Goal: Task Accomplishment & Management: Manage account settings

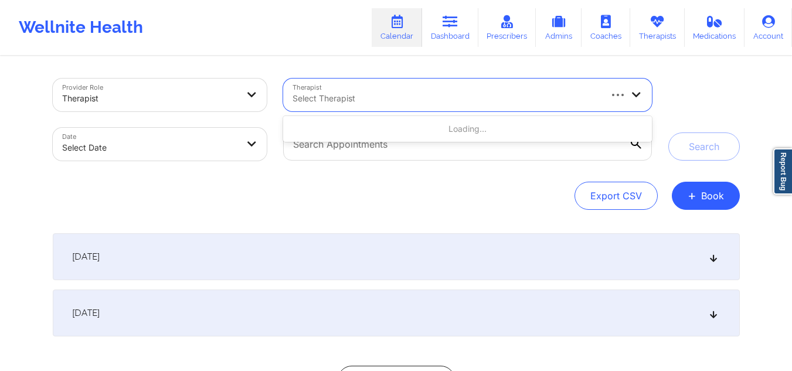
click at [482, 93] on div at bounding box center [446, 98] width 307 height 14
type input "[PERSON_NAME]"
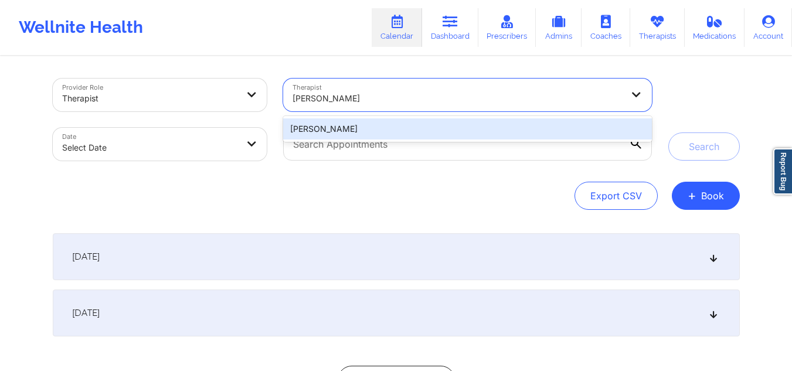
click at [395, 123] on div "[PERSON_NAME]" at bounding box center [467, 128] width 368 height 21
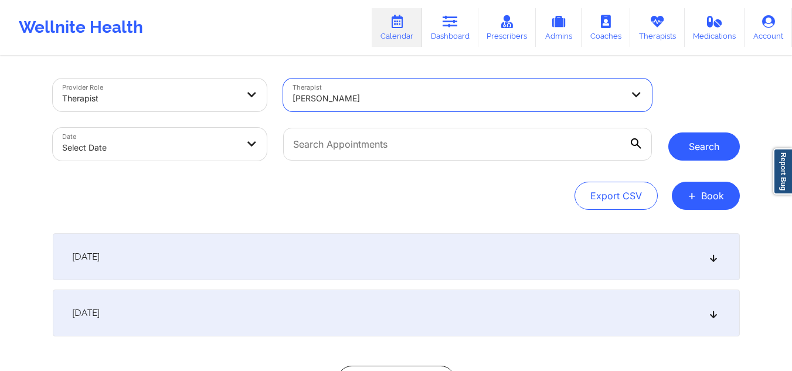
click at [688, 151] on button "Search" at bounding box center [704, 146] width 72 height 28
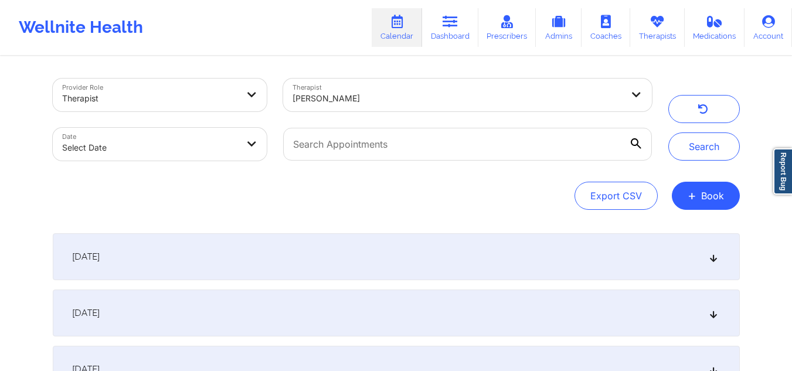
click at [712, 265] on div "[DATE]" at bounding box center [396, 256] width 687 height 47
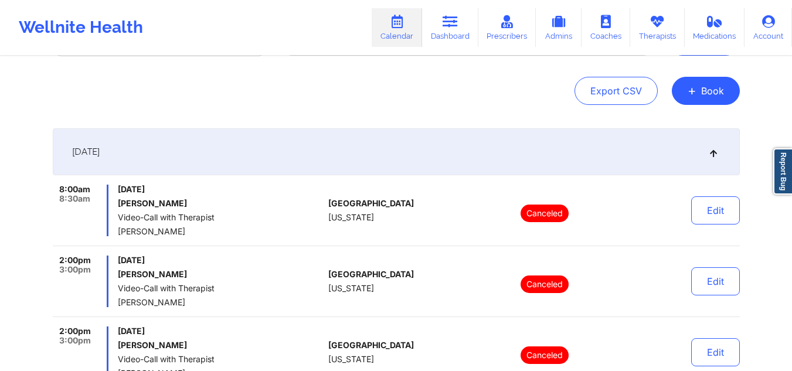
scroll to position [84, 0]
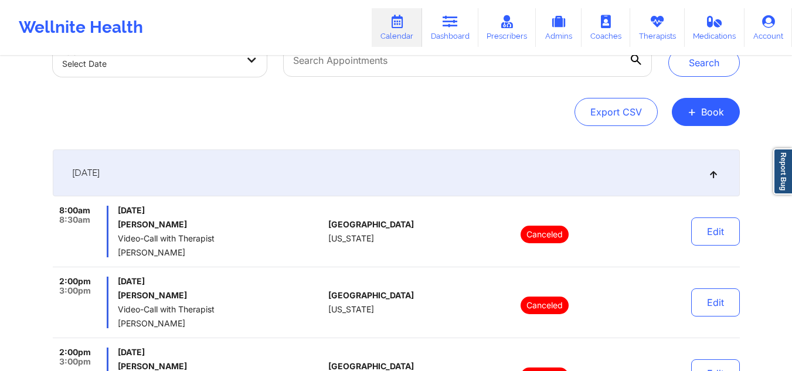
click at [716, 177] on icon at bounding box center [713, 173] width 10 height 8
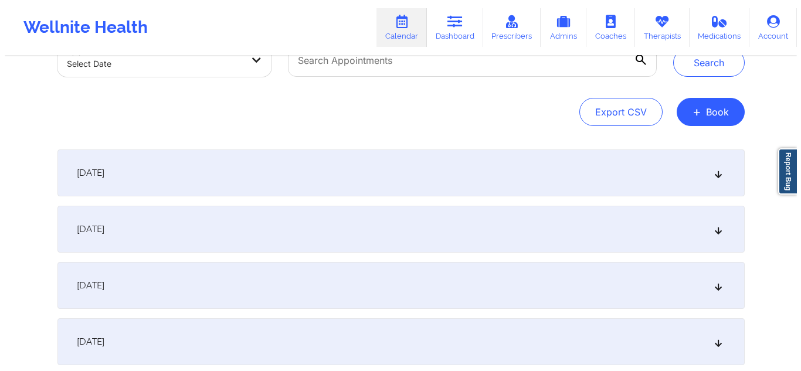
scroll to position [0, 0]
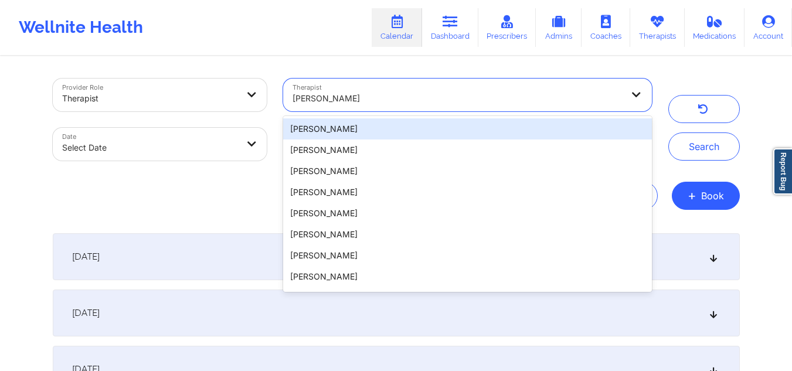
click at [404, 97] on div at bounding box center [458, 98] width 330 height 14
click at [704, 115] on button "button" at bounding box center [704, 109] width 72 height 28
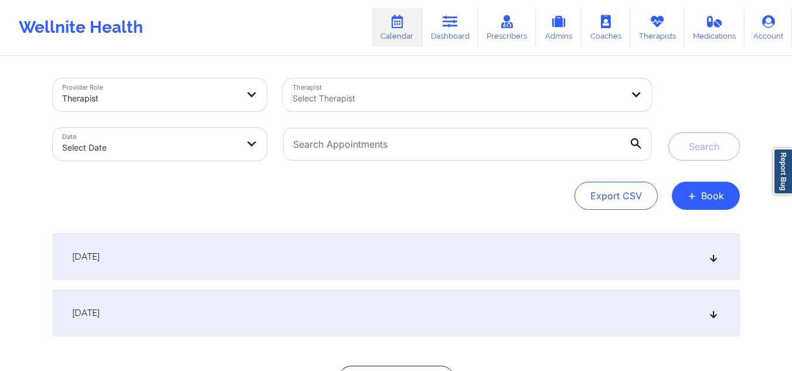
click at [363, 96] on div at bounding box center [458, 98] width 330 height 14
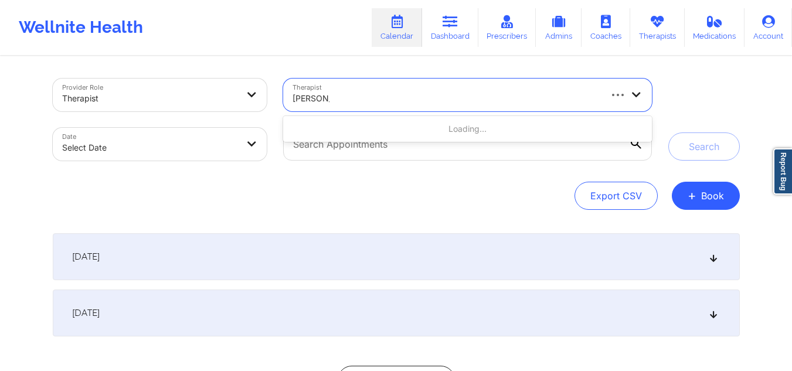
type input "angela riley"
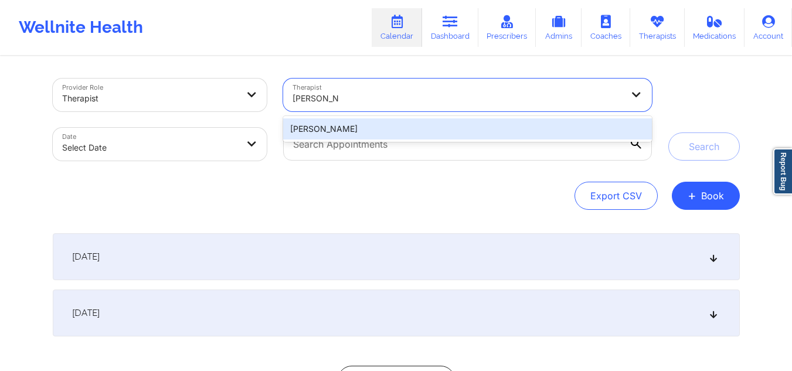
click at [363, 133] on div "Angela Riley" at bounding box center [467, 128] width 368 height 21
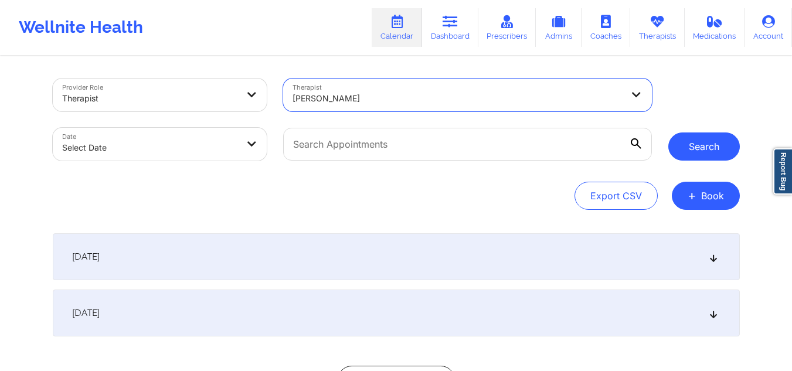
click at [688, 155] on button "Search" at bounding box center [704, 146] width 72 height 28
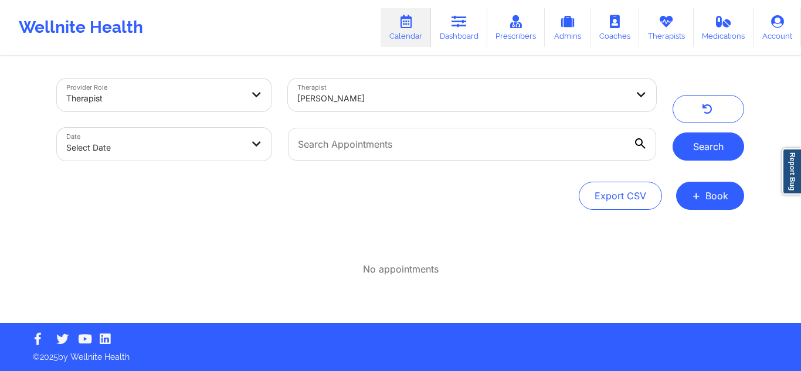
click at [688, 155] on button "Search" at bounding box center [708, 146] width 72 height 28
click at [190, 135] on body "Wellnite Health Calendar Dashboard Prescribers Admins Coaches Therapists Medica…" at bounding box center [400, 185] width 801 height 371
select select "2025-8"
select select "2025-9"
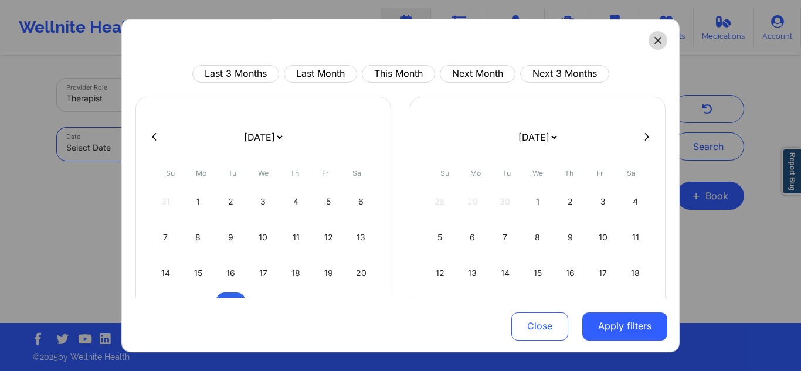
click at [654, 40] on icon at bounding box center [657, 40] width 7 height 7
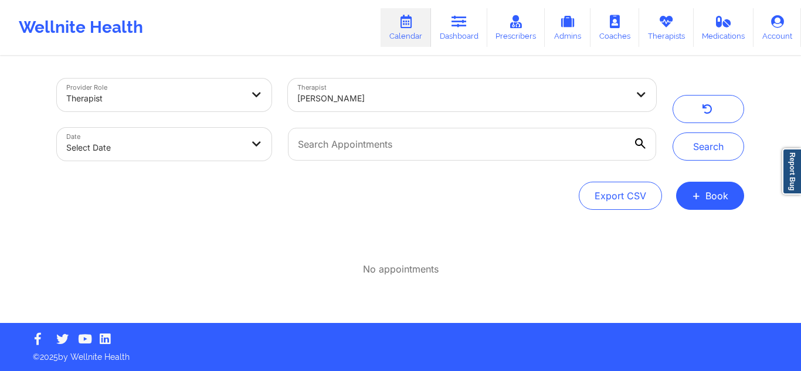
click at [179, 148] on body "Wellnite Health Calendar Dashboard Prescribers Admins Coaches Therapists Medica…" at bounding box center [400, 185] width 801 height 371
select select "2025-8"
select select "2025-9"
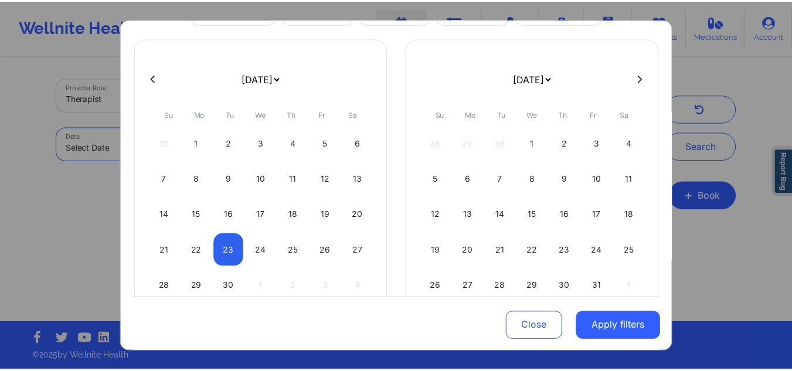
scroll to position [69, 0]
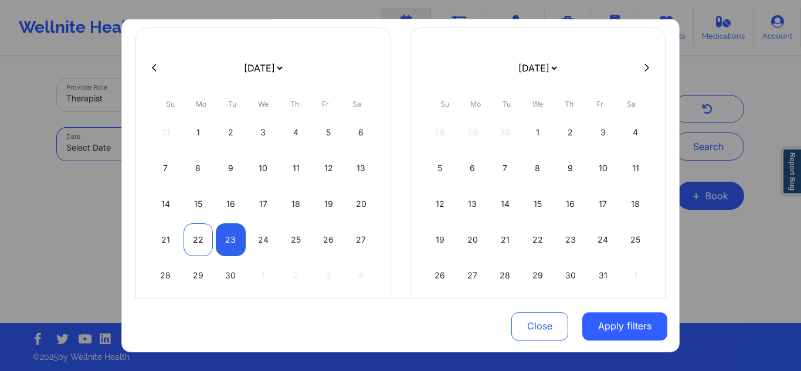
click at [194, 244] on div "22" at bounding box center [198, 239] width 30 height 33
select select "2025-8"
select select "2025-9"
select select "2025-8"
select select "2025-9"
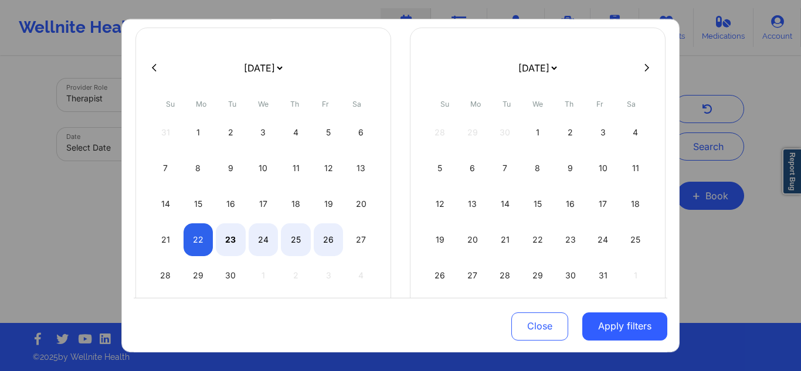
select select "2025-8"
select select "2025-9"
select select "2025-8"
select select "2025-9"
click at [232, 273] on div "30" at bounding box center [231, 275] width 30 height 33
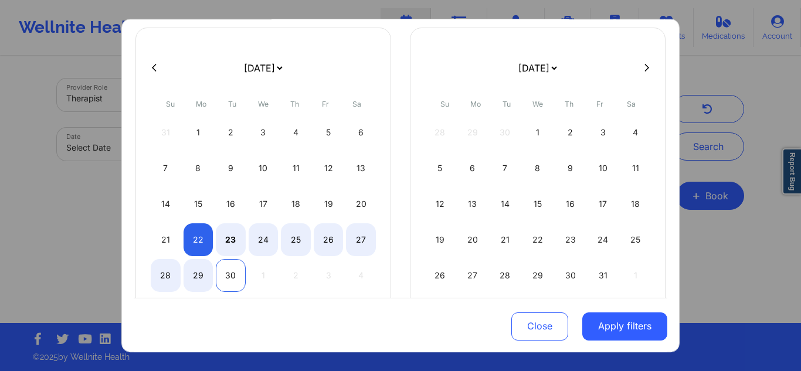
select select "2025-8"
select select "2025-9"
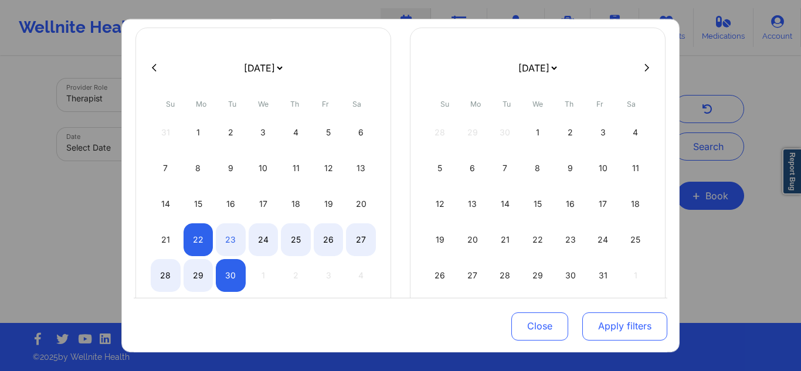
click at [630, 321] on button "Apply filters" at bounding box center [624, 326] width 85 height 28
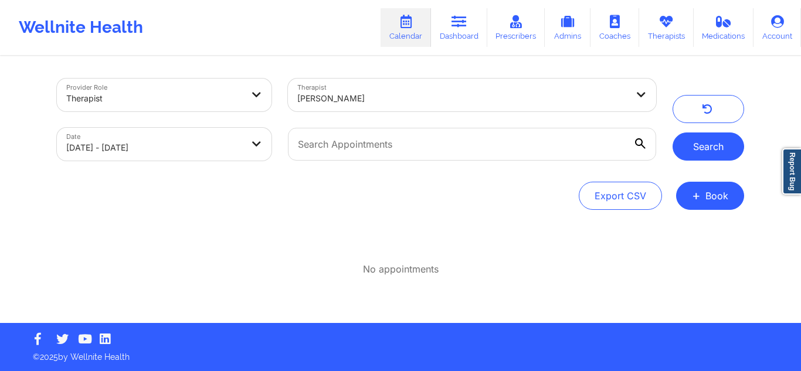
click at [716, 144] on button "Search" at bounding box center [708, 146] width 72 height 28
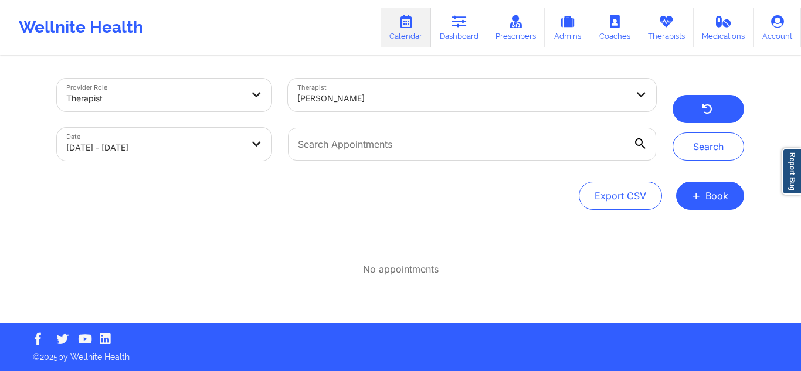
click at [709, 113] on icon "button" at bounding box center [707, 110] width 11 height 9
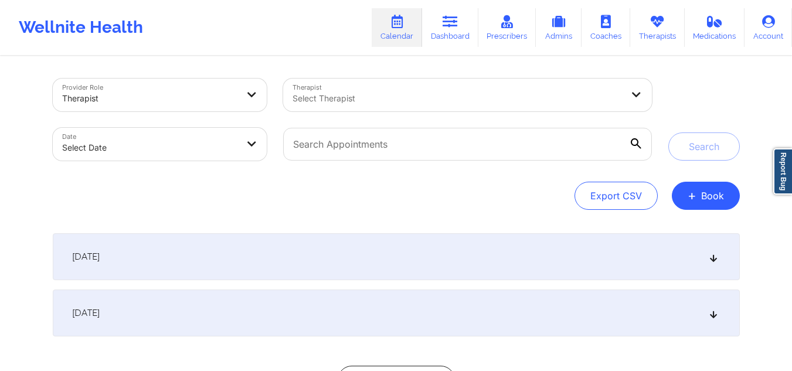
click at [489, 89] on div "Select Therapist" at bounding box center [453, 95] width 341 height 33
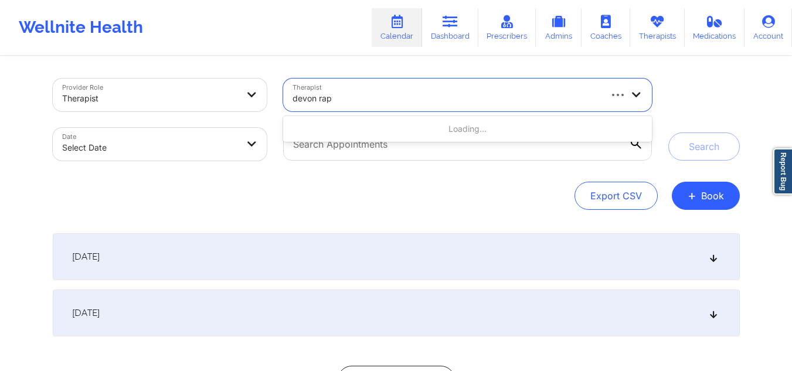
type input "devon rapp"
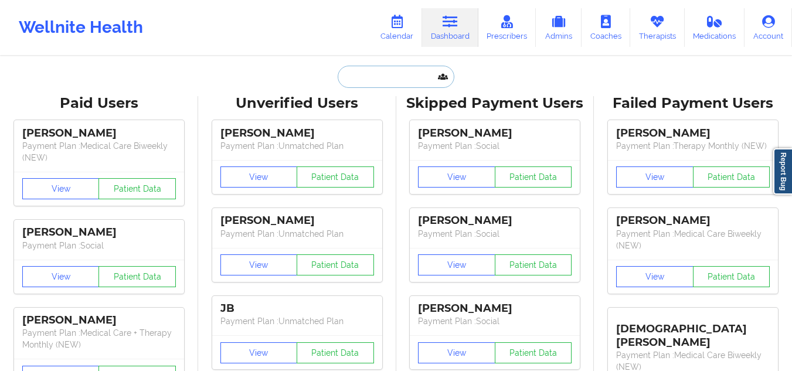
click at [376, 67] on input "text" at bounding box center [396, 77] width 116 height 22
paste input "Terese Coppens"
type input "Terese Coppens"
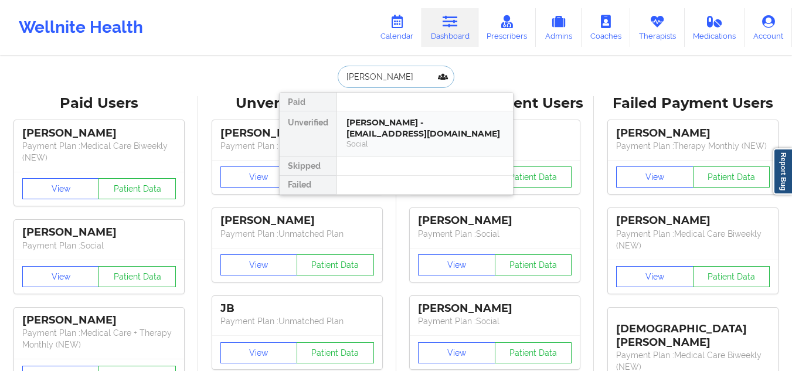
click at [372, 130] on div "Terese Coppens - tcoppens1@gmail.com" at bounding box center [424, 128] width 157 height 22
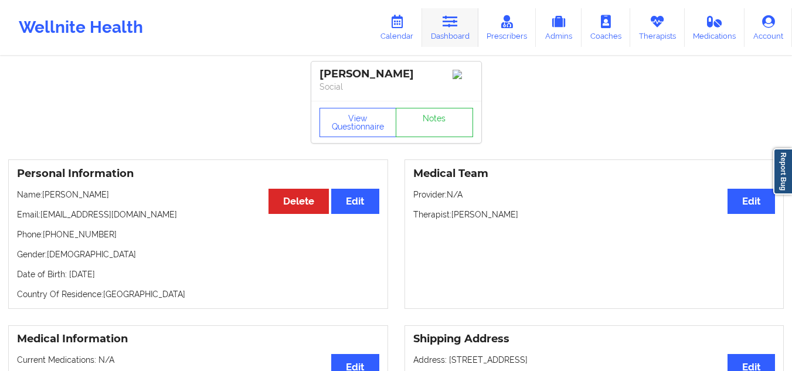
click at [455, 26] on icon at bounding box center [450, 21] width 15 height 13
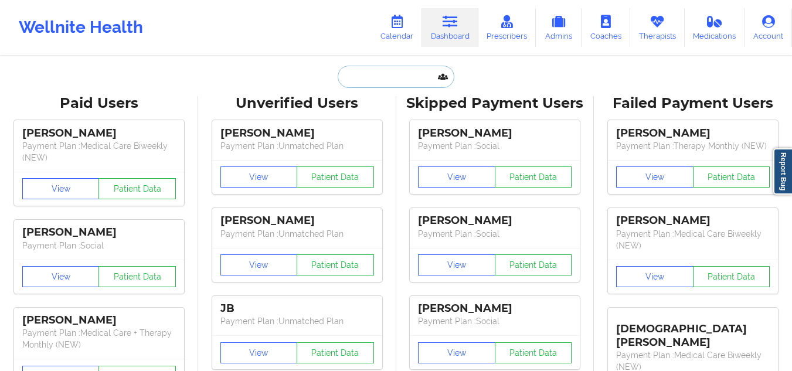
click at [406, 76] on input "text" at bounding box center [396, 77] width 116 height 22
paste input "Angel Fugaban"
type input "Angel Fugaban"
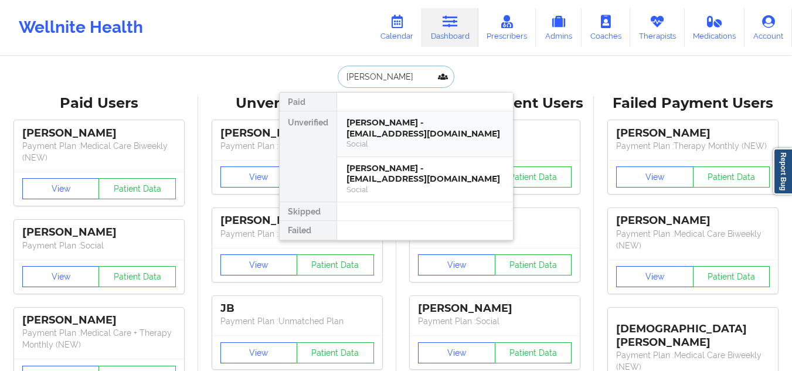
click at [394, 140] on div "Social" at bounding box center [424, 144] width 157 height 10
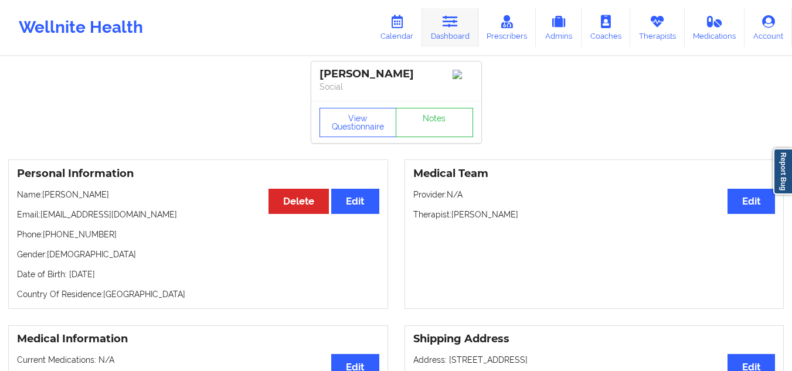
click at [437, 19] on link "Dashboard" at bounding box center [450, 27] width 56 height 39
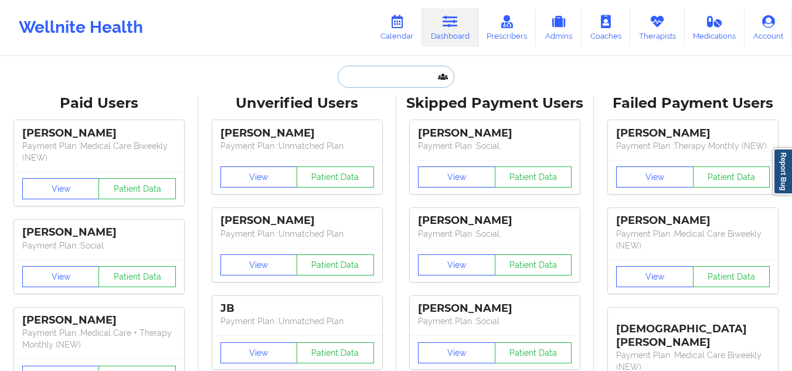
click at [397, 74] on input "text" at bounding box center [396, 77] width 116 height 22
paste input "Angel Fugaban"
type input "Angel Fugaban"
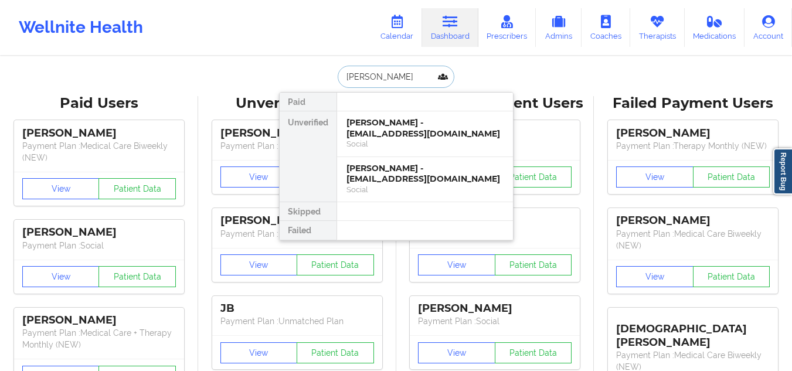
click at [397, 74] on input "Angel Fugaban" at bounding box center [396, 77] width 116 height 22
click at [387, 165] on div "Angel Fugaban - angelfugaban@gmail.com" at bounding box center [424, 174] width 157 height 22
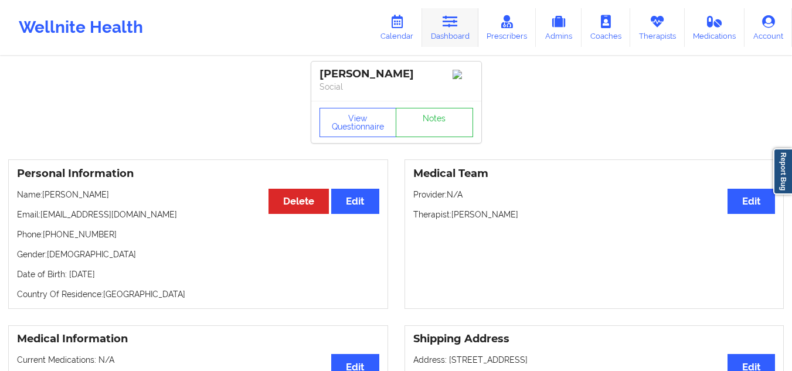
click at [438, 32] on link "Dashboard" at bounding box center [450, 27] width 56 height 39
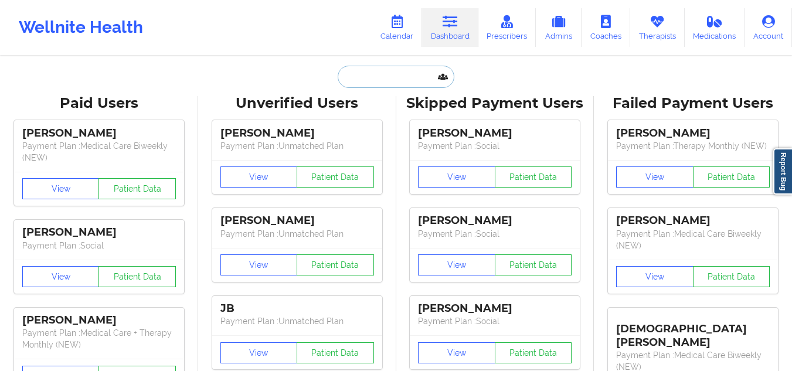
click at [374, 69] on input "text" at bounding box center [396, 77] width 116 height 22
paste input "Tyran Steels"
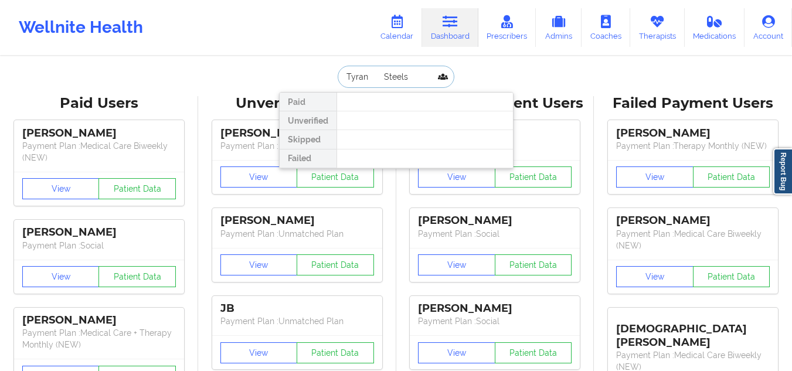
click at [377, 77] on input "Tyran Steels" at bounding box center [396, 77] width 116 height 22
type input "Tyran Steels"
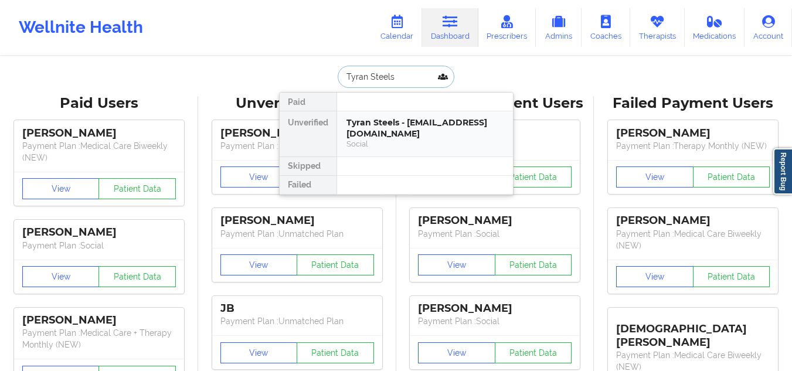
click at [378, 141] on div "Tyran Steels - ransteels@gmail.com Social" at bounding box center [425, 133] width 176 height 45
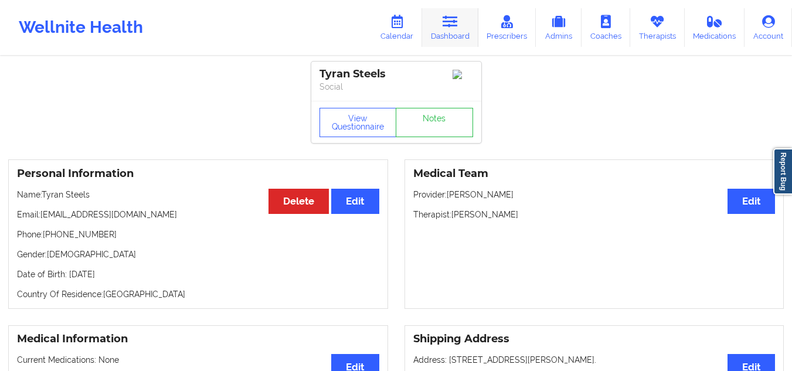
click at [456, 17] on icon at bounding box center [450, 21] width 15 height 13
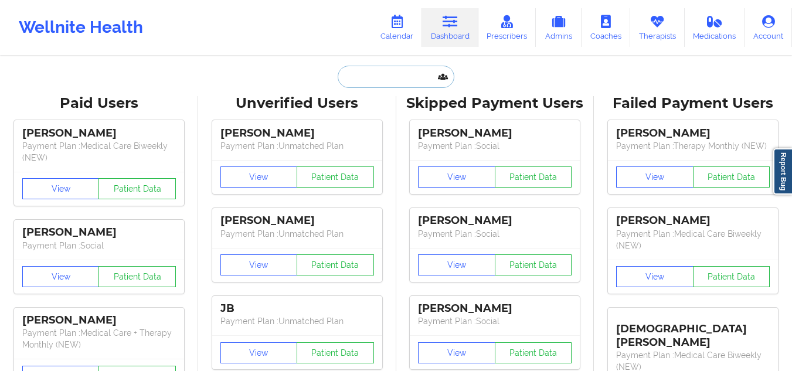
click at [395, 77] on input "text" at bounding box center [396, 77] width 116 height 22
paste input "Nigel Walker"
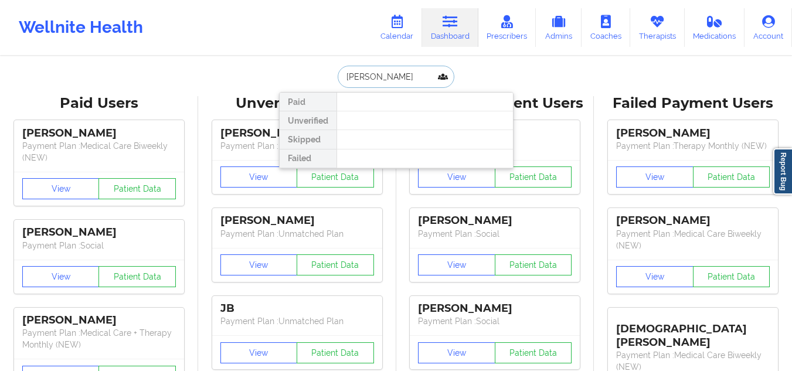
click at [378, 79] on input "Nigel Walker" at bounding box center [396, 77] width 116 height 22
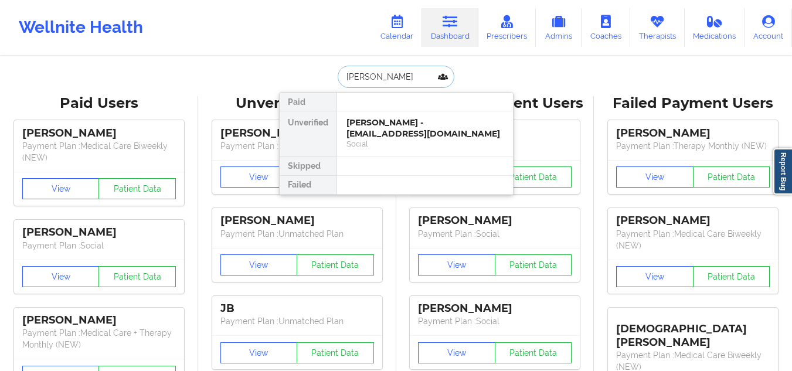
type input "Nigel Walker"
click at [423, 159] on div at bounding box center [424, 166] width 176 height 19
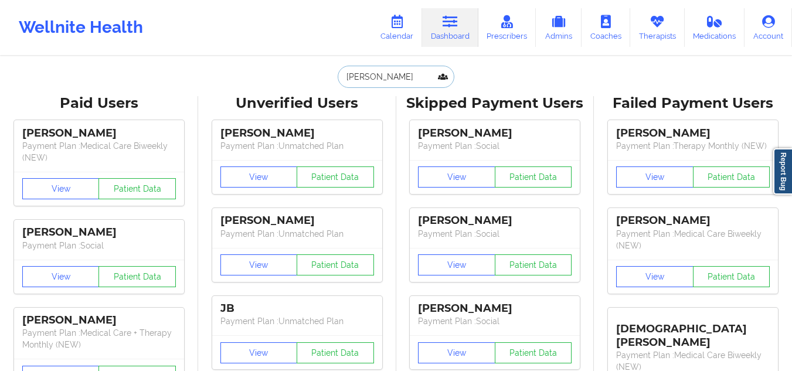
click at [405, 82] on input "Nigel Walker" at bounding box center [396, 77] width 116 height 22
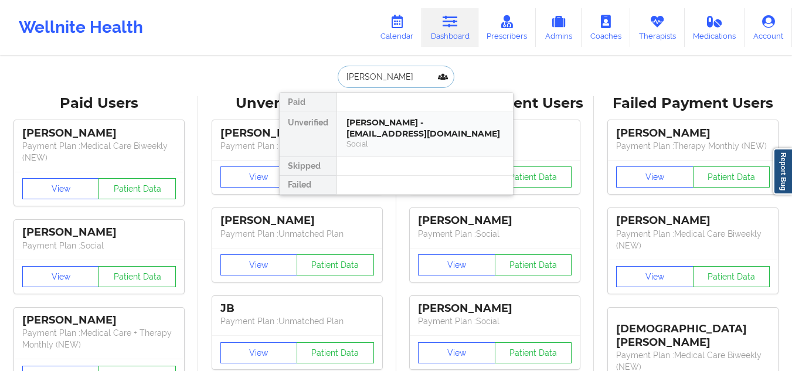
click at [375, 127] on div "Nigel Walker - admin@kardboardkeys.org" at bounding box center [424, 128] width 157 height 22
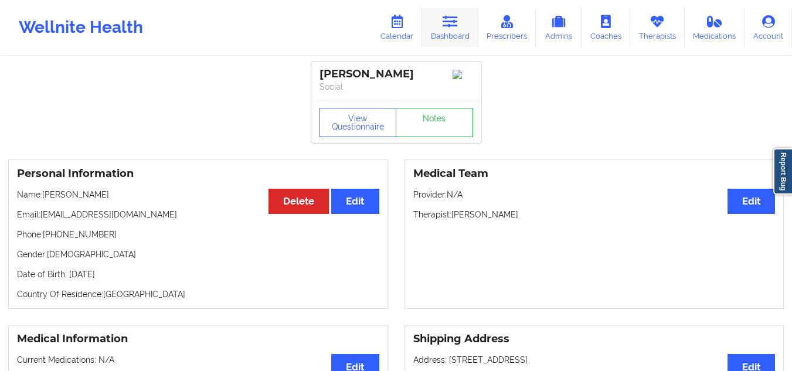
click at [443, 22] on link "Dashboard" at bounding box center [450, 27] width 56 height 39
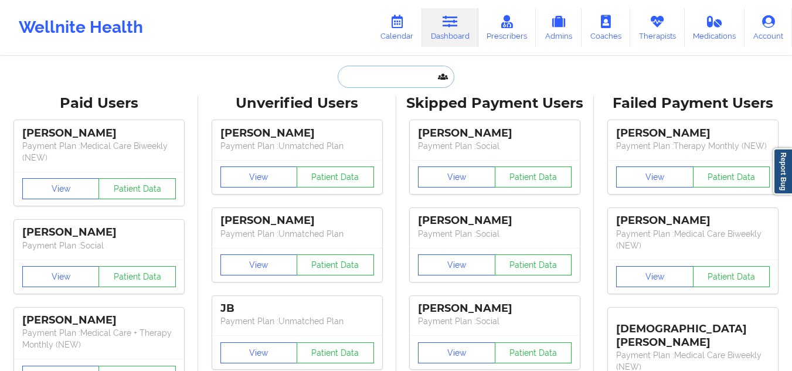
click at [373, 77] on input "text" at bounding box center [396, 77] width 116 height 22
paste input "Paula Wilkes"
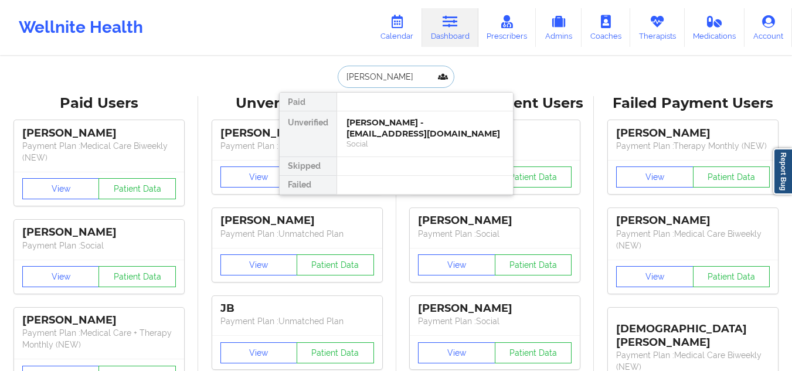
click at [373, 77] on input "Paula Wilkes" at bounding box center [396, 77] width 116 height 22
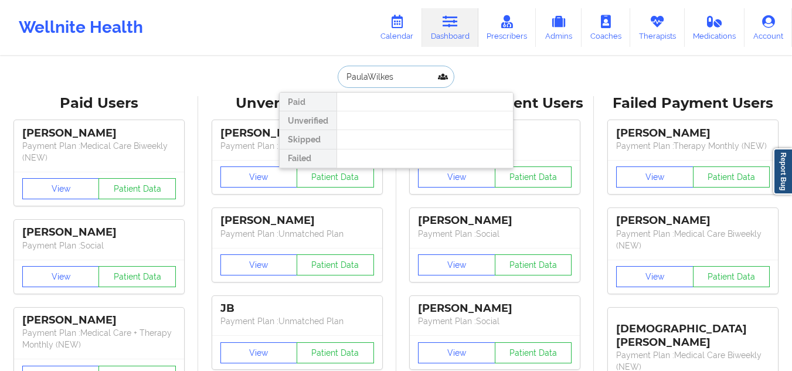
type input "Paula Wilkes"
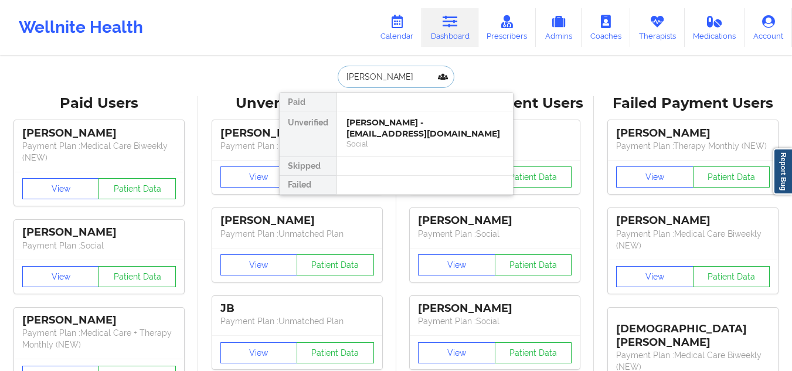
click at [392, 86] on input "Paula Wilkes" at bounding box center [396, 77] width 116 height 22
click at [373, 132] on div "Paula Wilkes - prayfightwin2016@gmail.com" at bounding box center [424, 128] width 157 height 22
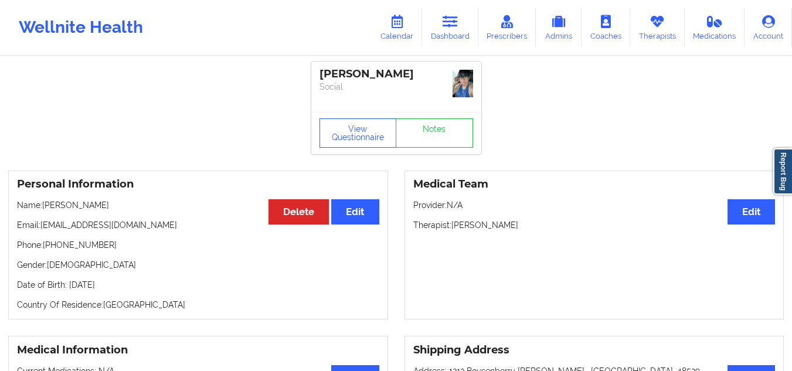
drag, startPoint x: 518, startPoint y: 222, endPoint x: 453, endPoint y: 221, distance: 65.1
click at [453, 221] on p "Therapist: Denard Fenaud" at bounding box center [594, 225] width 362 height 12
copy p "Denard Fenaud"
click at [450, 23] on icon at bounding box center [450, 21] width 15 height 13
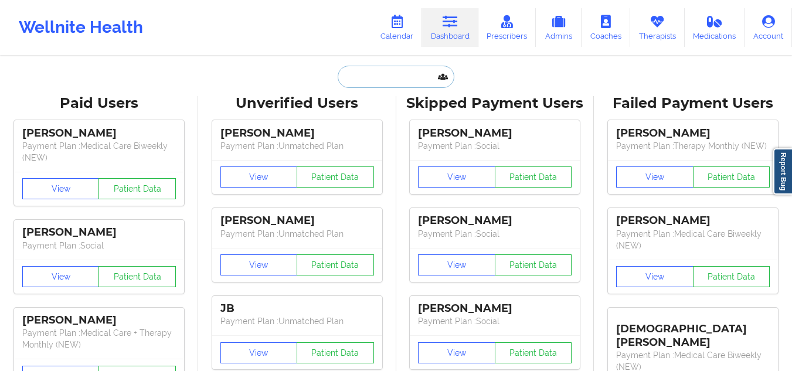
click at [365, 73] on input "text" at bounding box center [396, 77] width 116 height 22
paste input "AmyJo Heythaler"
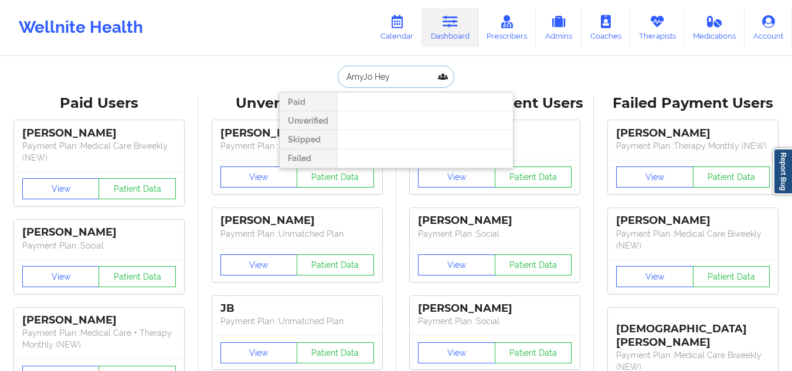
paste input "amyjoslatinsky@yahoo.com"
type input "amyjoslatinsky@yahoo.com"
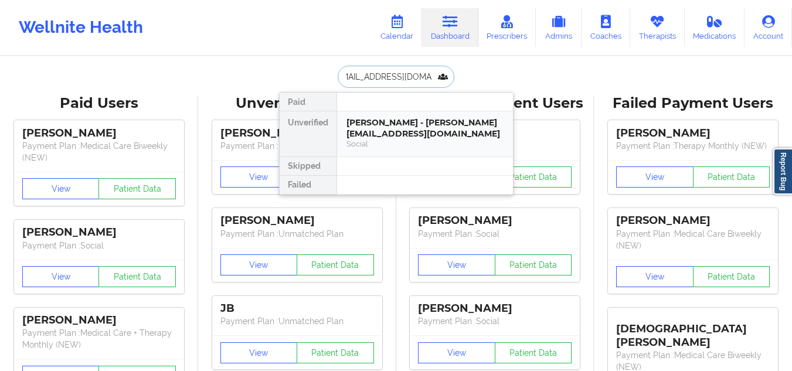
click at [371, 130] on div "AmyJo L Heythaler - amyjoslatinsky@yahoo.com" at bounding box center [424, 128] width 157 height 22
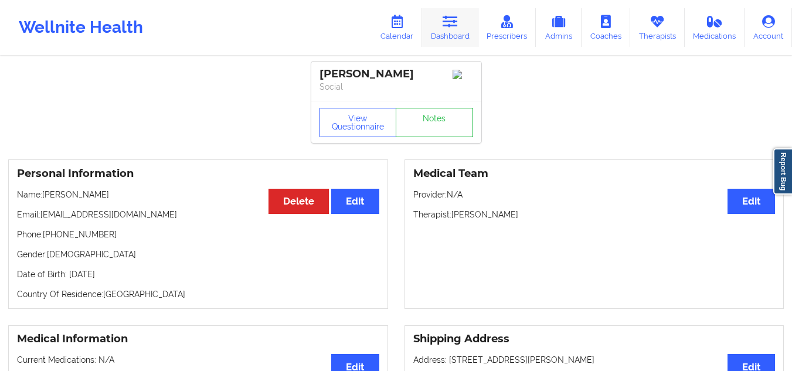
click at [464, 19] on link "Dashboard" at bounding box center [450, 27] width 56 height 39
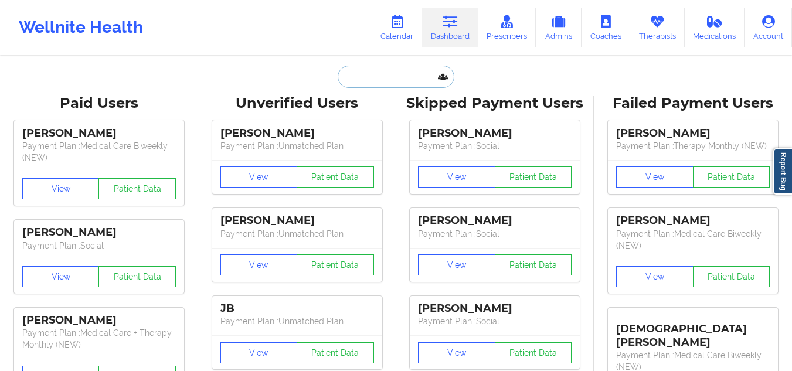
click at [410, 76] on input "text" at bounding box center [396, 77] width 116 height 22
paste input "Rachael Hegmon-ballard"
type input "Rachael Hegmon-ballard"
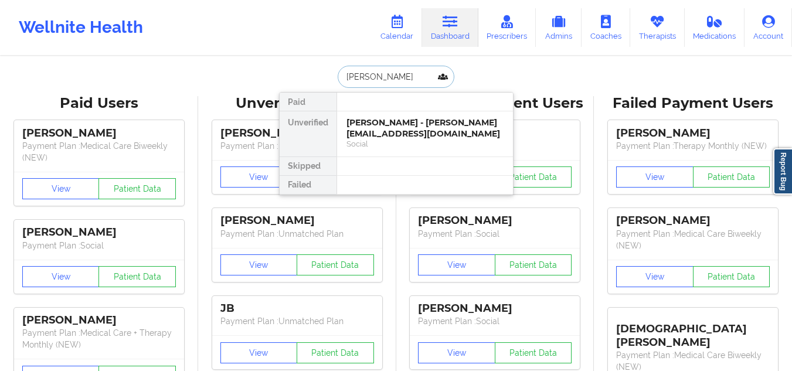
click at [407, 141] on div "Social" at bounding box center [424, 144] width 157 height 10
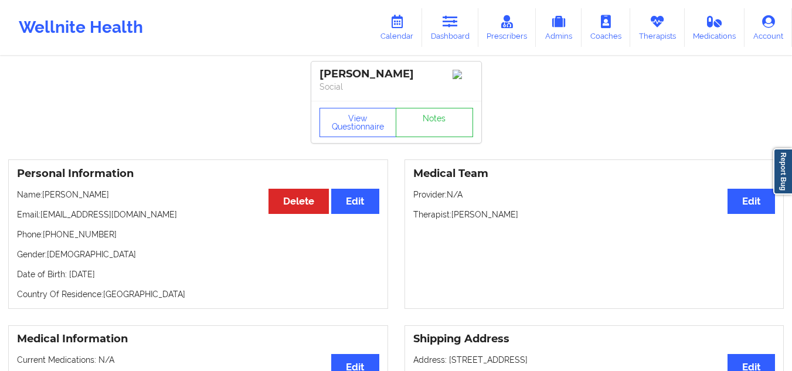
click at [407, 81] on div "[PERSON_NAME]" at bounding box center [396, 73] width 154 height 13
drag, startPoint x: 515, startPoint y: 231, endPoint x: 451, endPoint y: 229, distance: 63.4
click at [451, 220] on p "Therapist: Denard Fenaud" at bounding box center [594, 215] width 362 height 12
copy p "Denard Fenaud"
click at [447, 22] on icon at bounding box center [450, 21] width 15 height 13
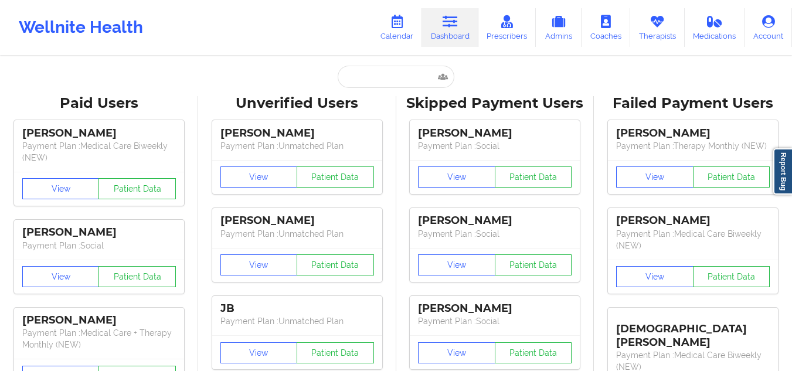
click at [392, 78] on input "text" at bounding box center [396, 77] width 116 height 22
paste input "[PERSON_NAME]"
type input "[PERSON_NAME]"
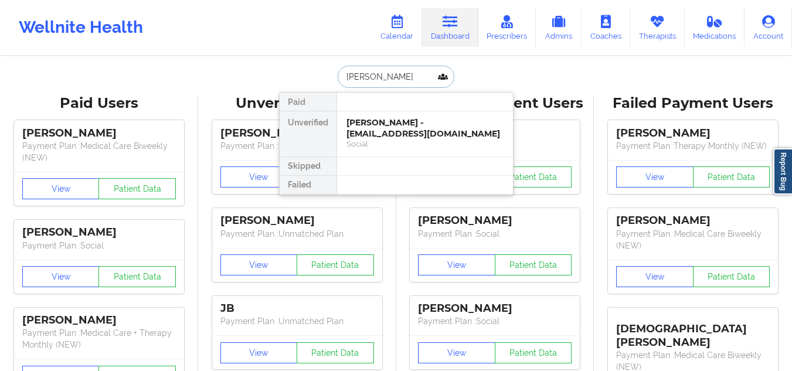
click at [419, 124] on div "Mateo Ramirez - ramirezmateo465@gmail.com" at bounding box center [424, 128] width 157 height 22
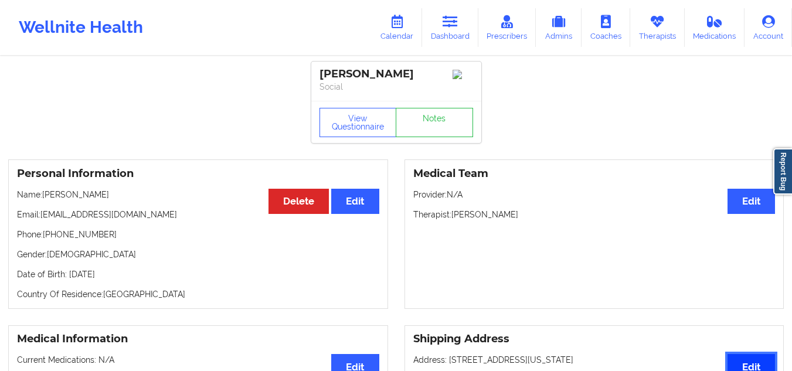
drag, startPoint x: 747, startPoint y: 359, endPoint x: 649, endPoint y: 374, distance: 99.7
click at [649, 370] on html "Wellnite Health Calendar Dashboard Prescribers Admins Coaches Therapists Medica…" at bounding box center [396, 185] width 792 height 371
click at [457, 19] on icon at bounding box center [450, 21] width 15 height 13
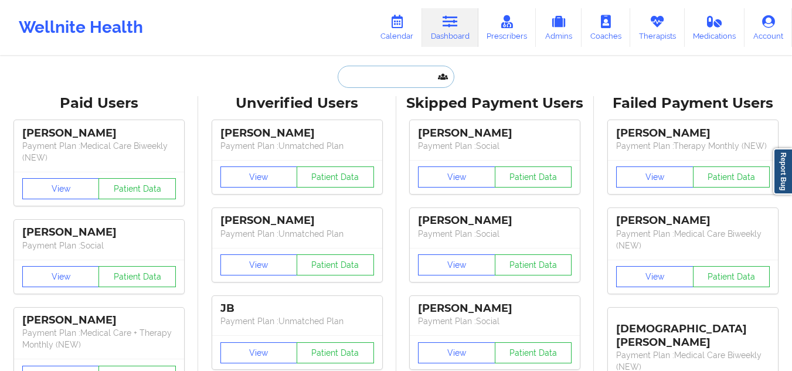
click at [411, 77] on input "text" at bounding box center [396, 77] width 116 height 22
paste input "Wendy Carlton"
type input "Wendy Carlton"
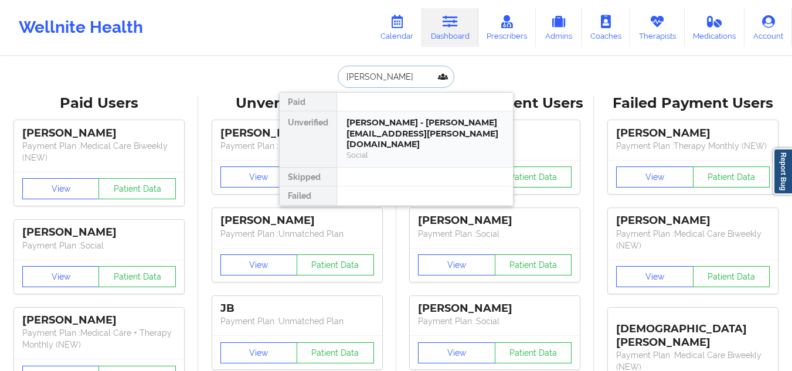
click at [410, 135] on div "Wendy Carlton - wendy.carlton@gmail.com" at bounding box center [424, 133] width 157 height 33
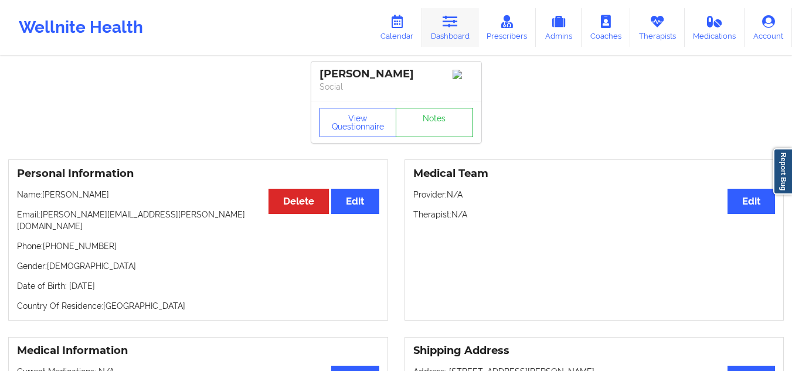
click at [454, 21] on icon at bounding box center [450, 21] width 15 height 13
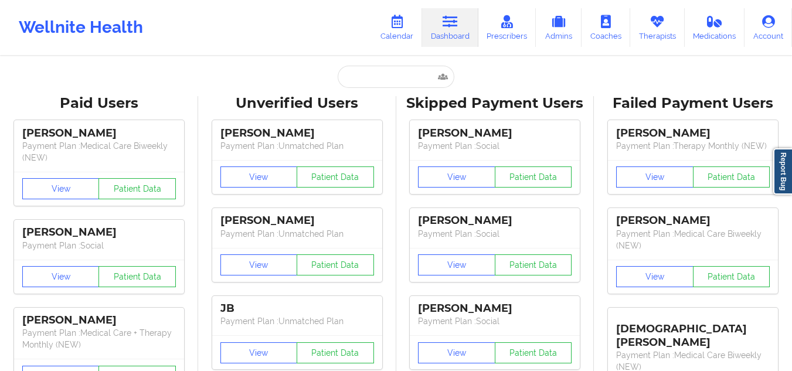
click at [457, 33] on link "Dashboard" at bounding box center [450, 27] width 56 height 39
click at [362, 79] on input "text" at bounding box center [396, 77] width 116 height 22
paste input "John Paul Turner"
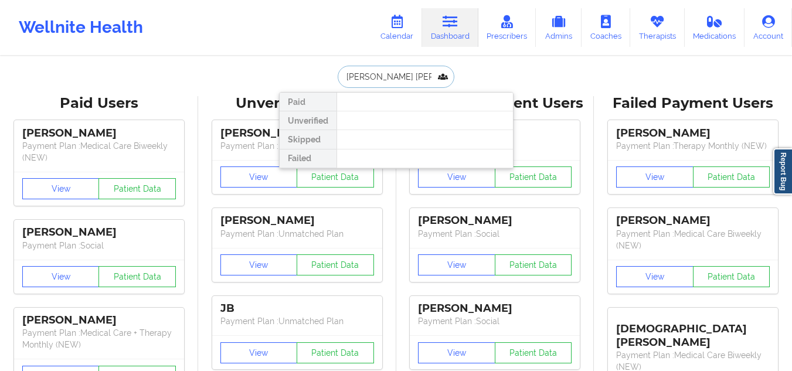
click at [422, 81] on input "John Paul Turner" at bounding box center [396, 77] width 116 height 22
paste input "johnpturnermsw@gmail.com"
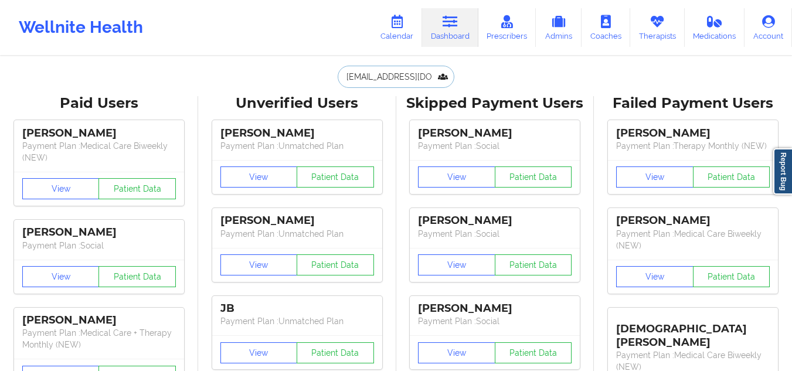
click at [341, 73] on input "johnpturnermsw@gmail.com" at bounding box center [396, 77] width 116 height 22
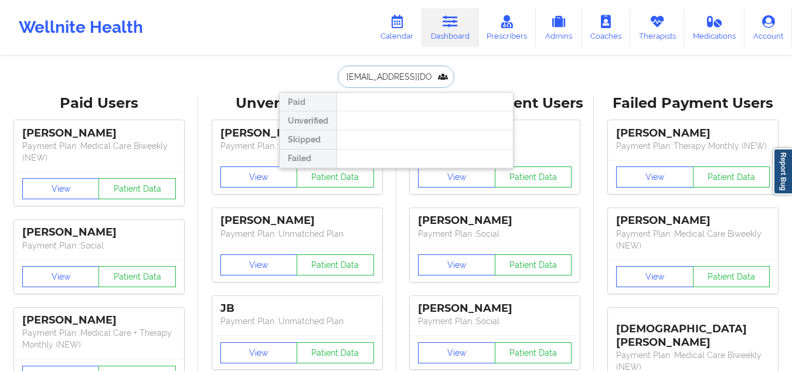
scroll to position [0, 17]
type input "John Paul Turner"
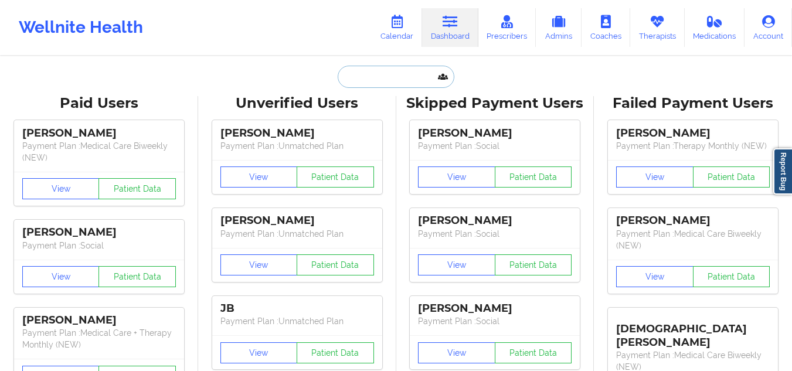
click at [374, 80] on input "text" at bounding box center [396, 77] width 116 height 22
paste input "Ryan Nicholson"
type input "Ryan Nicholson"
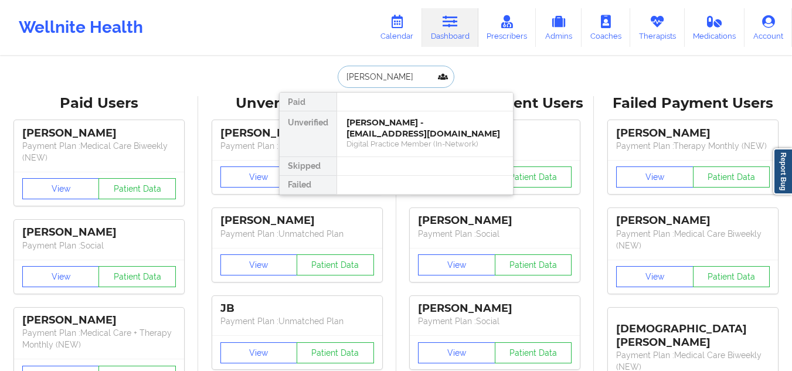
click at [437, 124] on div "Ryan Nicholson - ryanmichael.nicholson8@gmail.com" at bounding box center [424, 128] width 157 height 22
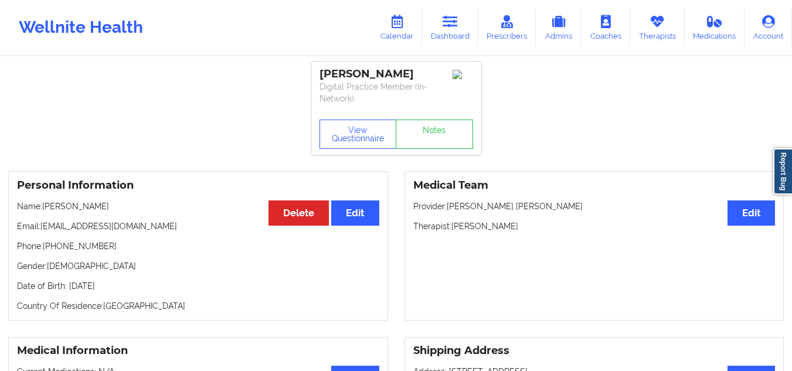
drag, startPoint x: 507, startPoint y: 229, endPoint x: 453, endPoint y: 230, distance: 54.0
click at [453, 230] on p "Therapist: April Balzhiser" at bounding box center [594, 226] width 362 height 12
copy p "April Balzhiser"
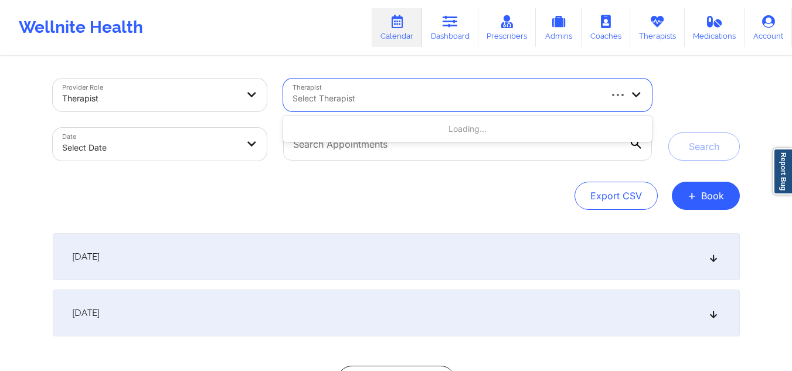
click at [448, 107] on div "Select Therapist" at bounding box center [441, 95] width 317 height 33
type input "devon"
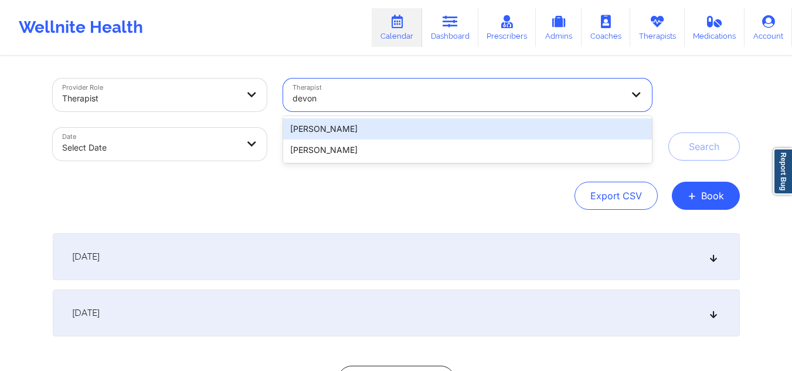
click at [422, 124] on div "Devon Raap" at bounding box center [467, 128] width 368 height 21
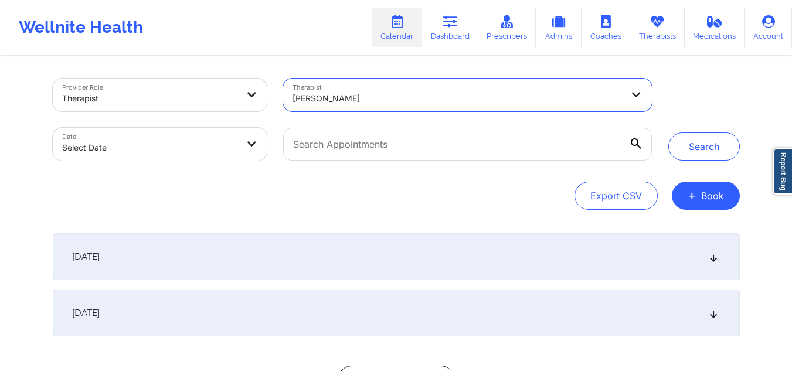
click at [231, 147] on body "Wellnite Health Calendar Dashboard Prescribers Admins Coaches Therapists Medica…" at bounding box center [396, 185] width 792 height 371
select select "2025-8"
select select "2025-9"
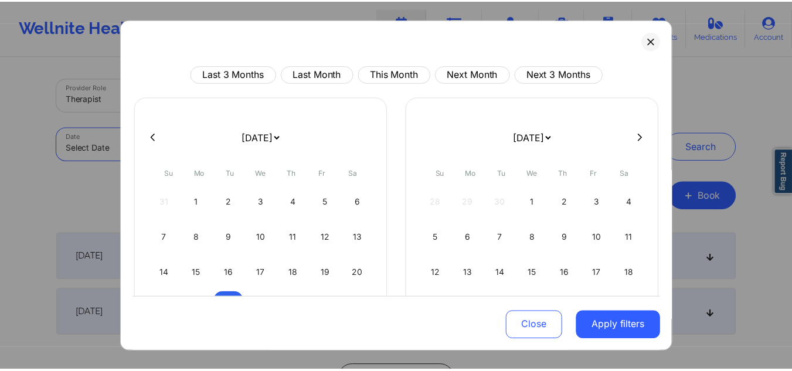
scroll to position [101, 0]
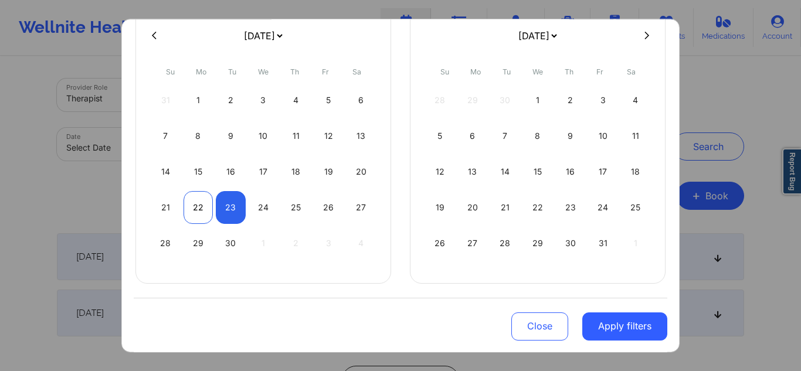
click at [201, 209] on div "22" at bounding box center [198, 207] width 30 height 33
select select "2025-8"
select select "2025-9"
select select "2025-8"
select select "2025-9"
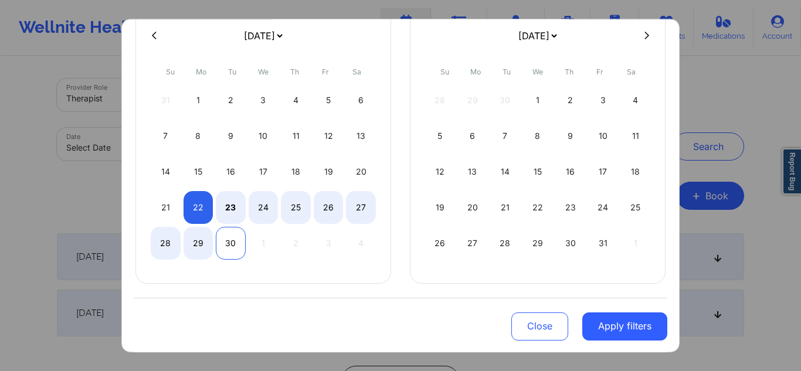
click at [231, 254] on div "30" at bounding box center [231, 243] width 30 height 33
select select "2025-8"
select select "2025-9"
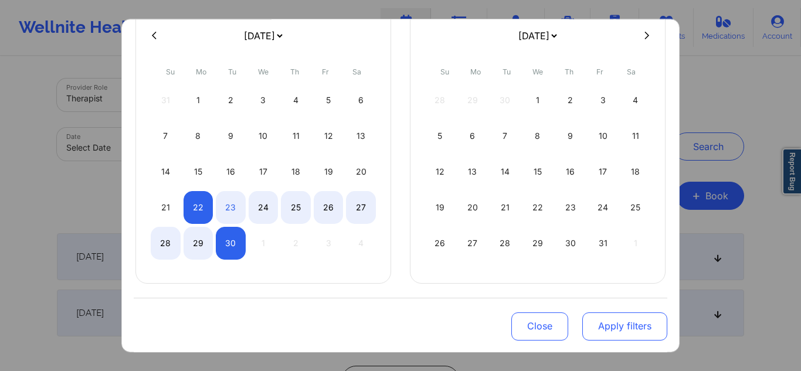
click at [601, 318] on button "Apply filters" at bounding box center [624, 326] width 85 height 28
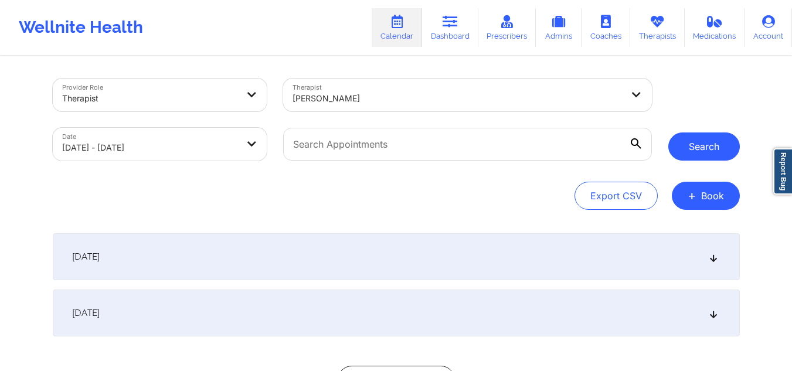
click at [701, 145] on button "Search" at bounding box center [704, 146] width 72 height 28
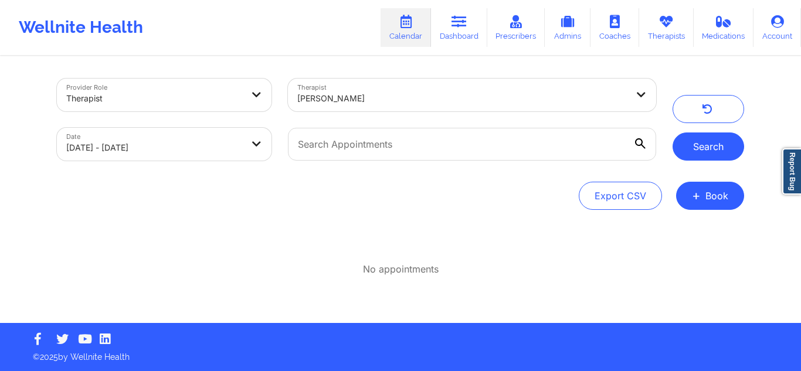
click at [701, 145] on button "Search" at bounding box center [708, 146] width 72 height 28
drag, startPoint x: 701, startPoint y: 145, endPoint x: 507, endPoint y: 162, distance: 194.3
click at [507, 162] on div "Provider Role Therapist Therapist Devon Raap Date 09/22/2025 - 09/30/2025 Search" at bounding box center [400, 119] width 703 height 98
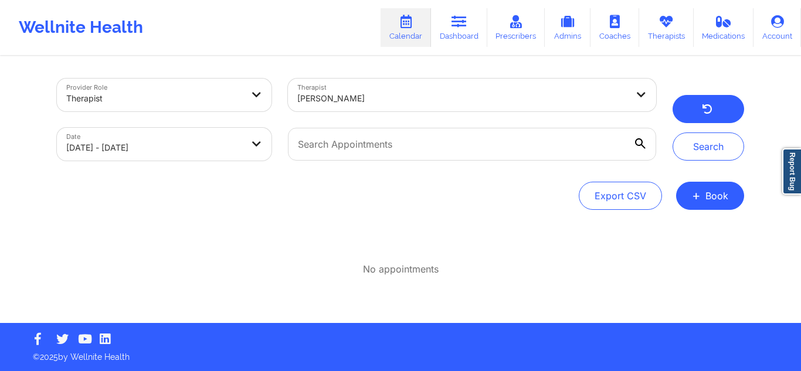
click at [701, 111] on button "button" at bounding box center [708, 109] width 72 height 28
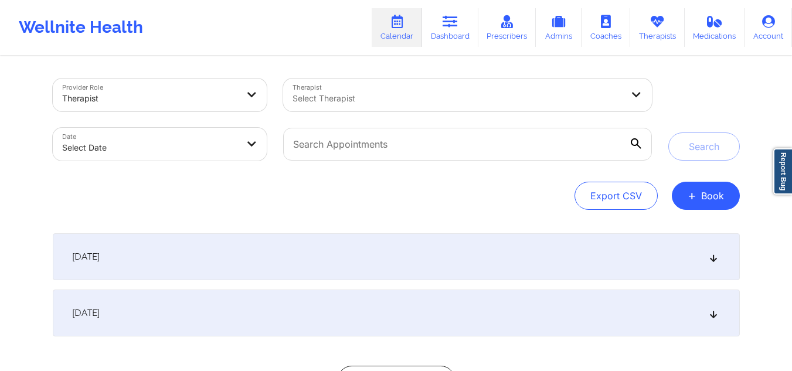
click at [336, 92] on div at bounding box center [458, 98] width 330 height 14
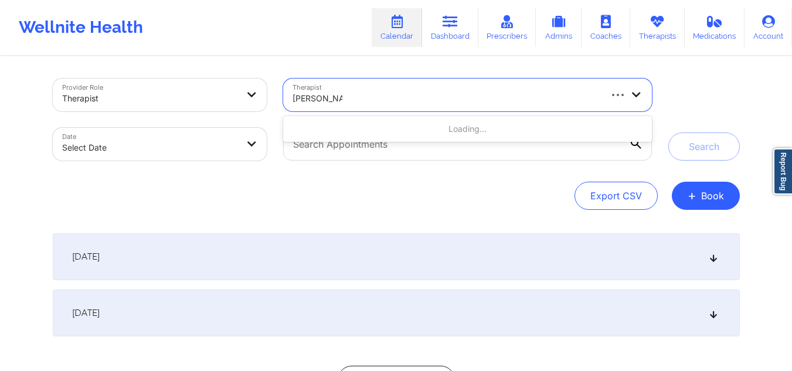
type input "[PERSON_NAME]"
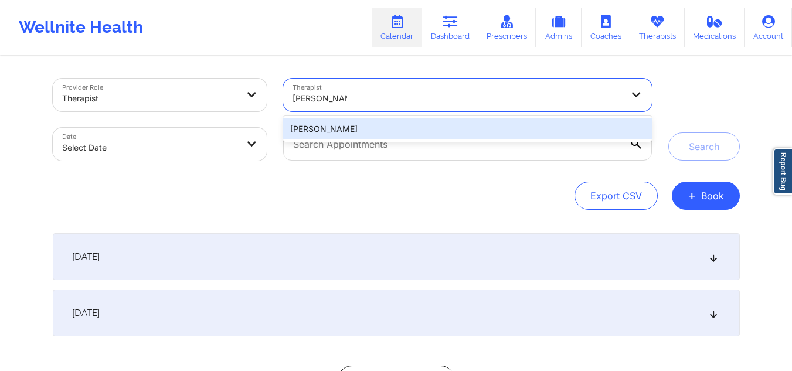
click at [352, 124] on div "[PERSON_NAME]" at bounding box center [467, 128] width 368 height 21
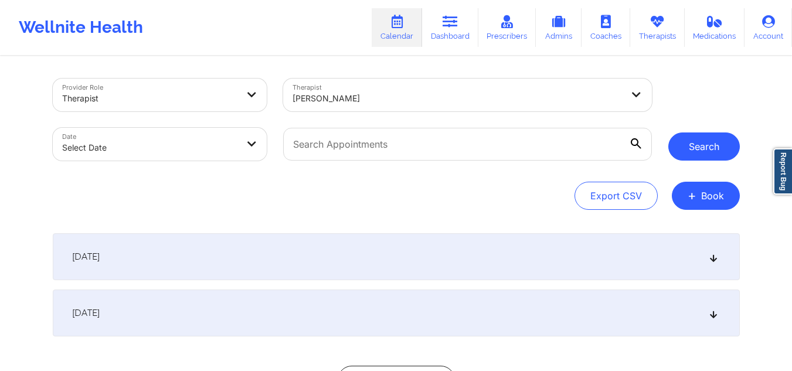
click at [694, 149] on button "Search" at bounding box center [704, 146] width 72 height 28
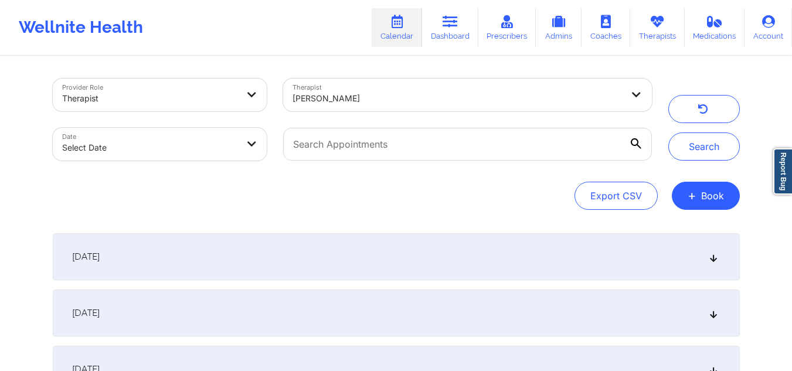
click at [711, 273] on div "[DATE]" at bounding box center [396, 256] width 687 height 47
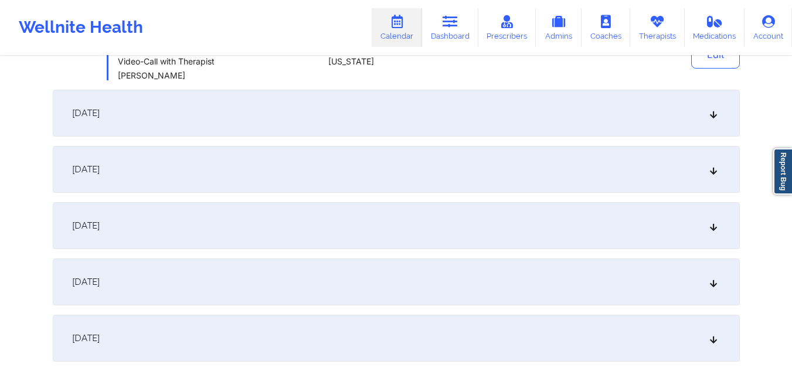
scroll to position [246, 0]
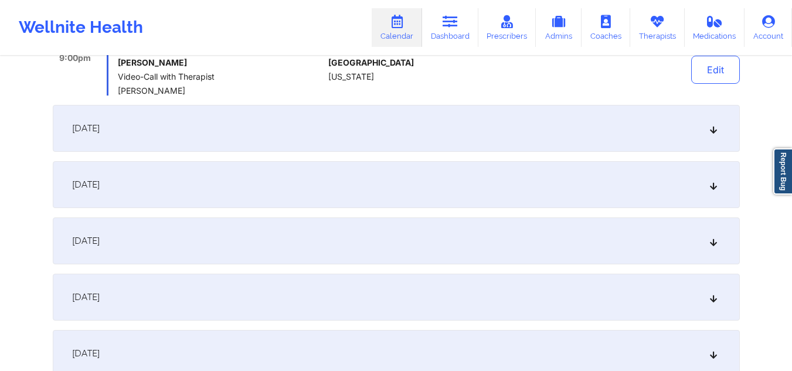
click at [709, 126] on icon at bounding box center [713, 128] width 10 height 8
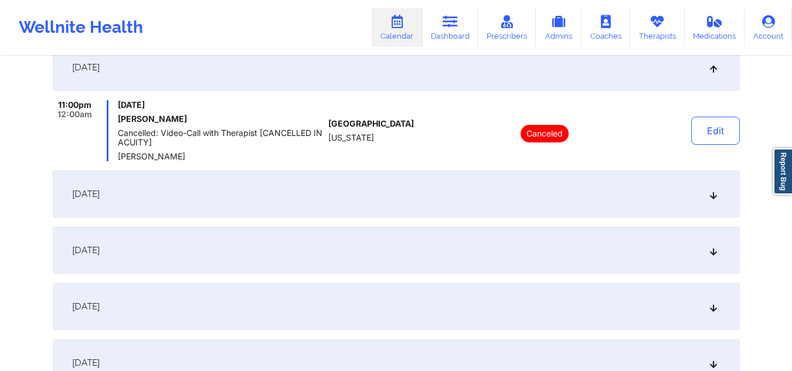
click at [711, 194] on icon at bounding box center [713, 194] width 10 height 8
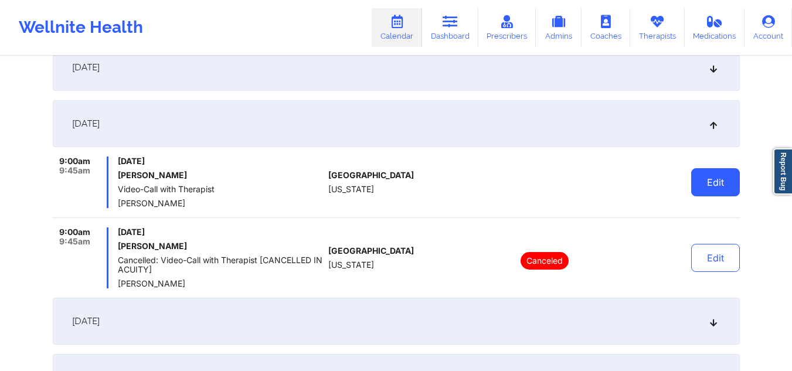
click at [705, 176] on button "Edit" at bounding box center [715, 182] width 49 height 28
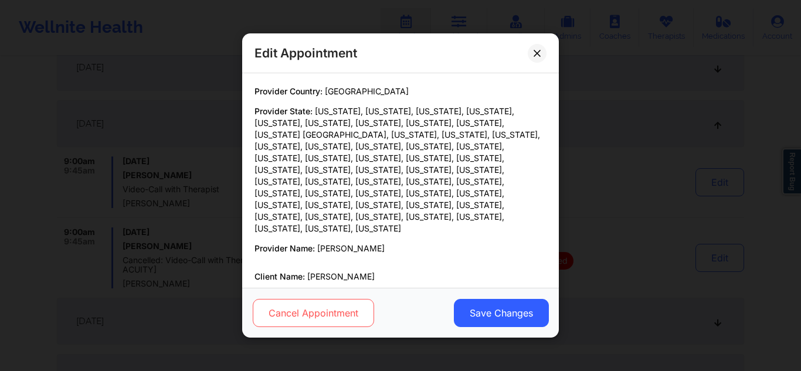
click at [319, 314] on button "Cancel Appointment" at bounding box center [313, 313] width 121 height 28
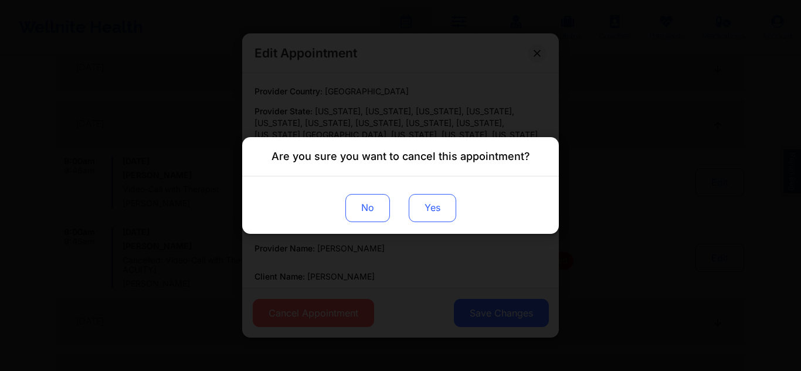
click at [426, 207] on button "Yes" at bounding box center [432, 208] width 47 height 28
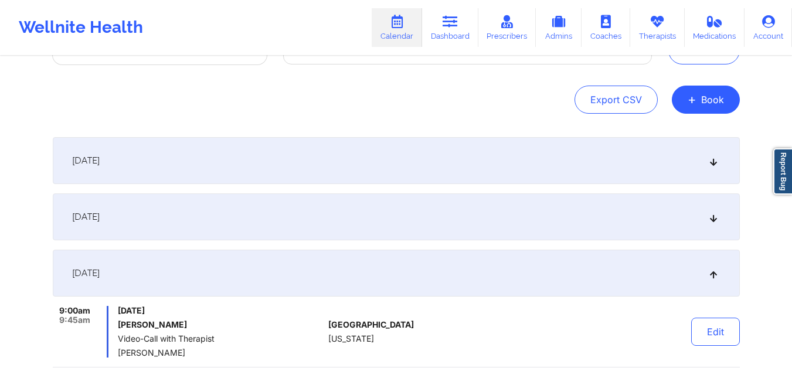
scroll to position [91, 0]
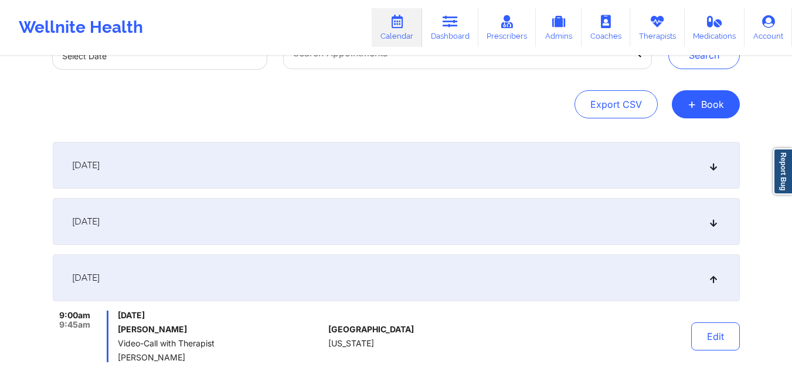
click at [707, 277] on div "September 28, 2025" at bounding box center [396, 277] width 687 height 47
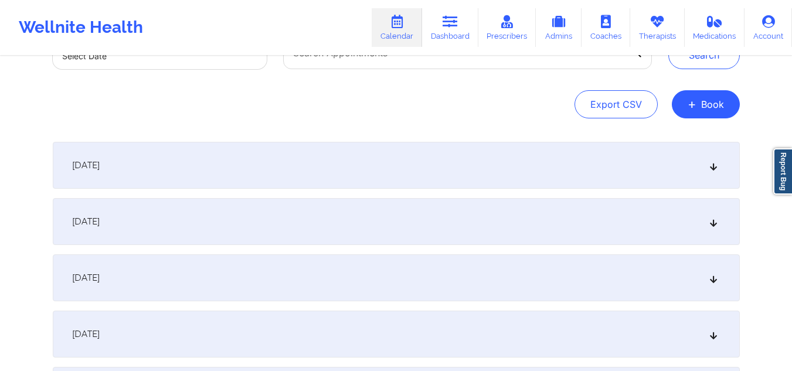
click at [714, 225] on icon at bounding box center [713, 221] width 10 height 8
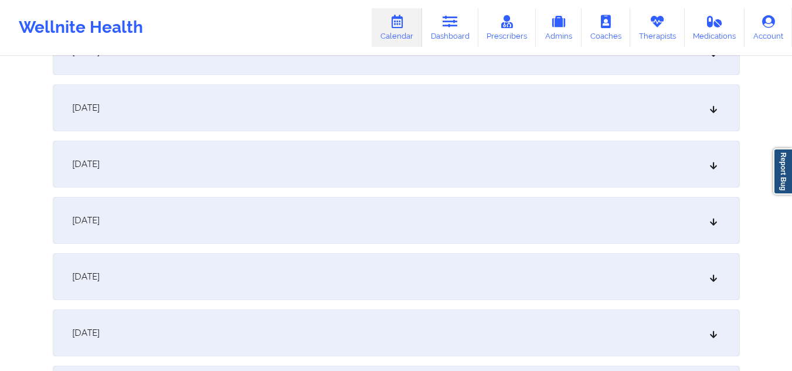
scroll to position [322, 0]
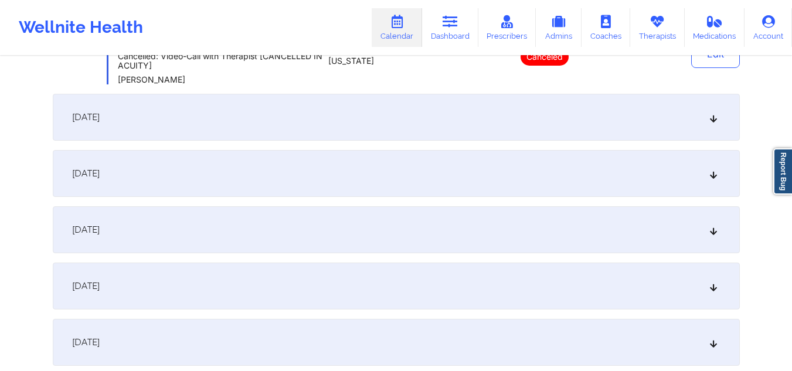
click at [717, 178] on div "September 29, 2025" at bounding box center [396, 173] width 687 height 47
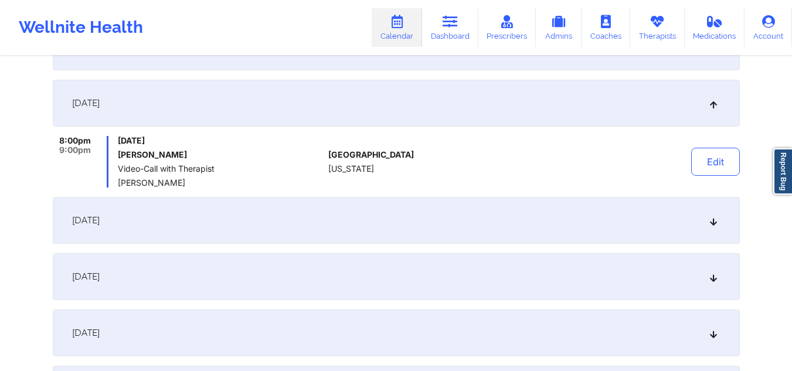
click at [712, 218] on icon at bounding box center [713, 220] width 10 height 8
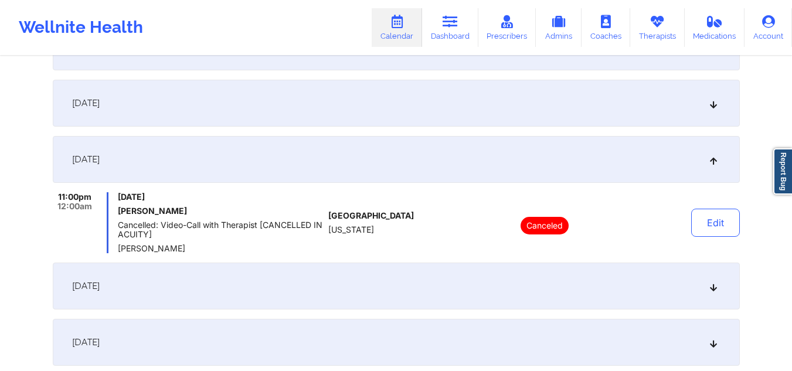
click at [714, 279] on div "October 5, 2025" at bounding box center [396, 286] width 687 height 47
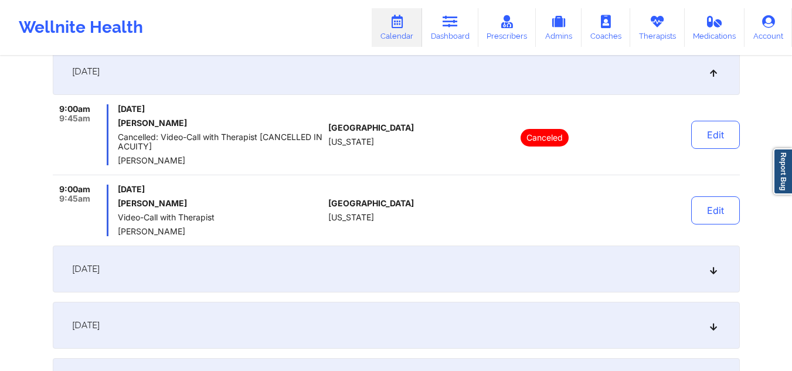
scroll to position [477, 0]
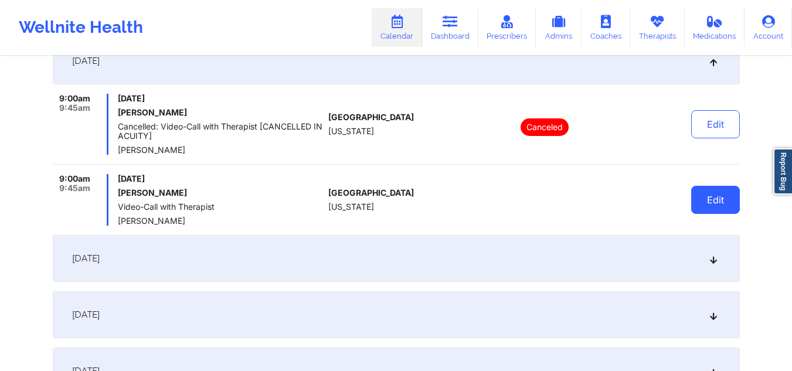
click at [709, 199] on button "Edit" at bounding box center [715, 200] width 49 height 28
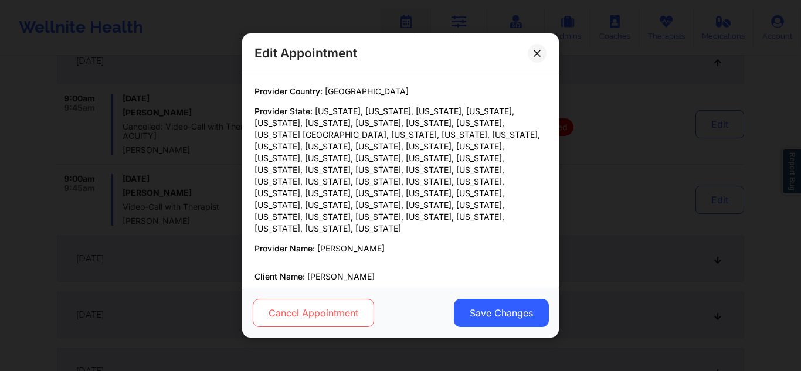
click at [318, 308] on button "Cancel Appointment" at bounding box center [313, 313] width 121 height 28
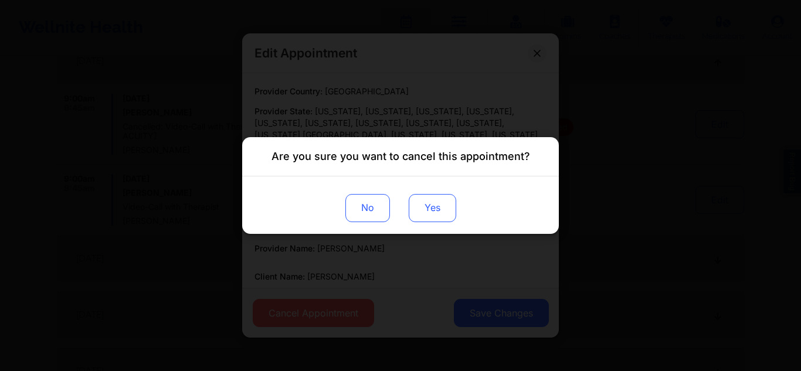
click at [434, 216] on button "Yes" at bounding box center [432, 208] width 47 height 28
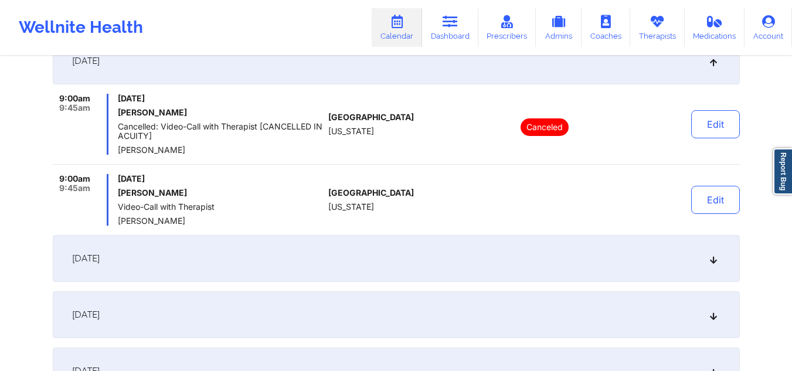
click at [716, 255] on icon at bounding box center [713, 258] width 10 height 8
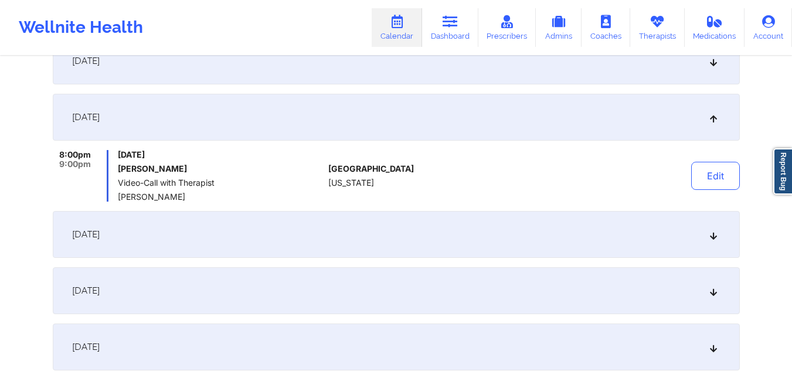
click at [705, 239] on div "October 7, 2025" at bounding box center [396, 234] width 687 height 47
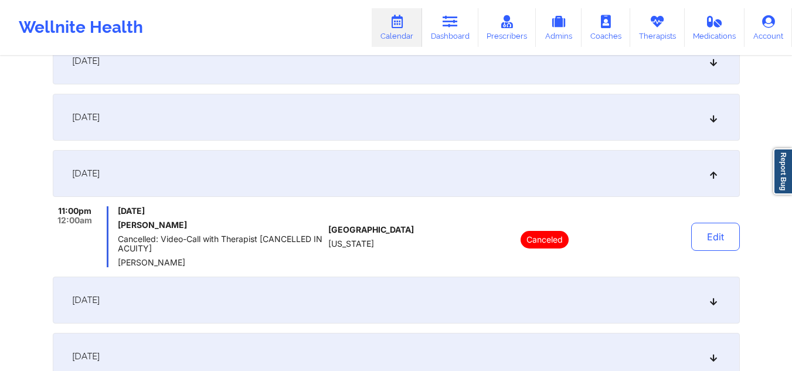
click at [712, 295] on div "October 12, 2025" at bounding box center [396, 300] width 687 height 47
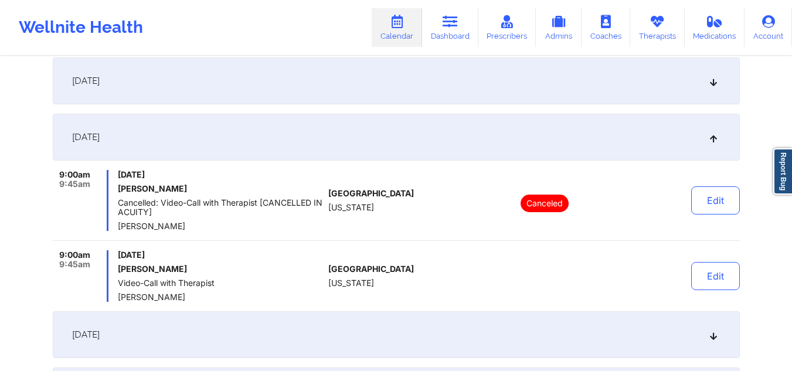
scroll to position [703, 0]
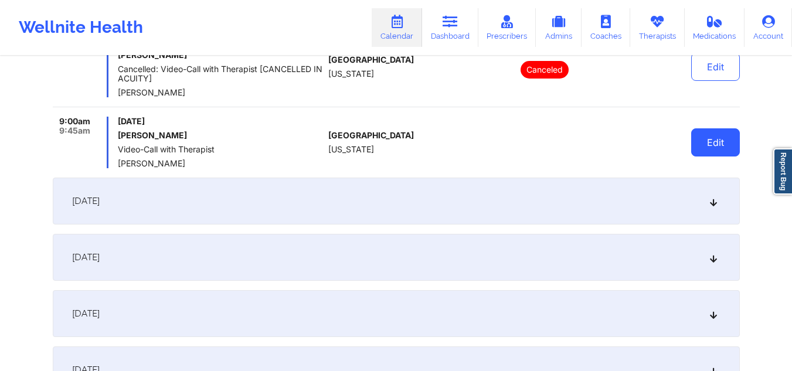
click at [702, 142] on button "Edit" at bounding box center [715, 142] width 49 height 28
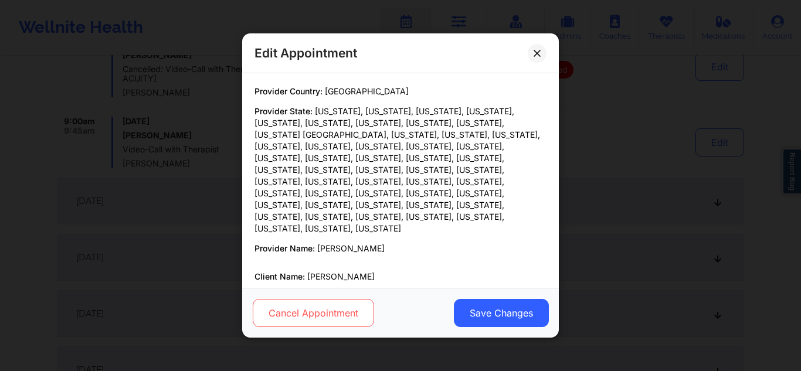
click at [315, 316] on button "Cancel Appointment" at bounding box center [313, 313] width 121 height 28
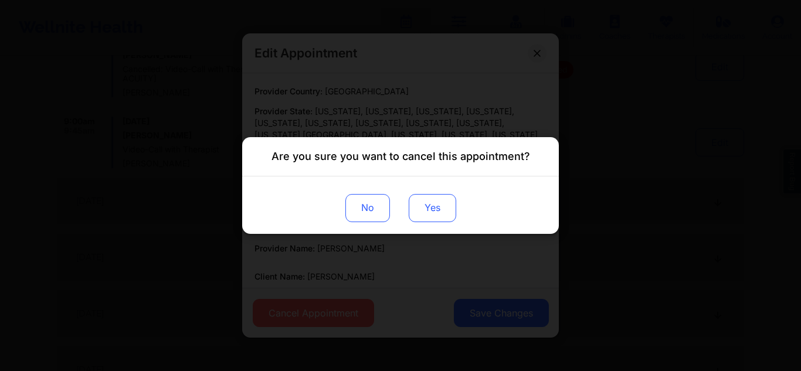
click at [441, 208] on button "Yes" at bounding box center [432, 208] width 47 height 28
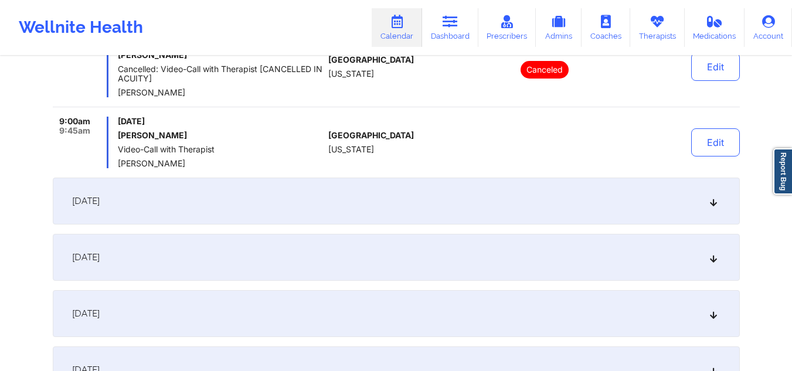
click at [704, 200] on div "October 13, 2025" at bounding box center [396, 201] width 687 height 47
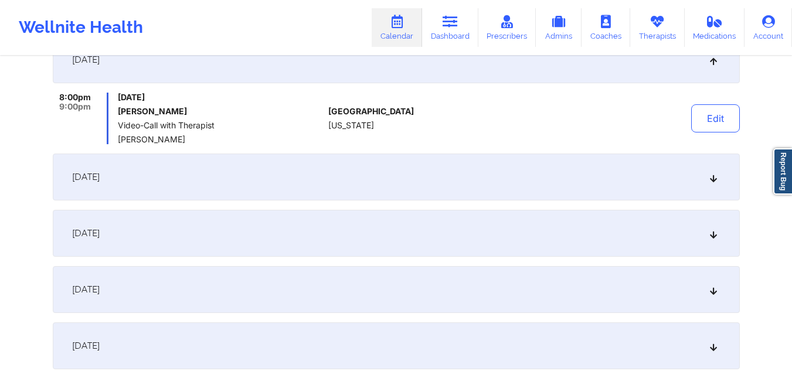
click at [715, 178] on icon at bounding box center [713, 177] width 10 height 8
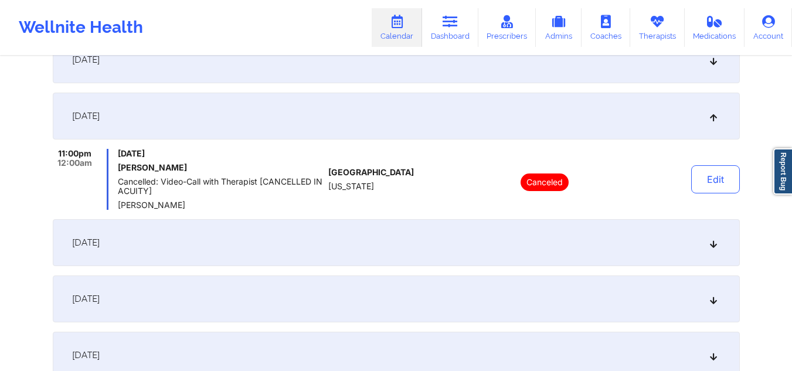
click at [711, 241] on icon at bounding box center [713, 243] width 10 height 8
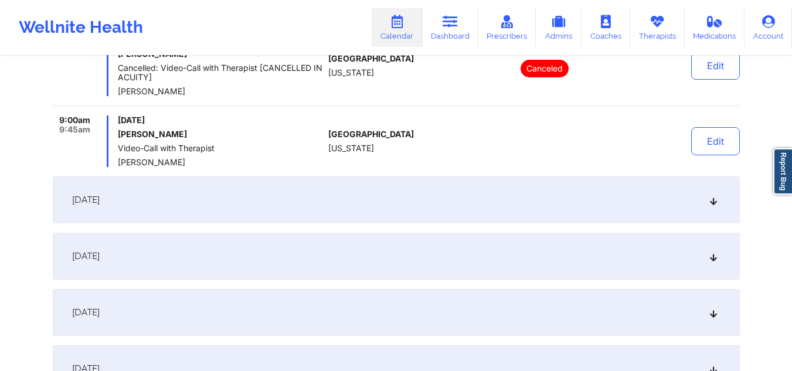
scroll to position [858, 0]
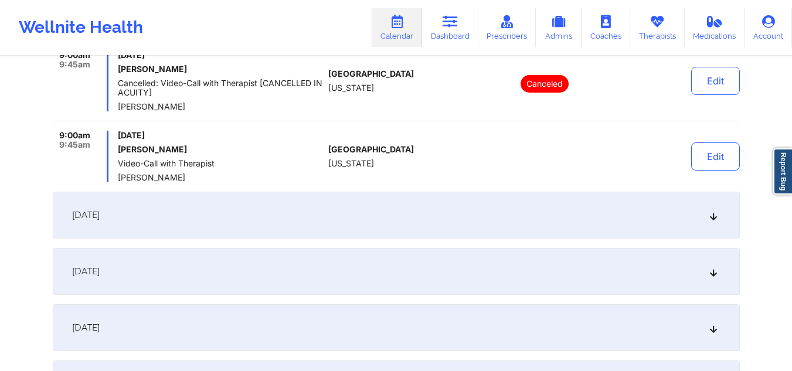
click at [716, 215] on icon at bounding box center [713, 215] width 10 height 8
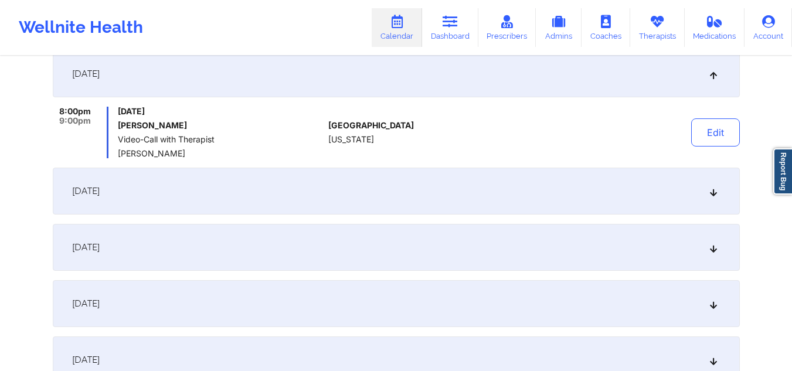
click at [708, 196] on div "October 21, 2025" at bounding box center [396, 191] width 687 height 47
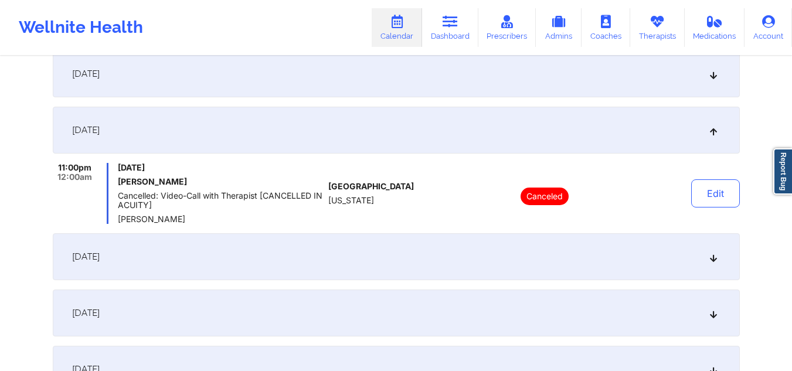
click at [699, 248] on div "October 26, 2025" at bounding box center [396, 256] width 687 height 47
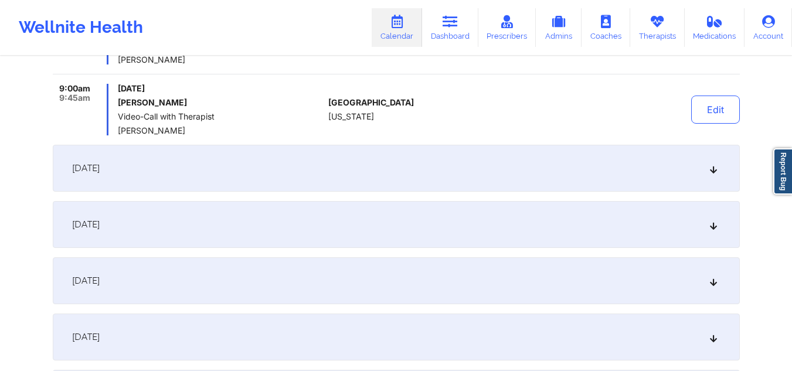
scroll to position [1033, 0]
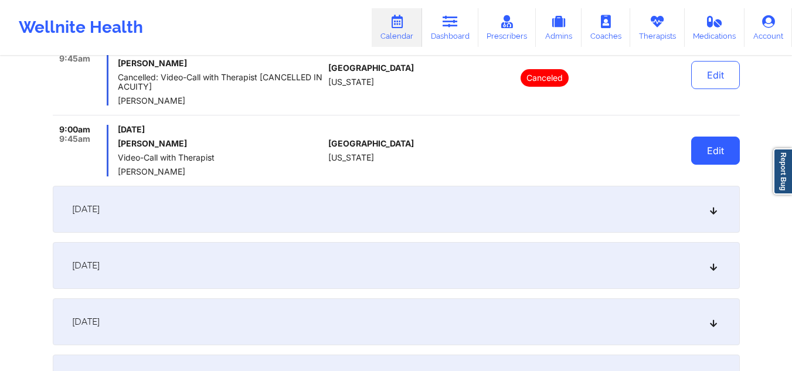
click at [718, 147] on button "Edit" at bounding box center [715, 151] width 49 height 28
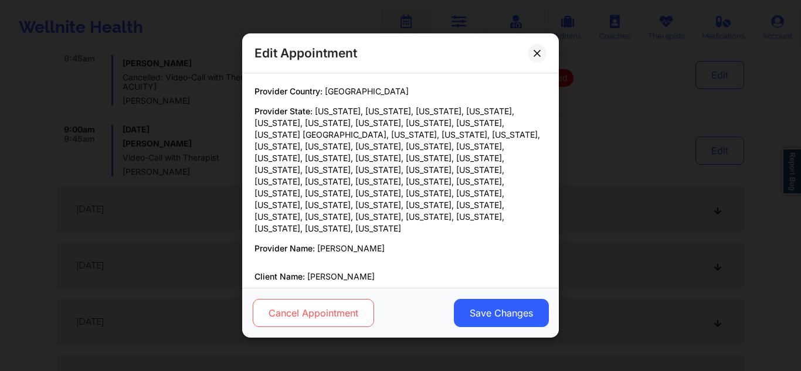
click at [321, 302] on button "Cancel Appointment" at bounding box center [313, 313] width 121 height 28
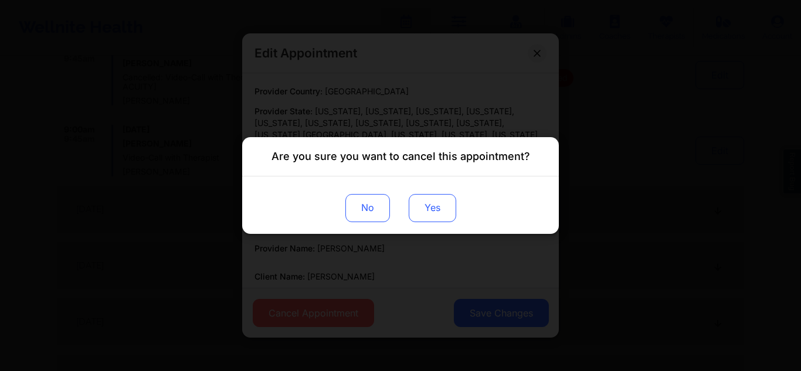
click at [443, 208] on button "Yes" at bounding box center [432, 208] width 47 height 28
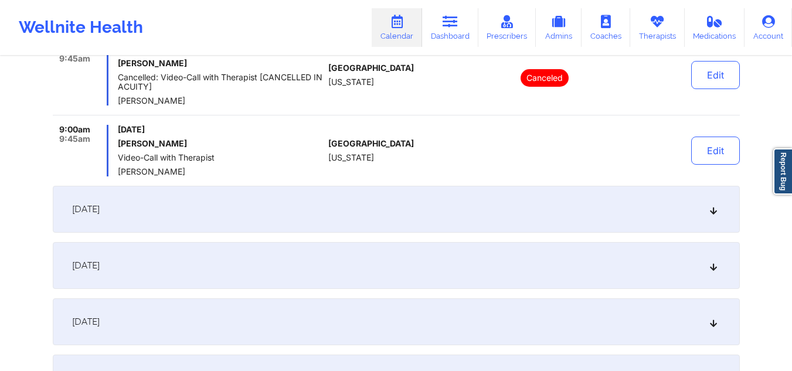
click at [709, 206] on icon at bounding box center [713, 209] width 10 height 8
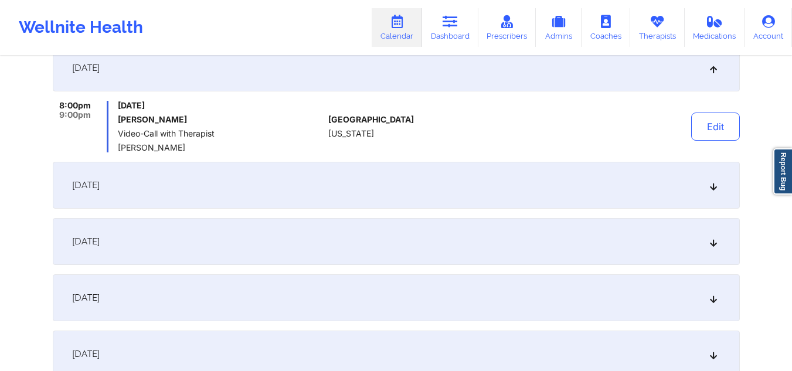
click at [709, 206] on div "October 28, 2025" at bounding box center [396, 185] width 687 height 47
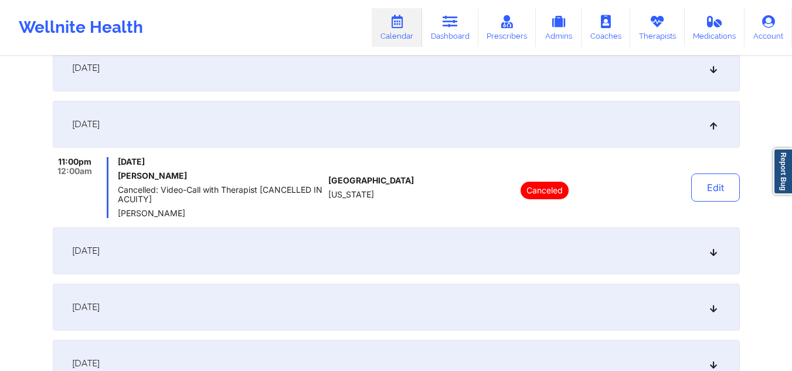
click at [704, 256] on div "November 2, 2025" at bounding box center [396, 250] width 687 height 47
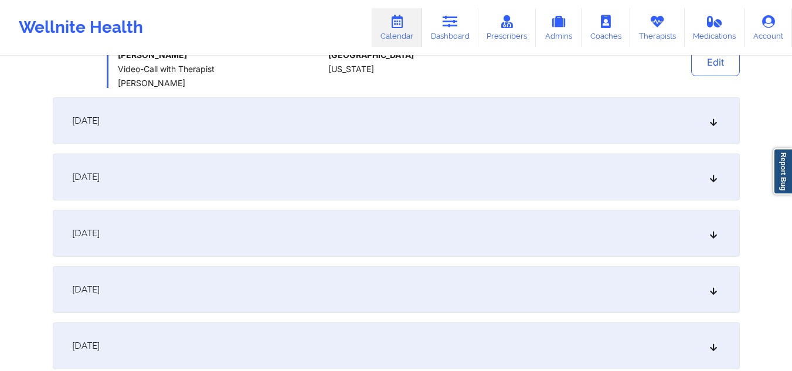
scroll to position [1095, 0]
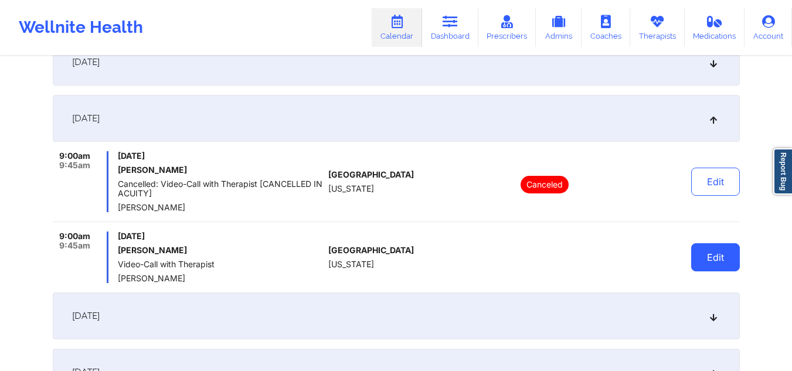
click at [713, 259] on button "Edit" at bounding box center [715, 257] width 49 height 28
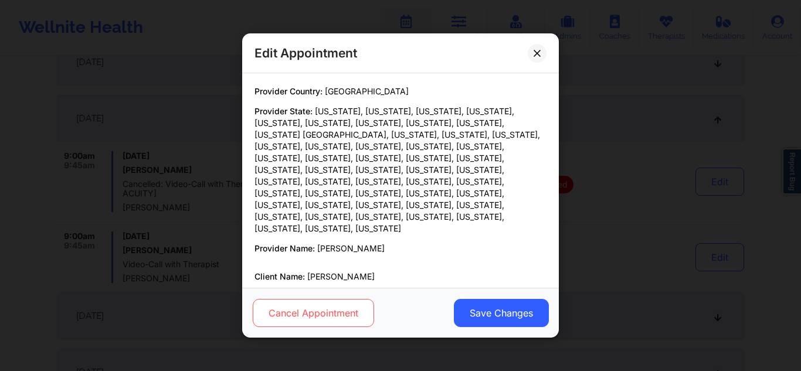
click at [319, 317] on button "Cancel Appointment" at bounding box center [313, 313] width 121 height 28
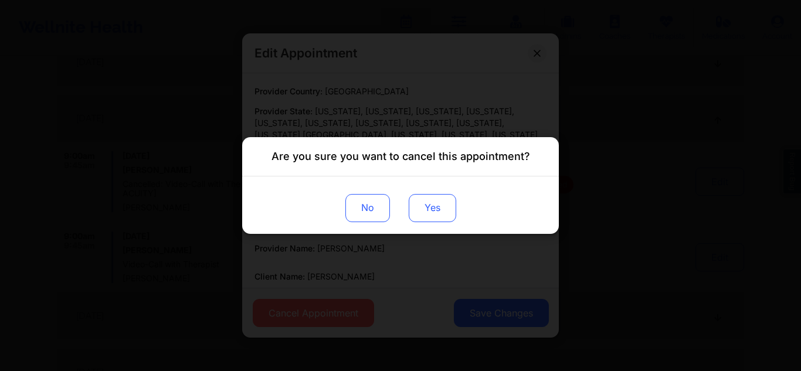
click at [428, 221] on button "Yes" at bounding box center [432, 208] width 47 height 28
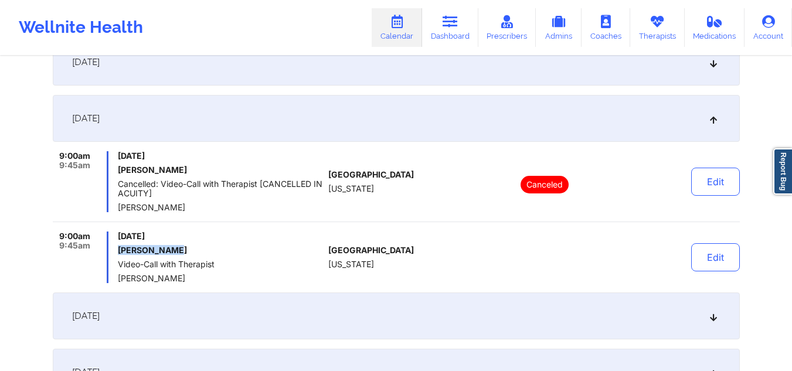
drag, startPoint x: 174, startPoint y: 248, endPoint x: 115, endPoint y: 247, distance: 59.2
click at [115, 247] on div "9:00am 9:45am Sunday, November 2, 2025 Eva Chahrour Video-Call with Therapist D…" at bounding box center [188, 258] width 271 height 52
copy h6 "Eva Chahrour"
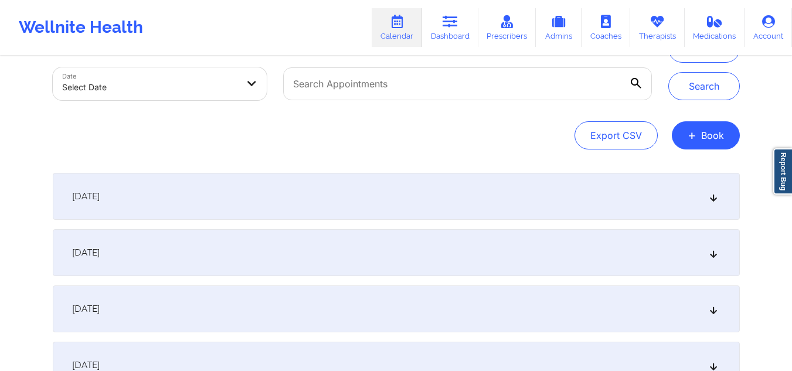
scroll to position [0, 0]
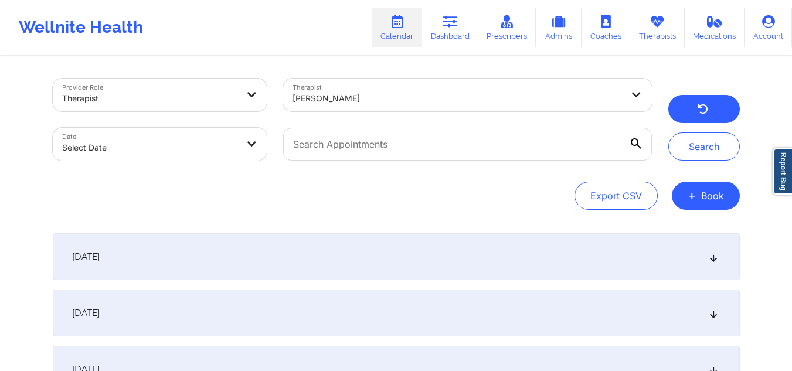
click at [688, 113] on button "button" at bounding box center [704, 109] width 72 height 28
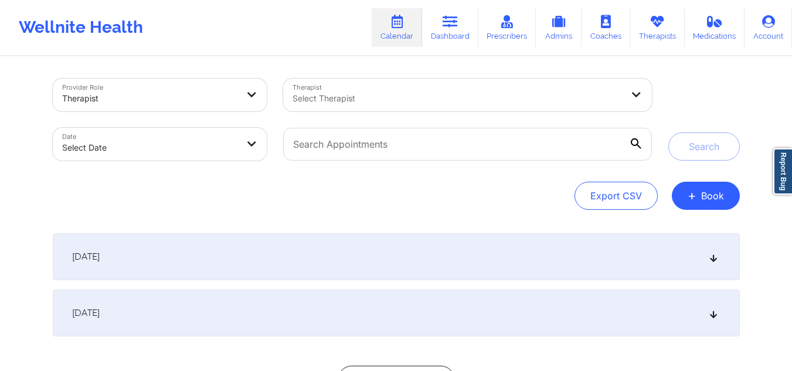
click at [387, 86] on div "Select Therapist" at bounding box center [453, 95] width 341 height 33
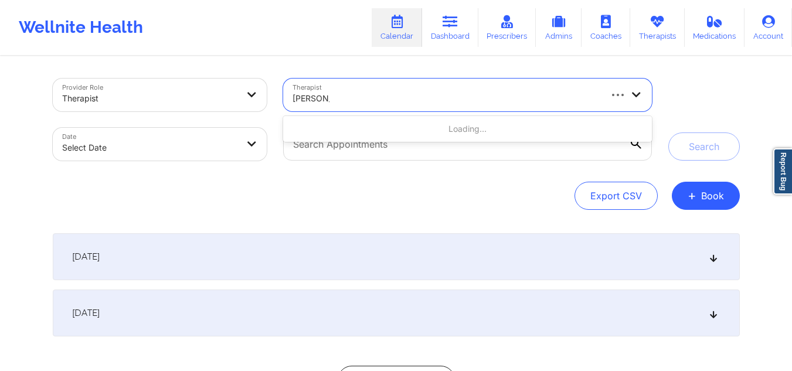
type input "[PERSON_NAME] da"
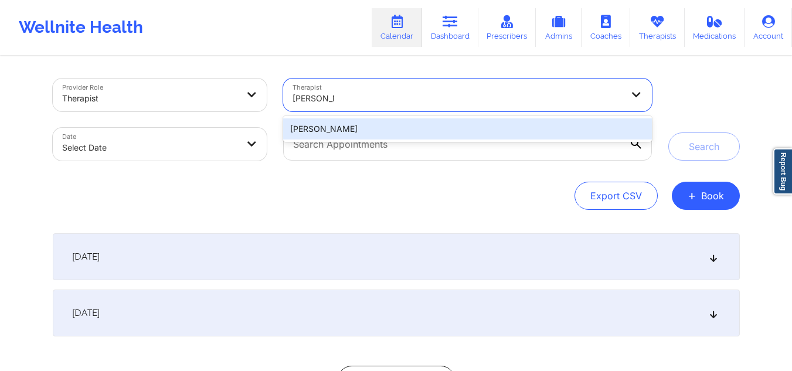
click at [363, 128] on div "[PERSON_NAME]" at bounding box center [467, 128] width 368 height 21
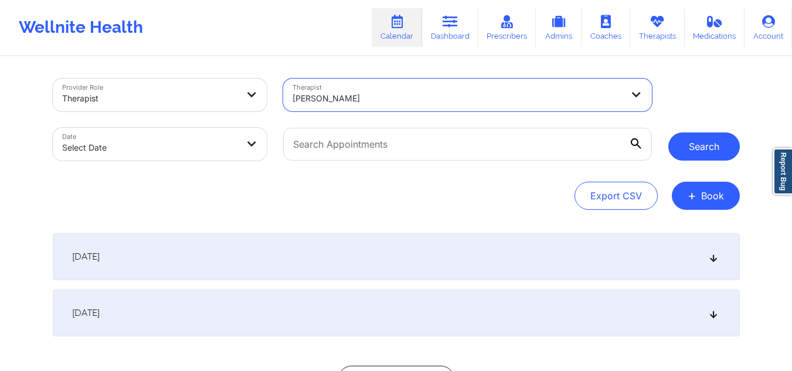
click at [692, 141] on button "Search" at bounding box center [704, 146] width 72 height 28
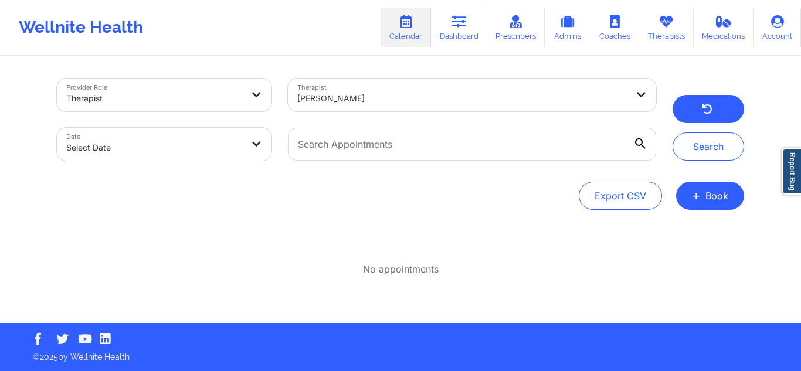
click at [696, 101] on button "button" at bounding box center [708, 109] width 72 height 28
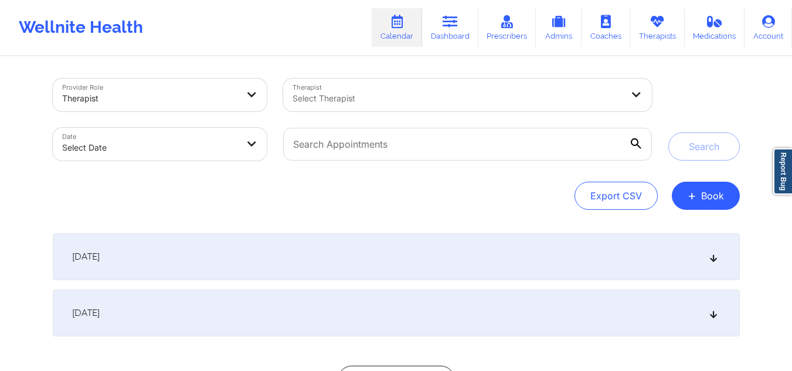
click at [373, 90] on div "Select Therapist" at bounding box center [453, 95] width 341 height 33
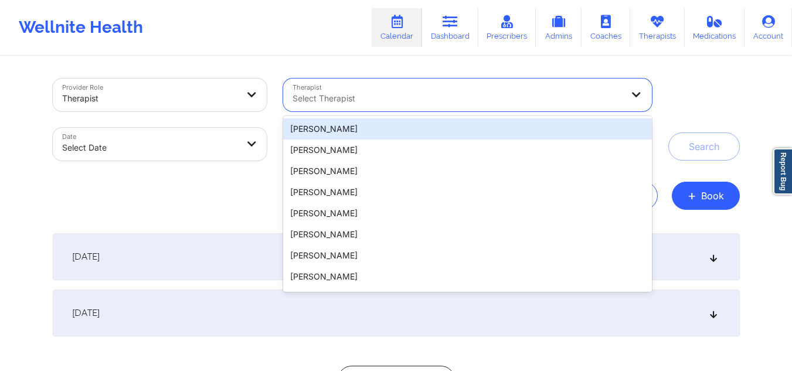
paste input "[PERSON_NAME]"
type input "[PERSON_NAME]"
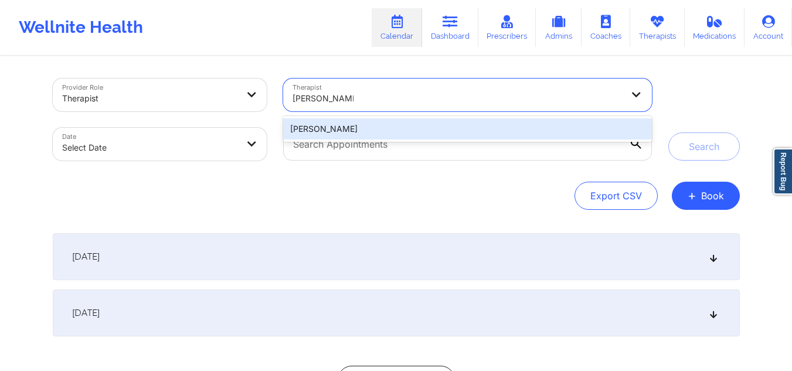
click at [356, 125] on div "[PERSON_NAME]" at bounding box center [467, 128] width 368 height 21
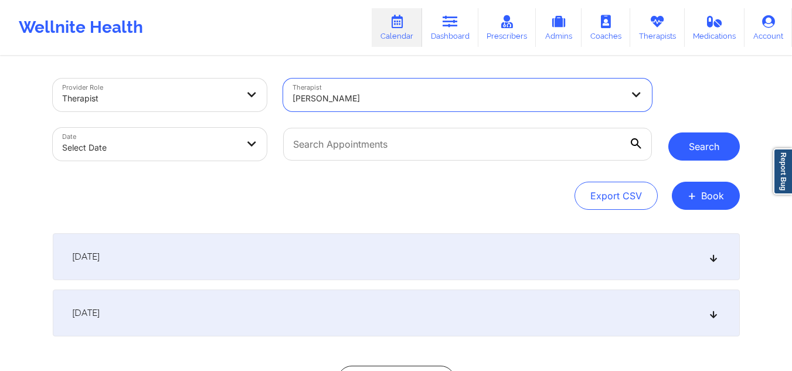
click at [706, 140] on button "Search" at bounding box center [704, 146] width 72 height 28
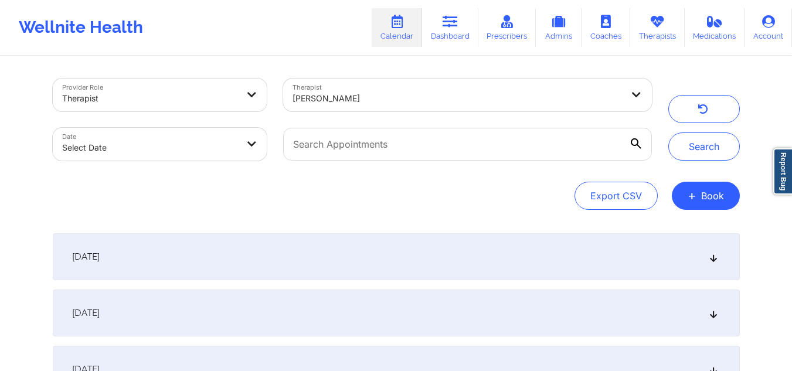
click at [715, 256] on icon at bounding box center [713, 257] width 10 height 8
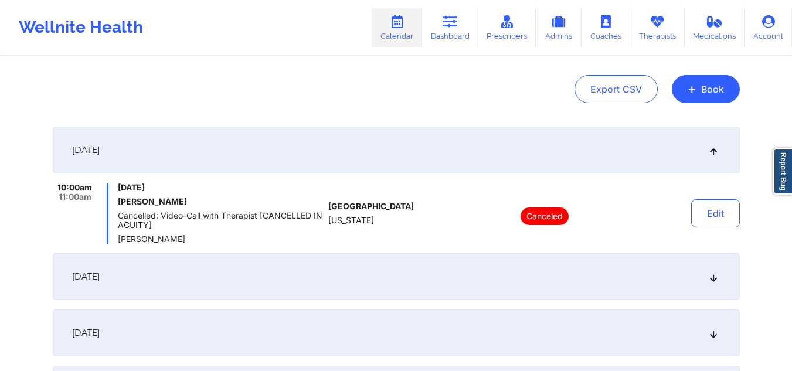
scroll to position [118, 0]
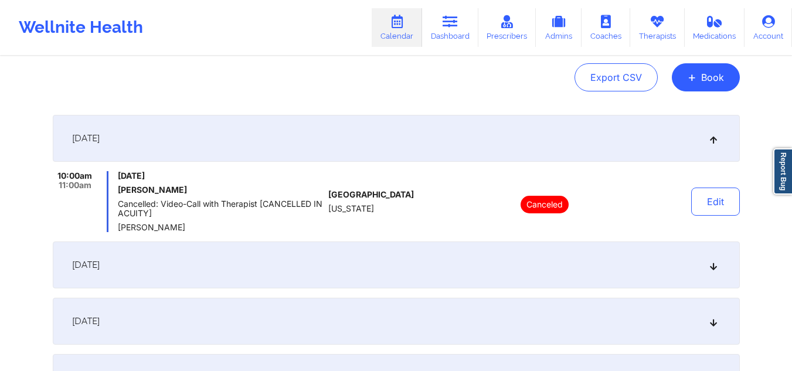
click at [715, 269] on icon at bounding box center [713, 265] width 10 height 8
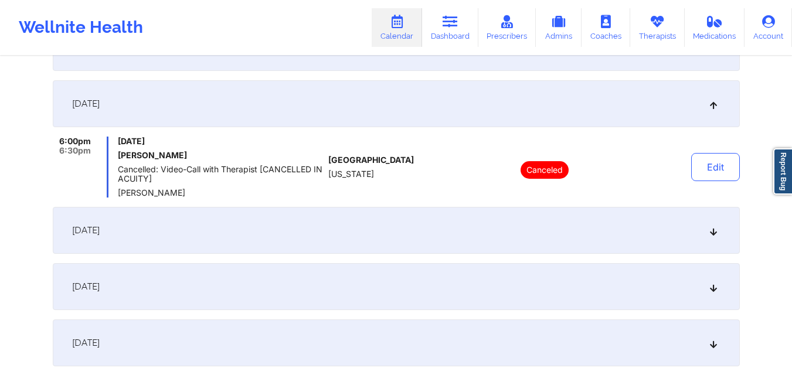
scroll to position [239, 0]
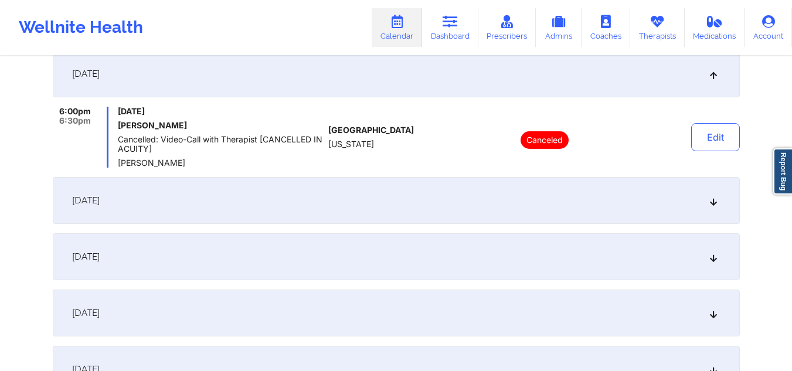
click at [712, 202] on icon at bounding box center [713, 200] width 10 height 8
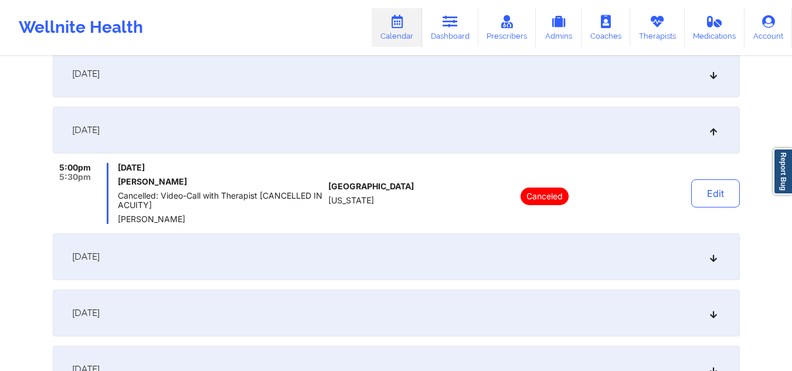
click at [711, 260] on icon at bounding box center [713, 257] width 10 height 8
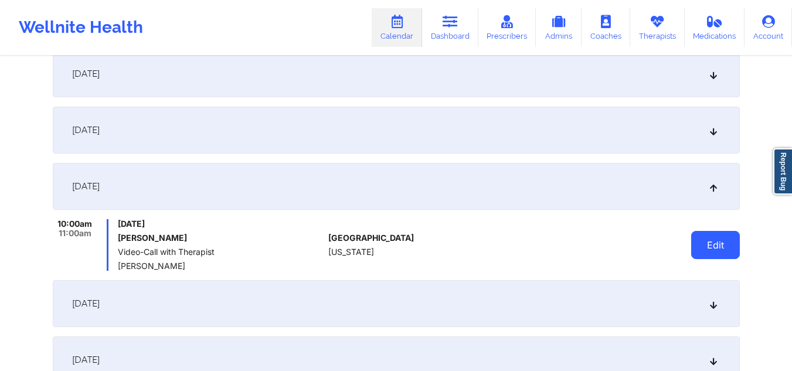
click at [701, 240] on button "Edit" at bounding box center [715, 245] width 49 height 28
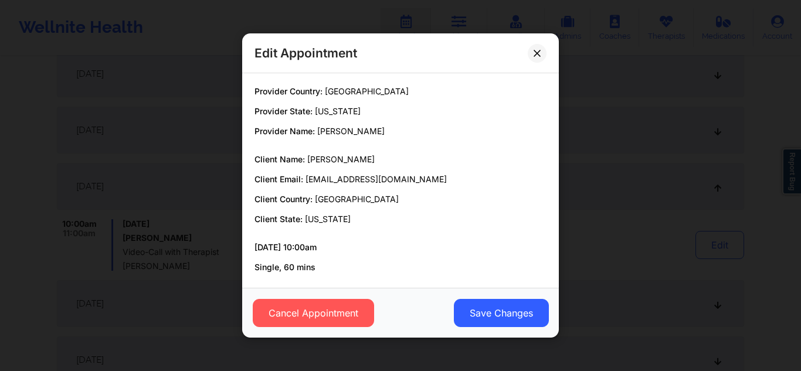
click at [302, 329] on div "Cancel Appointment Save Changes" at bounding box center [400, 313] width 317 height 50
click at [292, 316] on button "Cancel Appointment" at bounding box center [313, 313] width 121 height 28
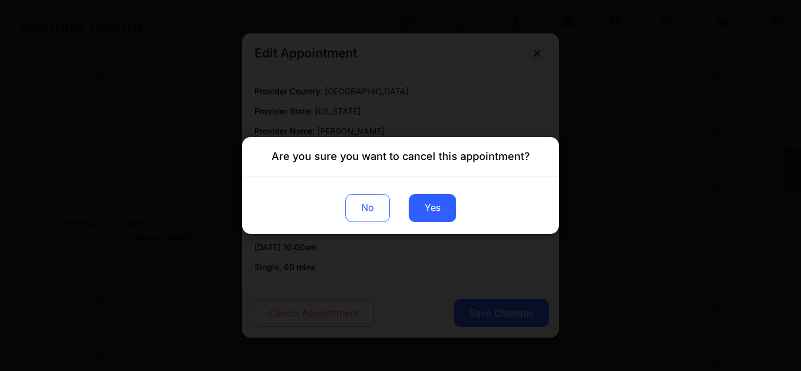
click at [292, 316] on div "Are you sure you want to cancel this appointment? No Yes" at bounding box center [400, 185] width 801 height 371
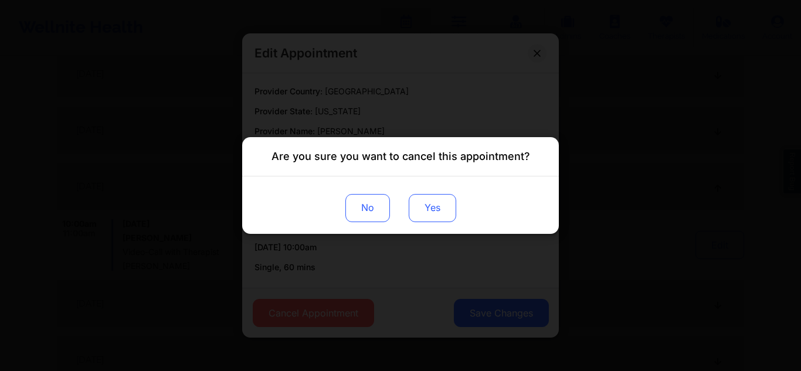
click at [430, 202] on button "Yes" at bounding box center [432, 208] width 47 height 28
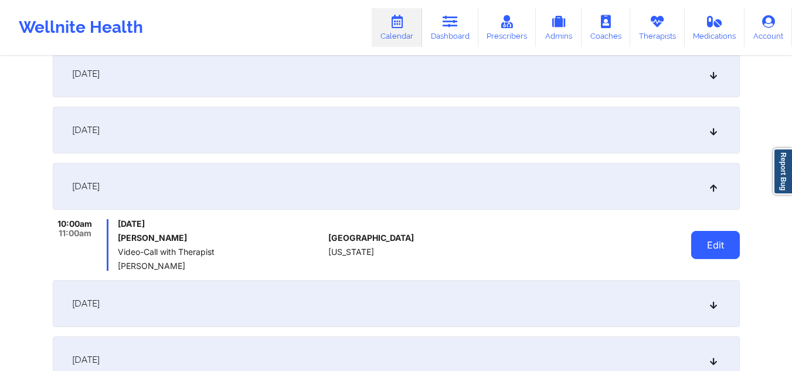
click at [706, 248] on button "Edit" at bounding box center [715, 245] width 49 height 28
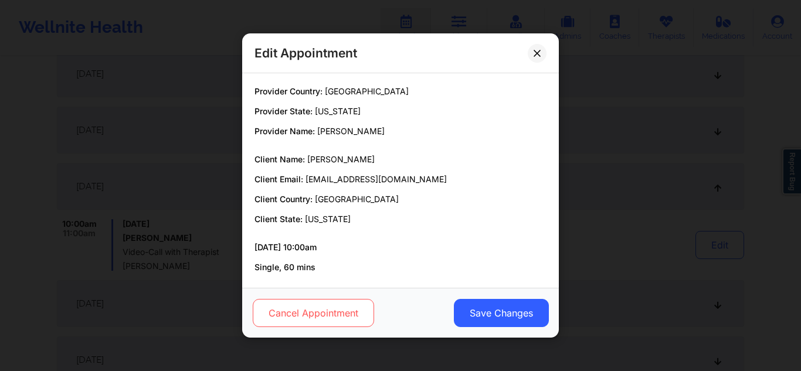
click at [327, 305] on button "Cancel Appointment" at bounding box center [313, 313] width 121 height 28
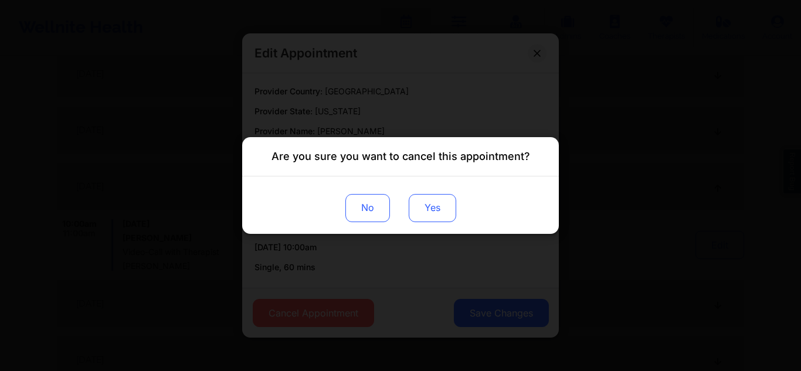
click at [433, 203] on button "Yes" at bounding box center [432, 208] width 47 height 28
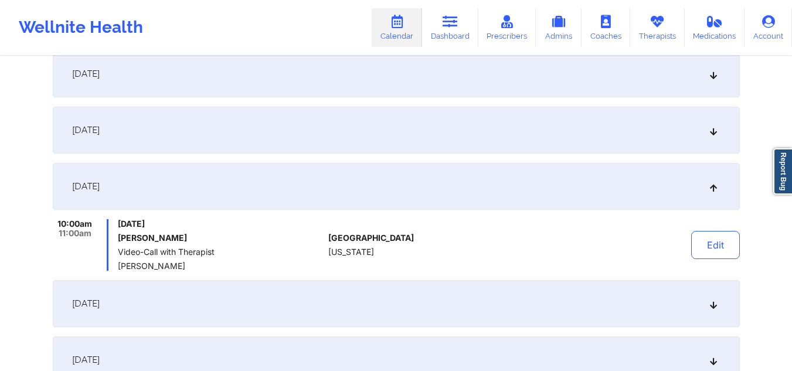
click at [713, 295] on div "October 2, 2025" at bounding box center [396, 303] width 687 height 47
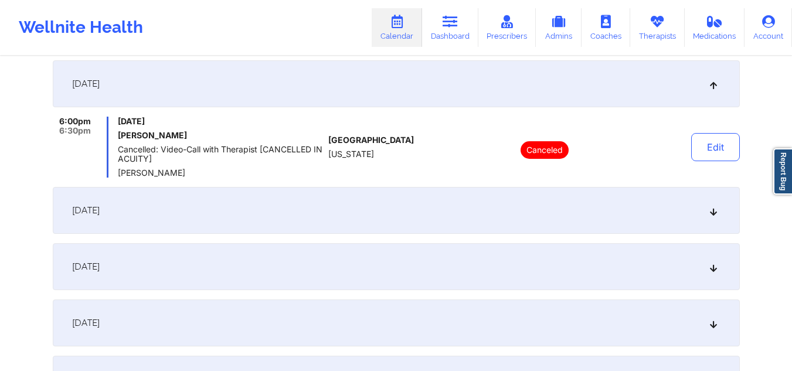
scroll to position [414, 0]
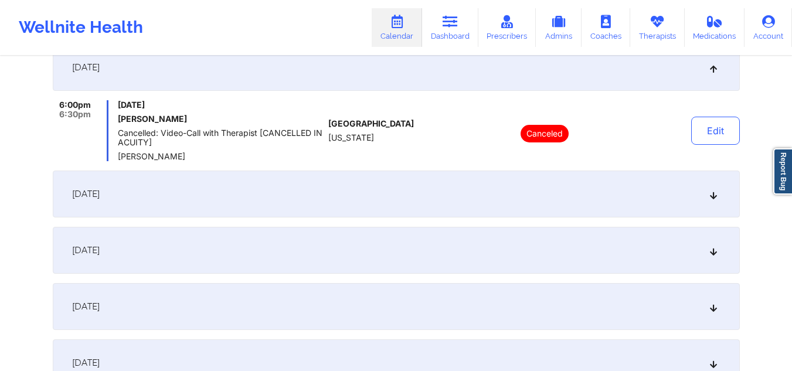
click at [710, 203] on div "October 3, 2025" at bounding box center [396, 194] width 687 height 47
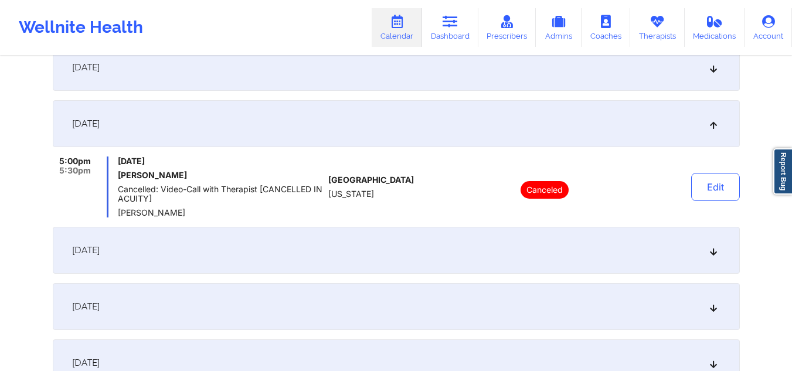
click at [715, 239] on div "October 9, 2025" at bounding box center [396, 250] width 687 height 47
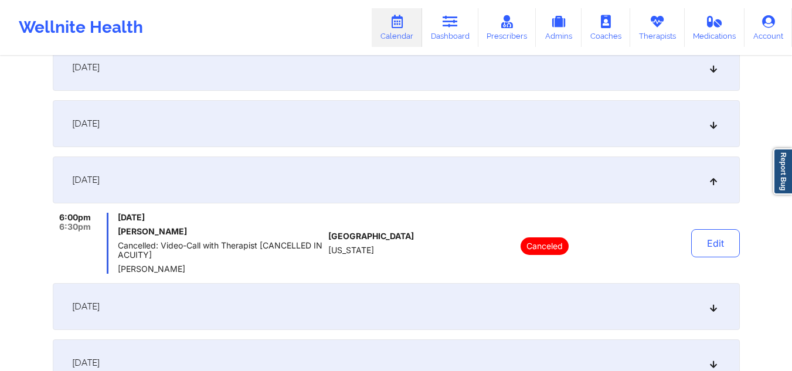
click at [728, 315] on div "October 10, 2025" at bounding box center [396, 306] width 687 height 47
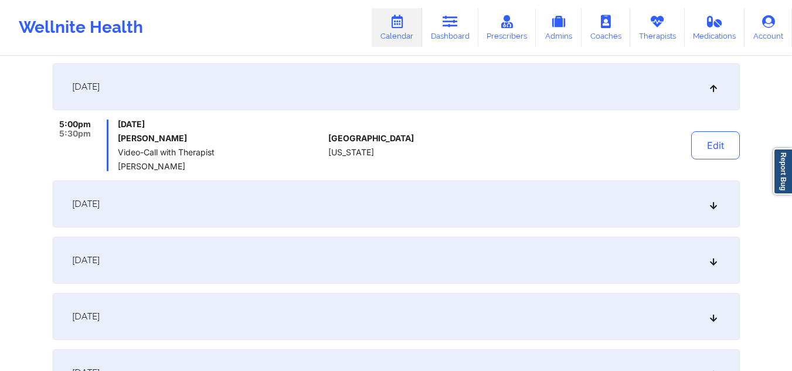
scroll to position [576, 0]
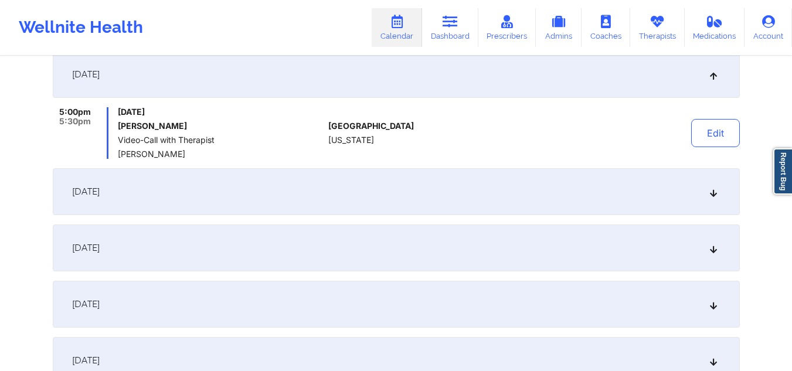
click at [709, 196] on div "October 16, 2025" at bounding box center [396, 191] width 687 height 47
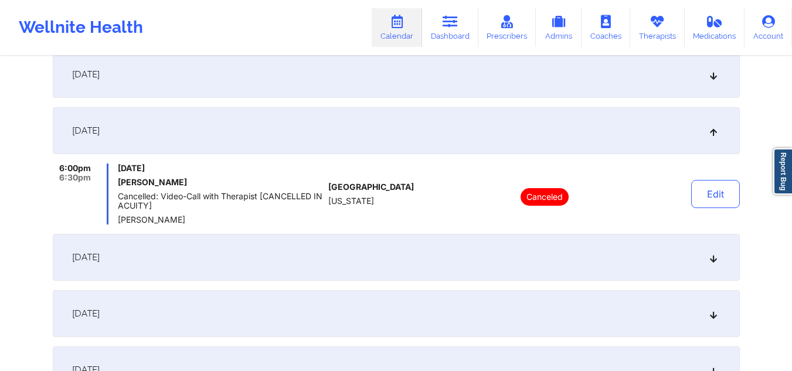
click at [703, 257] on div "October 17, 2025" at bounding box center [396, 257] width 687 height 47
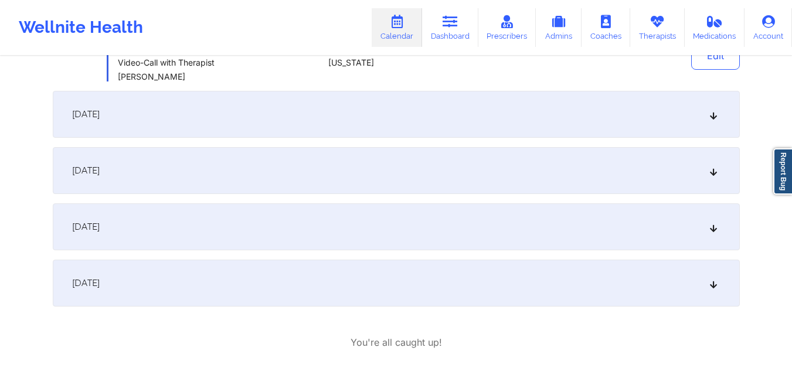
scroll to position [772, 0]
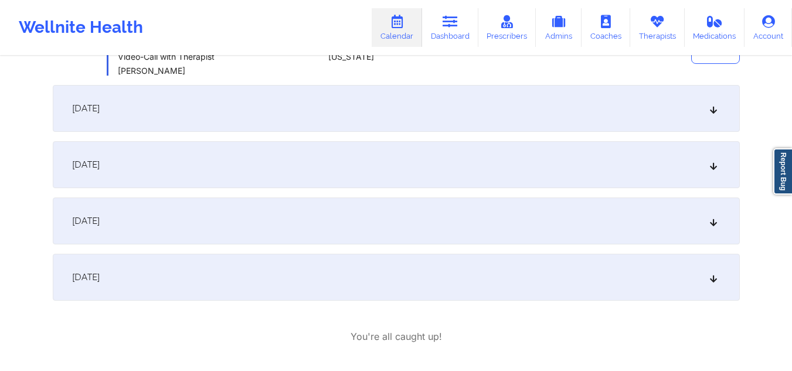
click at [702, 117] on div "October 23, 2025" at bounding box center [396, 108] width 687 height 47
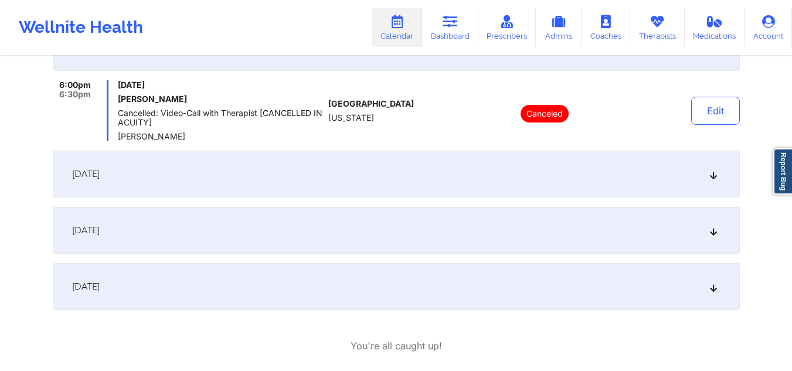
click at [712, 181] on div "October 24, 2025" at bounding box center [396, 174] width 687 height 47
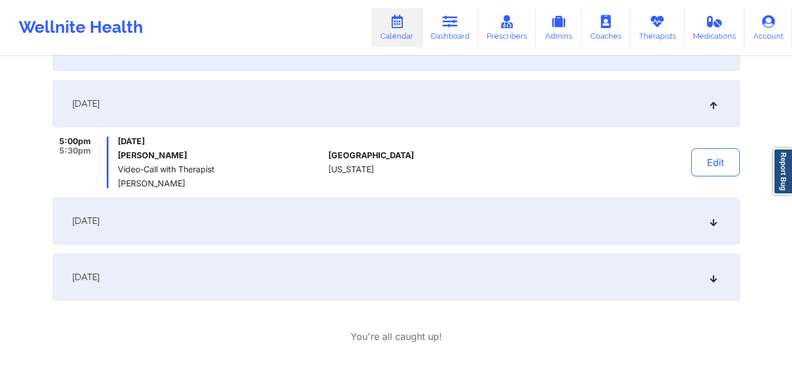
click at [713, 233] on div "October 30, 2025" at bounding box center [396, 221] width 687 height 47
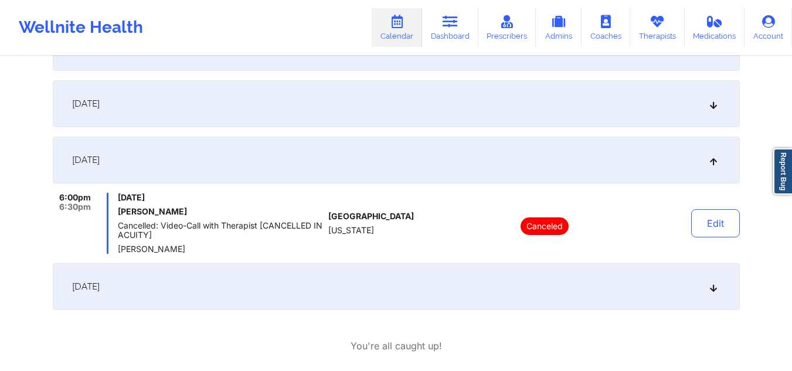
click at [714, 283] on icon at bounding box center [713, 287] width 10 height 8
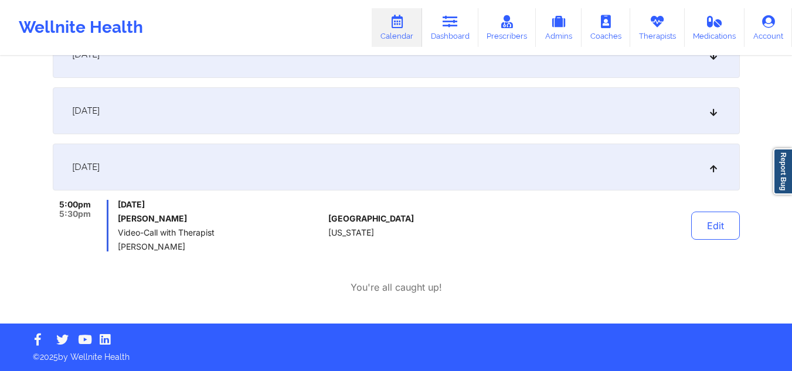
scroll to position [642, 0]
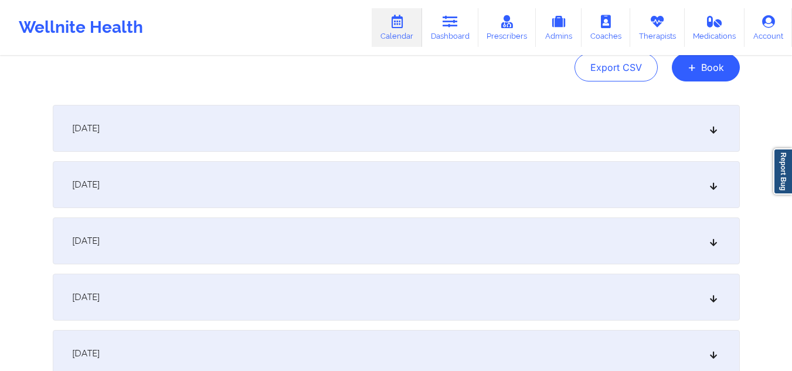
scroll to position [0, 0]
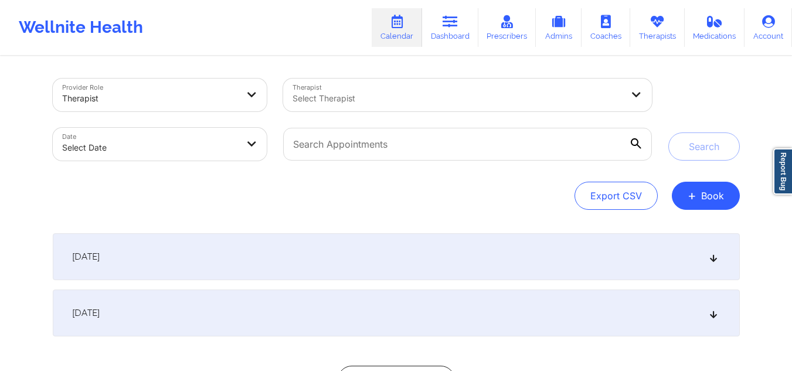
click at [356, 105] on div at bounding box center [458, 98] width 330 height 14
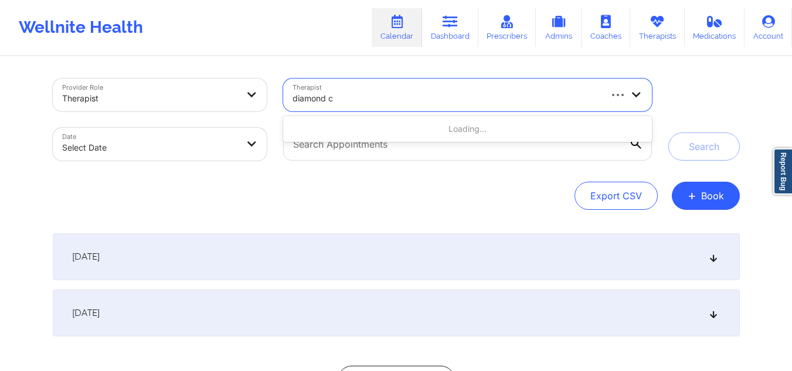
type input "diamond cr"
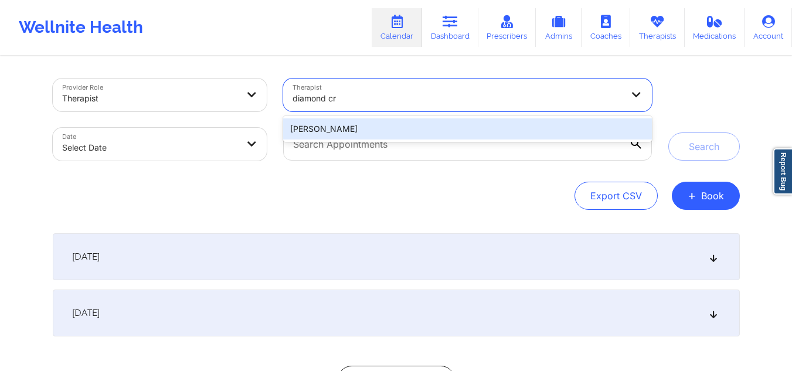
click at [350, 128] on div "[PERSON_NAME]" at bounding box center [467, 128] width 368 height 21
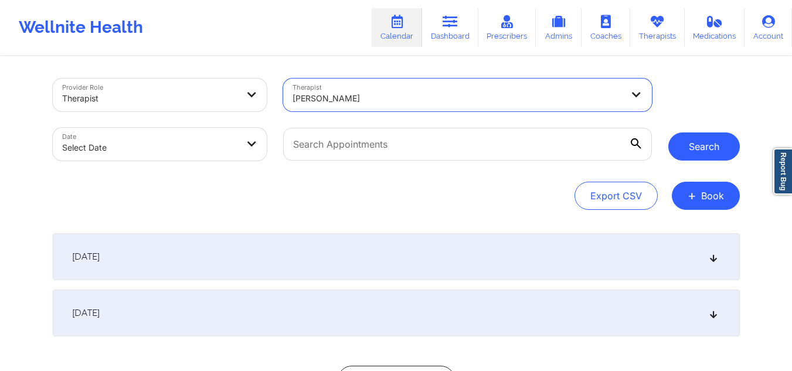
click at [674, 142] on button "Search" at bounding box center [704, 146] width 72 height 28
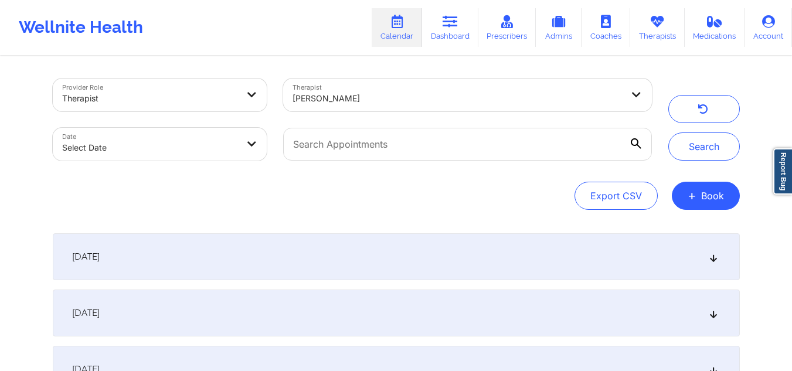
click at [712, 253] on icon at bounding box center [713, 257] width 10 height 8
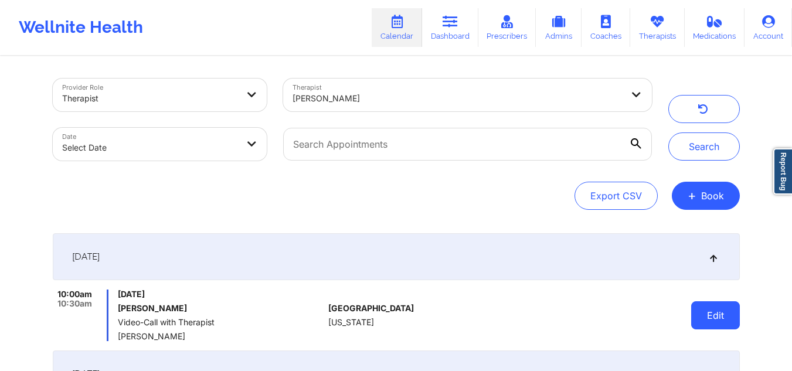
click at [715, 314] on button "Edit" at bounding box center [715, 315] width 49 height 28
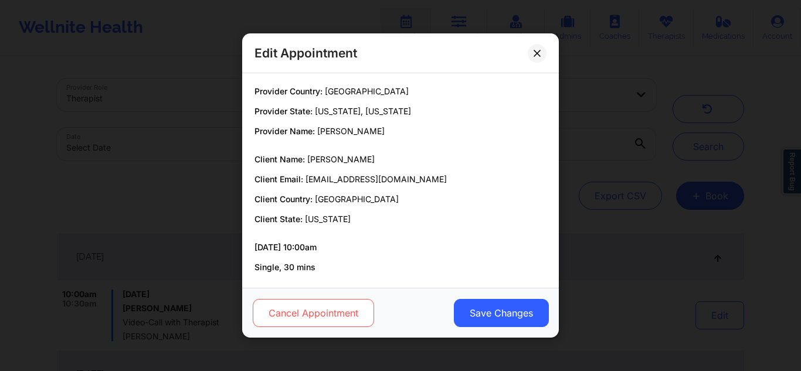
click at [338, 304] on button "Cancel Appointment" at bounding box center [313, 313] width 121 height 28
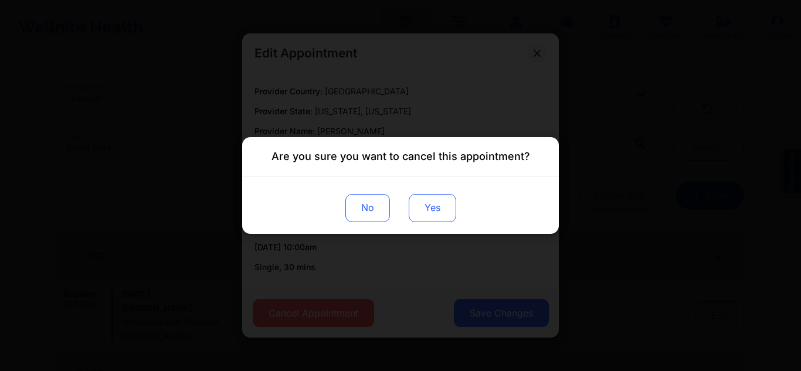
click at [442, 197] on button "Yes" at bounding box center [432, 208] width 47 height 28
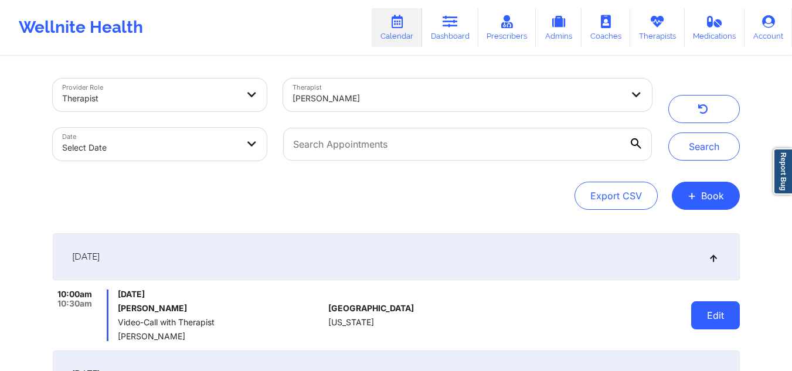
click at [696, 311] on button "Edit" at bounding box center [715, 315] width 49 height 28
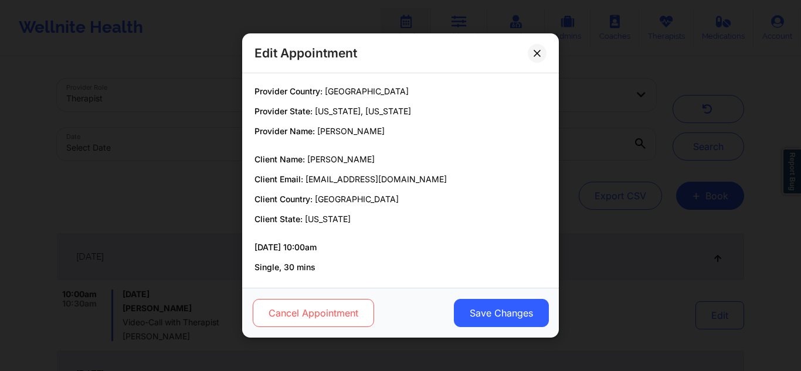
click at [297, 319] on button "Cancel Appointment" at bounding box center [313, 313] width 121 height 28
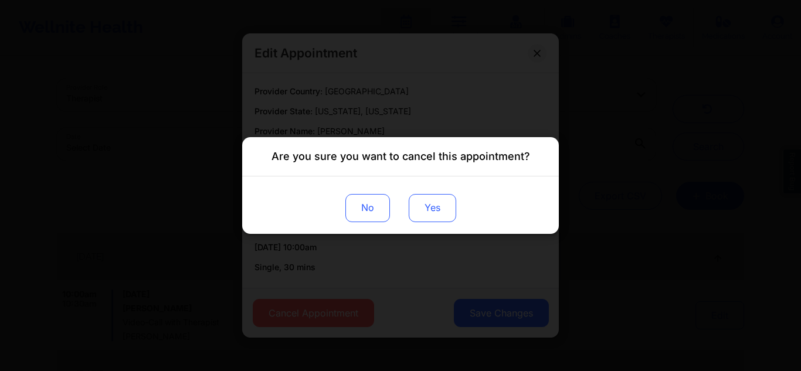
click at [435, 209] on button "Yes" at bounding box center [432, 208] width 47 height 28
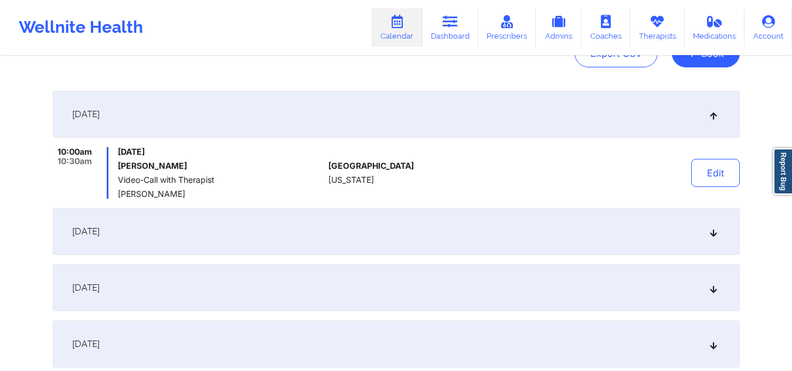
scroll to position [179, 0]
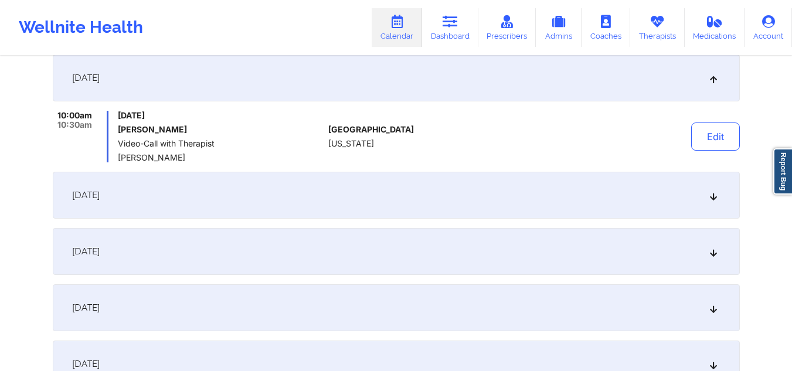
click at [716, 198] on icon at bounding box center [713, 195] width 10 height 8
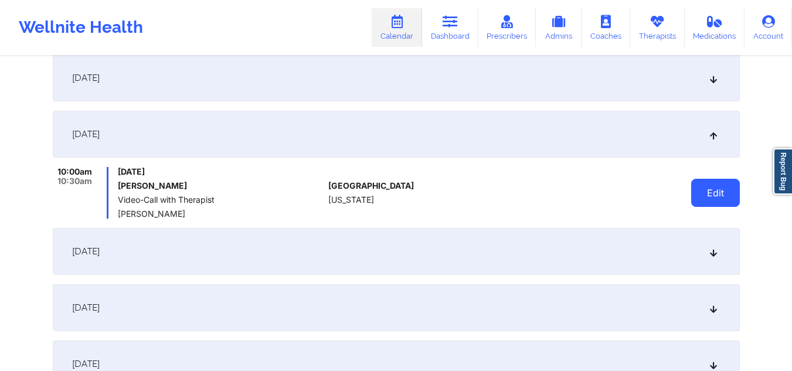
click at [709, 180] on button "Edit" at bounding box center [715, 193] width 49 height 28
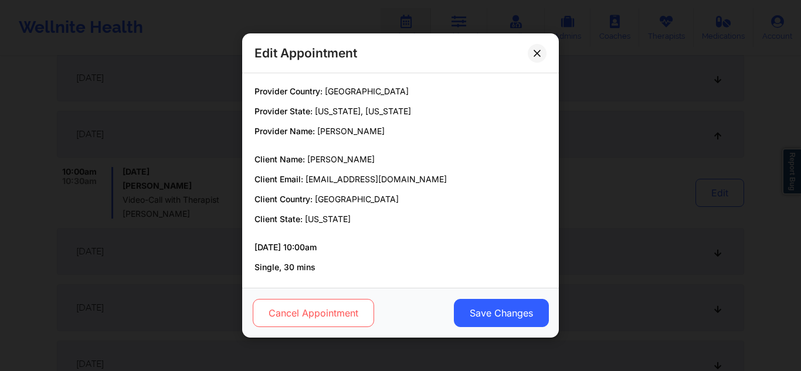
click at [349, 299] on button "Cancel Appointment" at bounding box center [313, 313] width 121 height 28
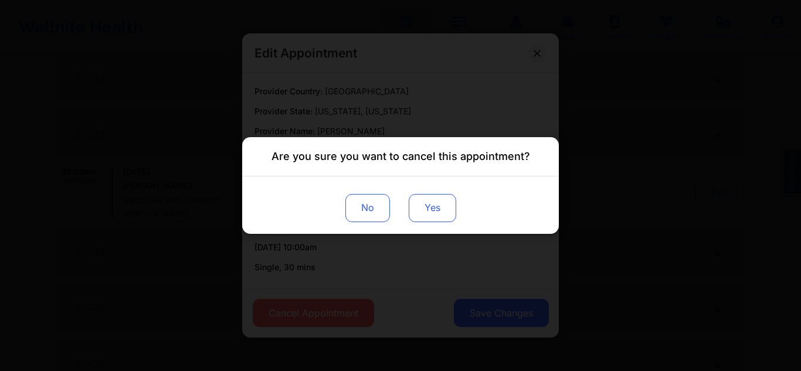
click at [429, 210] on button "Yes" at bounding box center [432, 208] width 47 height 28
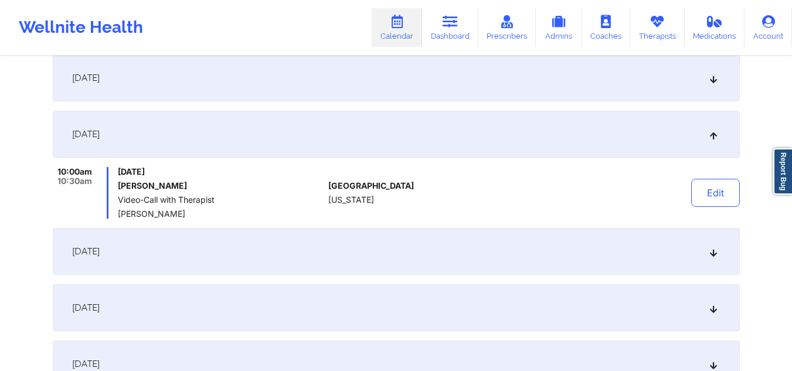
drag, startPoint x: 202, startPoint y: 187, endPoint x: 120, endPoint y: 188, distance: 82.1
click at [120, 188] on h6 "AmyJo L Heythaler" at bounding box center [221, 185] width 206 height 9
copy h6 "AmyJo L Heythaler"
click at [706, 256] on div "October 4, 2025" at bounding box center [396, 251] width 687 height 47
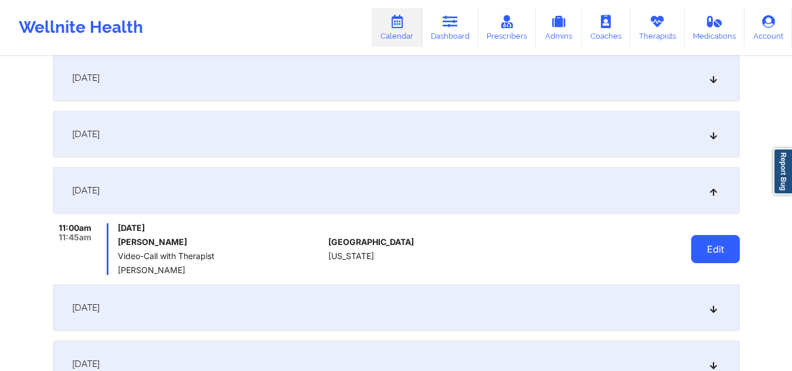
click at [698, 241] on button "Edit" at bounding box center [715, 249] width 49 height 28
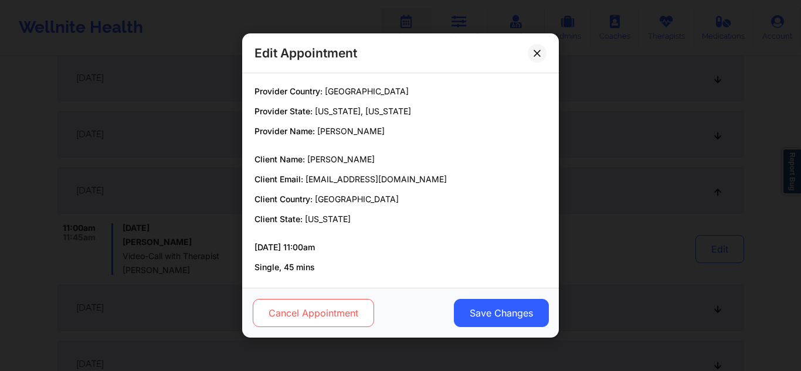
click at [312, 312] on button "Cancel Appointment" at bounding box center [313, 313] width 121 height 28
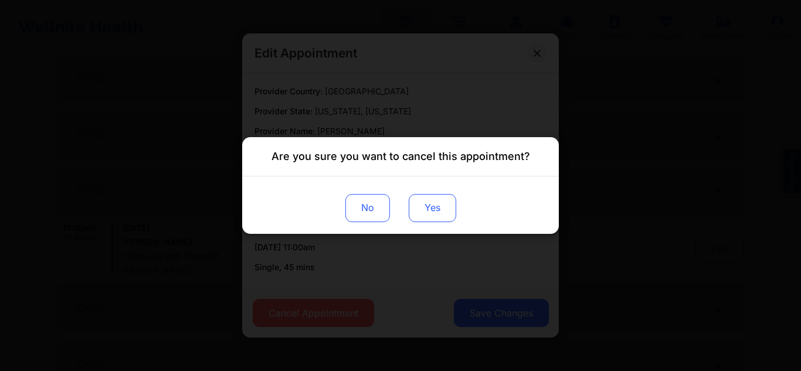
click at [433, 216] on button "Yes" at bounding box center [432, 208] width 47 height 28
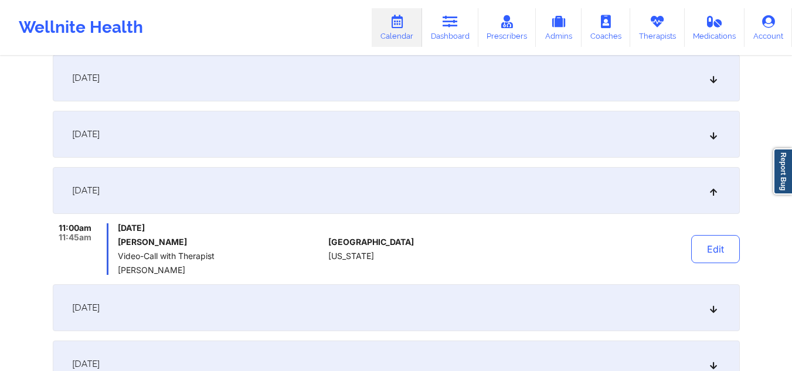
click at [714, 312] on icon at bounding box center [713, 308] width 10 height 8
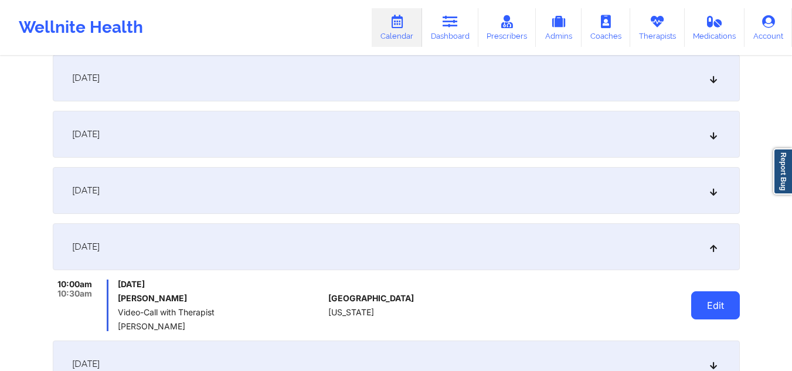
click at [710, 306] on button "Edit" at bounding box center [715, 305] width 49 height 28
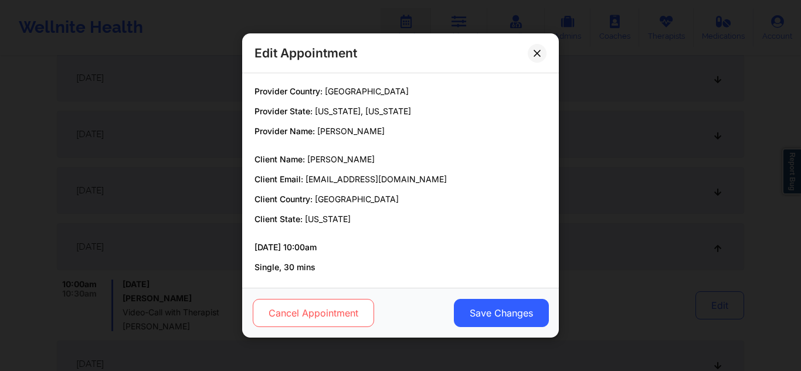
click at [322, 314] on button "Cancel Appointment" at bounding box center [313, 313] width 121 height 28
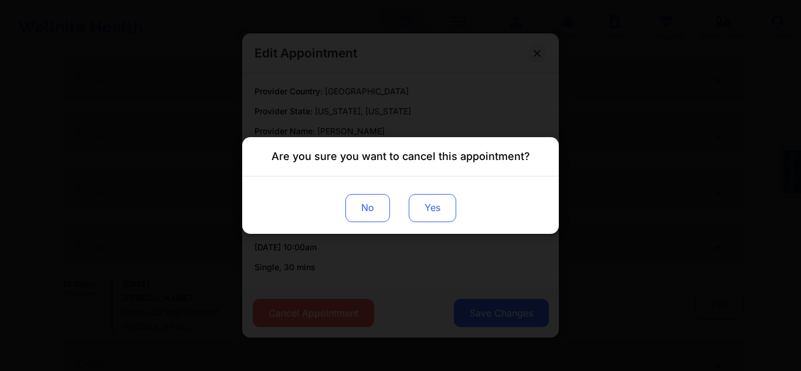
click at [419, 221] on button "Yes" at bounding box center [432, 208] width 47 height 28
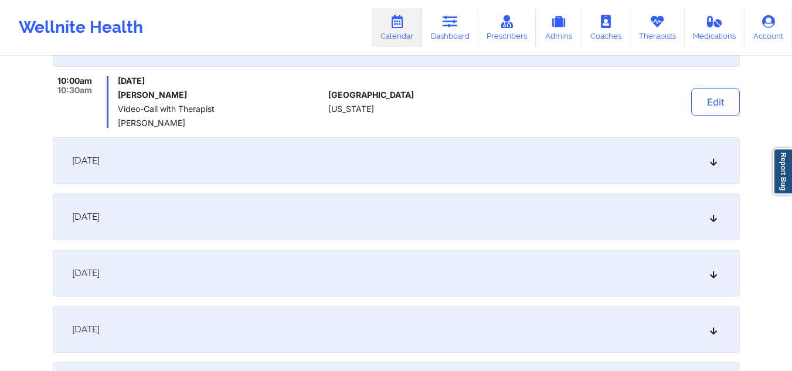
scroll to position [364, 0]
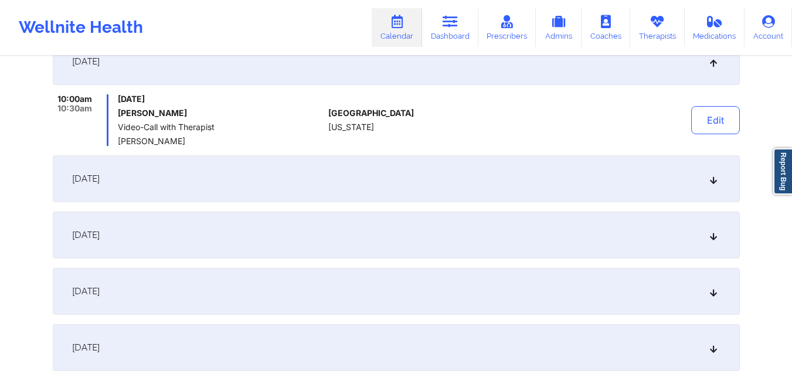
click at [712, 182] on icon at bounding box center [713, 179] width 10 height 8
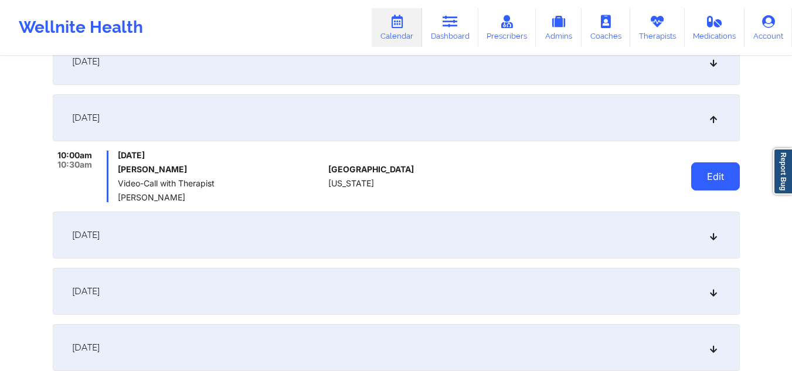
click at [707, 169] on button "Edit" at bounding box center [715, 176] width 49 height 28
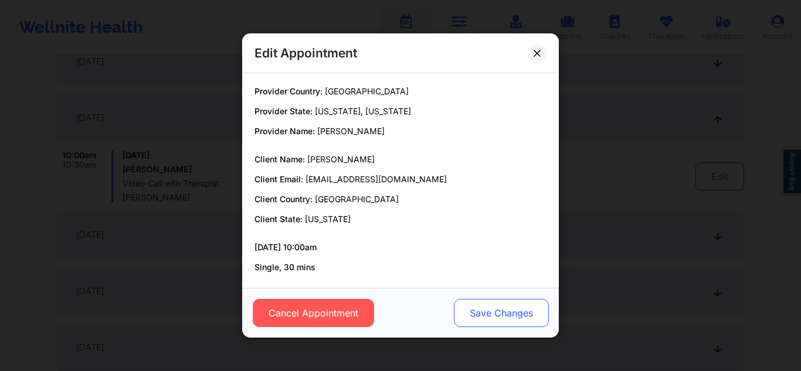
click at [476, 313] on button "Save Changes" at bounding box center [501, 313] width 95 height 28
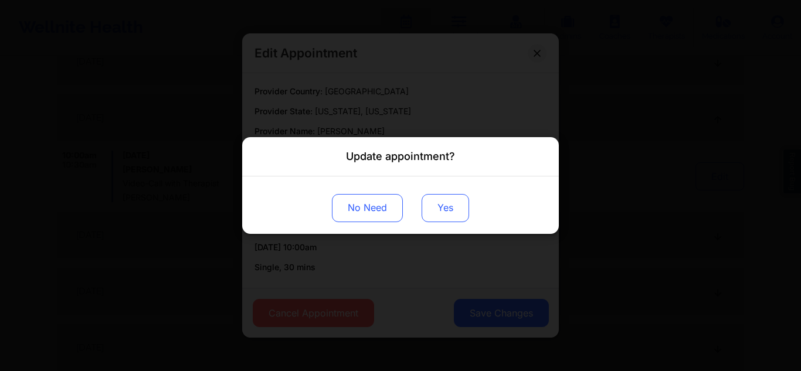
click at [450, 198] on button "Yes" at bounding box center [444, 208] width 47 height 28
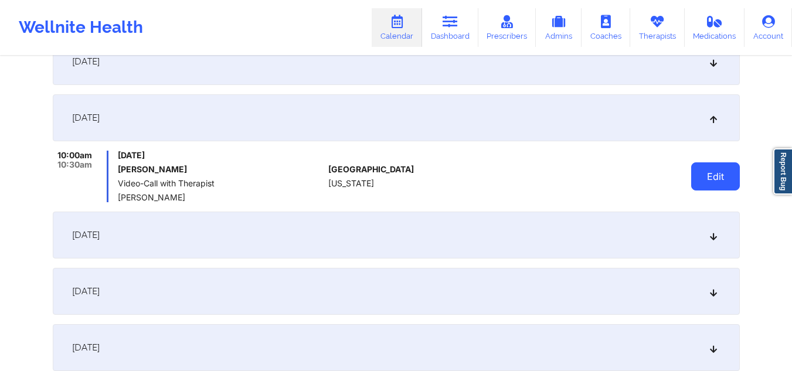
click at [714, 171] on button "Edit" at bounding box center [715, 176] width 49 height 28
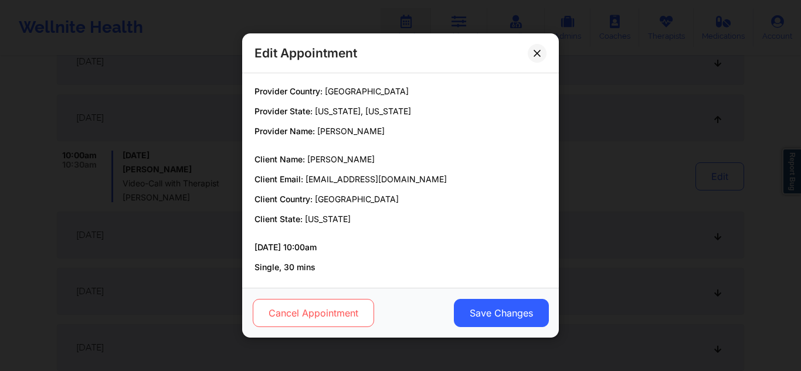
click at [330, 305] on button "Cancel Appointment" at bounding box center [313, 313] width 121 height 28
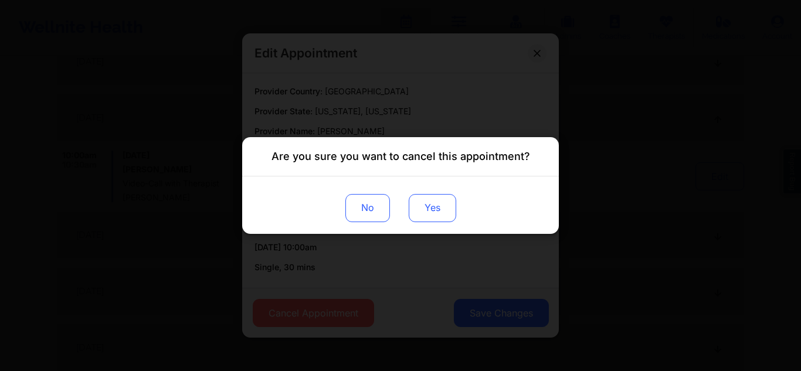
click at [439, 217] on button "Yes" at bounding box center [432, 208] width 47 height 28
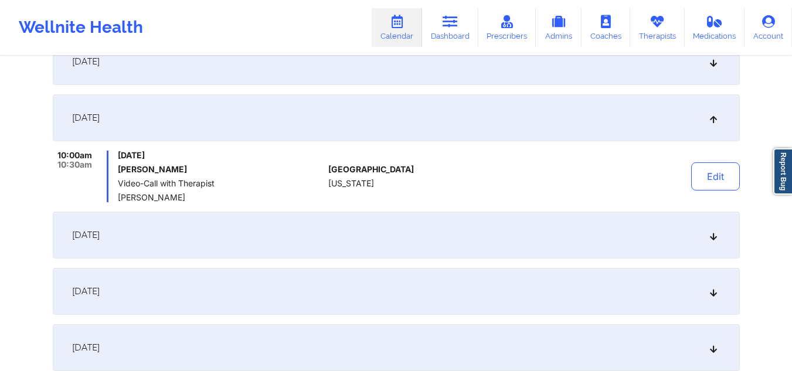
click at [716, 229] on div "October 18, 2025" at bounding box center [396, 235] width 687 height 47
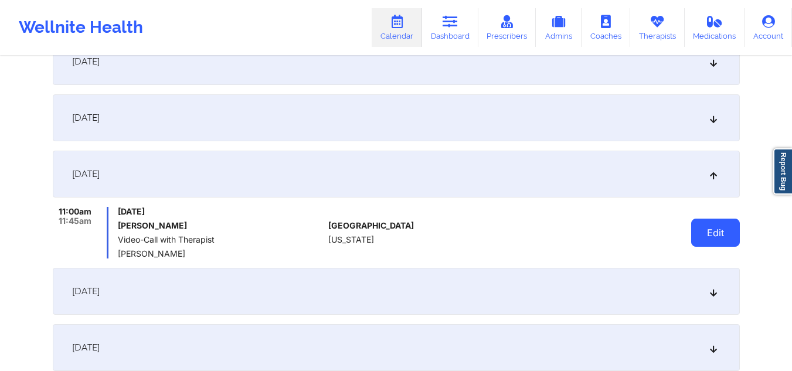
click at [698, 229] on button "Edit" at bounding box center [715, 233] width 49 height 28
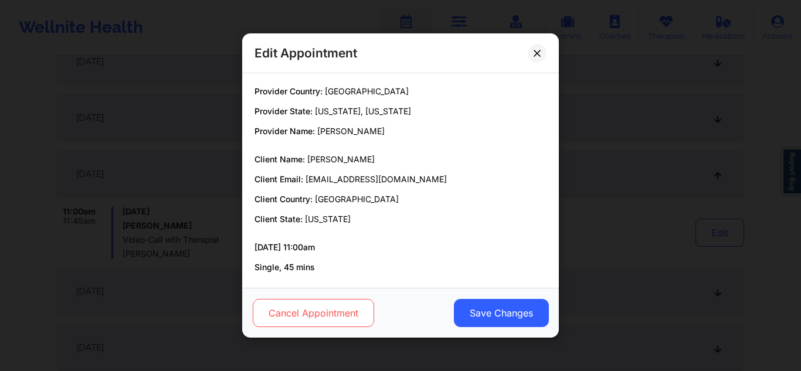
click at [350, 322] on button "Cancel Appointment" at bounding box center [313, 313] width 121 height 28
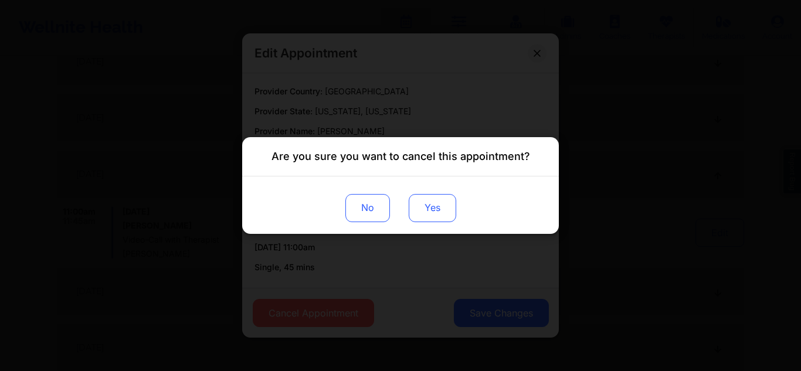
click at [450, 197] on button "Yes" at bounding box center [432, 208] width 47 height 28
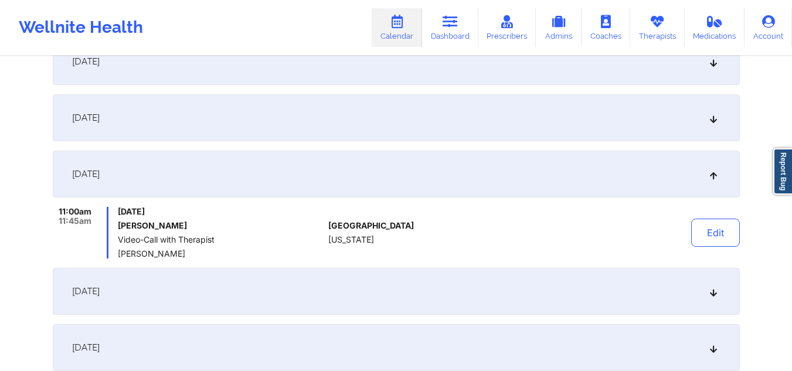
click at [708, 291] on icon at bounding box center [713, 291] width 10 height 8
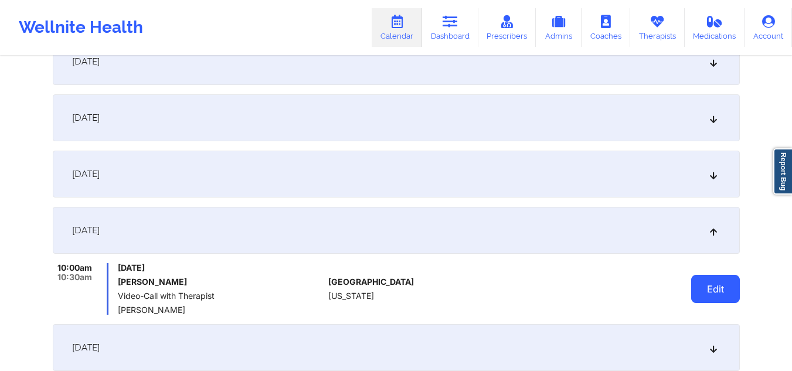
click at [716, 293] on button "Edit" at bounding box center [715, 289] width 49 height 28
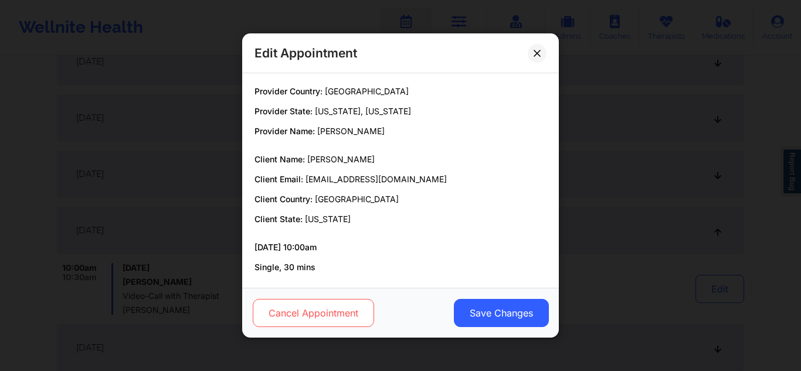
click at [311, 306] on button "Cancel Appointment" at bounding box center [313, 313] width 121 height 28
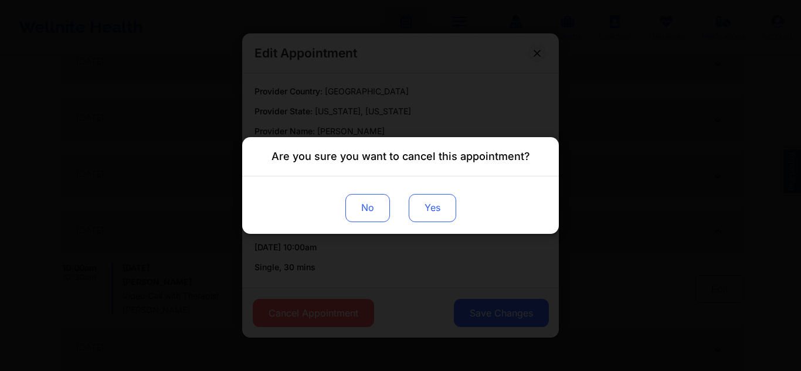
click at [419, 203] on button "Yes" at bounding box center [432, 208] width 47 height 28
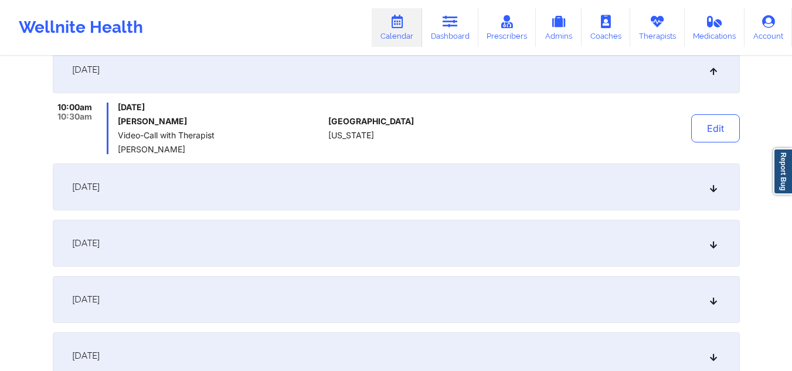
scroll to position [558, 0]
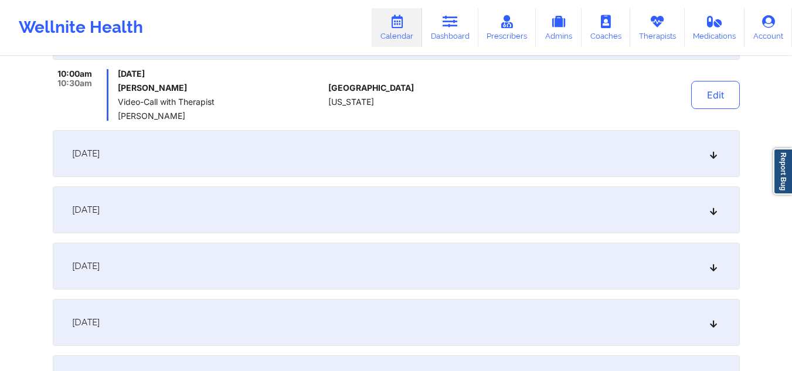
click at [711, 152] on icon at bounding box center [713, 153] width 10 height 8
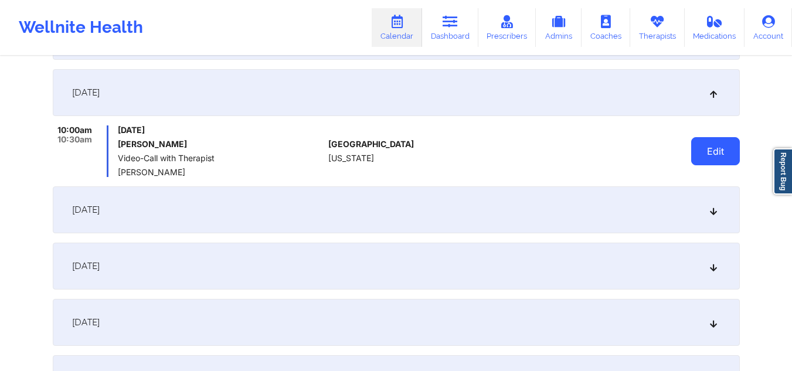
click at [707, 152] on button "Edit" at bounding box center [715, 151] width 49 height 28
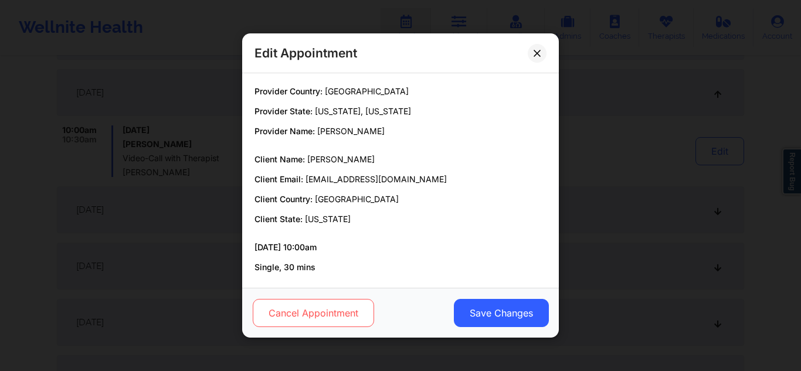
click at [328, 309] on button "Cancel Appointment" at bounding box center [313, 313] width 121 height 28
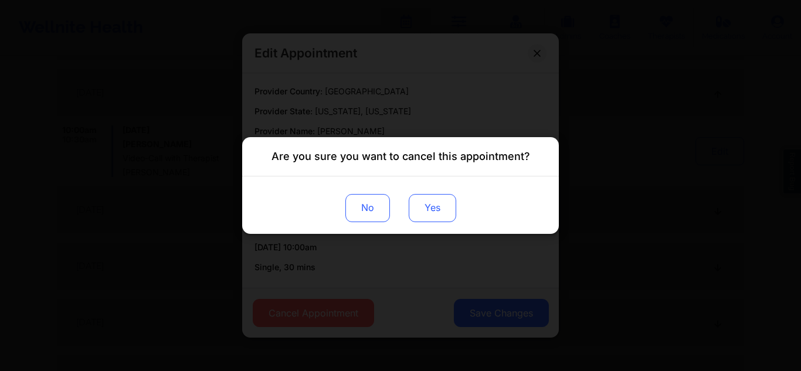
click at [434, 215] on button "Yes" at bounding box center [432, 208] width 47 height 28
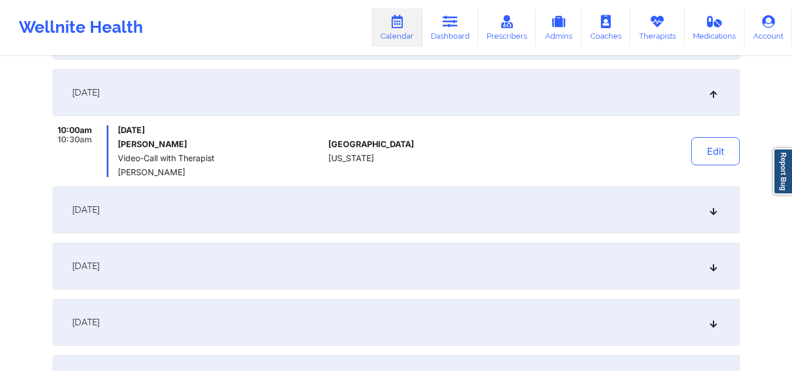
click at [716, 212] on icon at bounding box center [713, 210] width 10 height 8
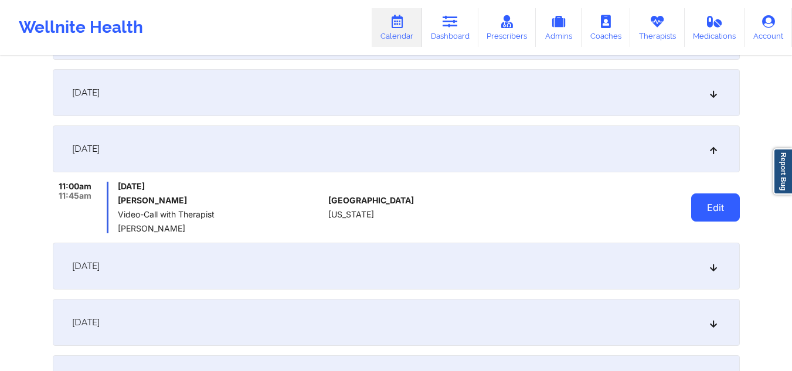
click at [706, 202] on button "Edit" at bounding box center [715, 207] width 49 height 28
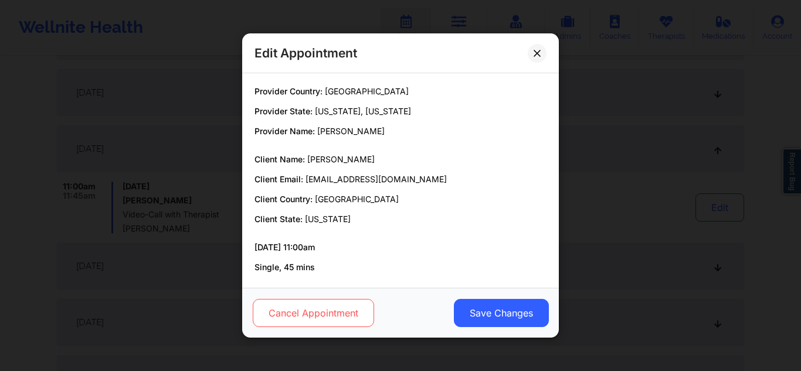
click at [318, 317] on button "Cancel Appointment" at bounding box center [313, 313] width 121 height 28
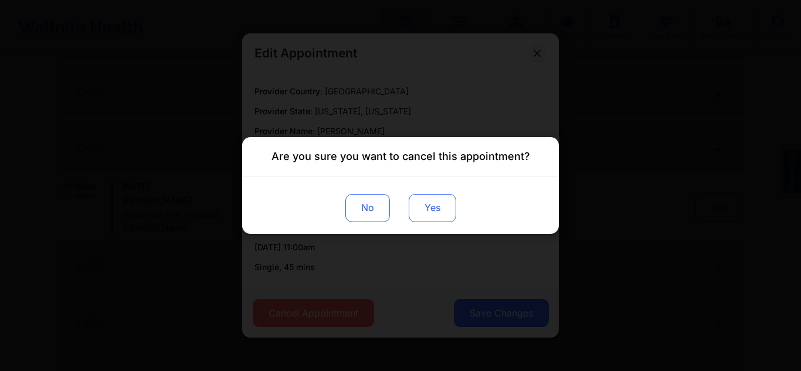
click at [421, 210] on button "Yes" at bounding box center [432, 208] width 47 height 28
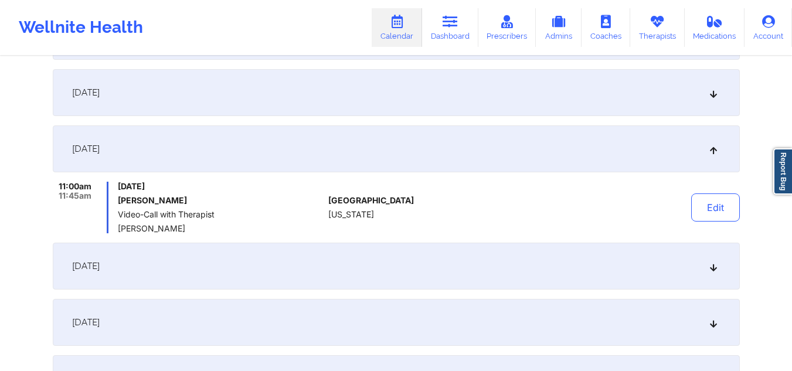
click at [705, 268] on div "[DATE]" at bounding box center [396, 266] width 687 height 47
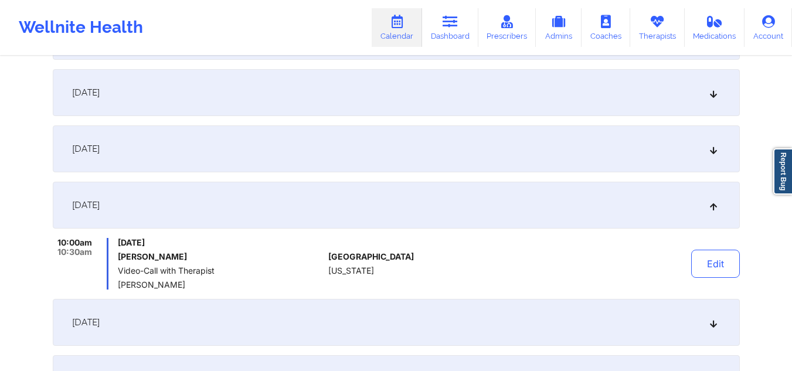
click at [705, 268] on button "Edit" at bounding box center [715, 264] width 49 height 28
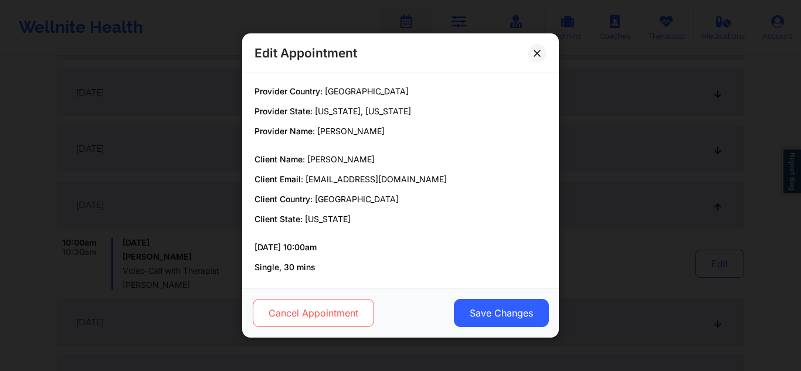
click at [297, 313] on button "Cancel Appointment" at bounding box center [313, 313] width 121 height 28
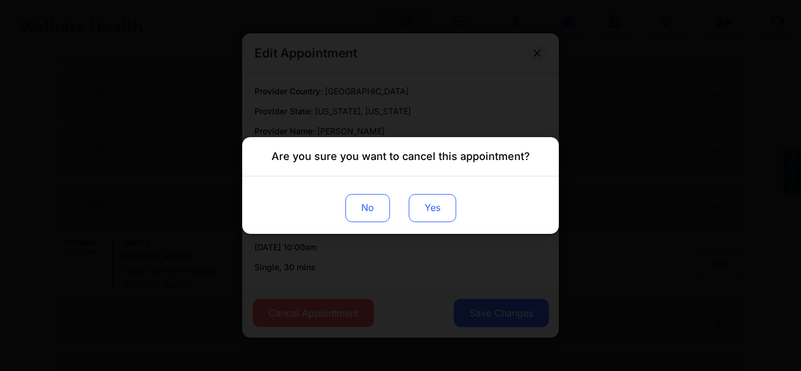
click at [433, 208] on button "Yes" at bounding box center [432, 208] width 47 height 28
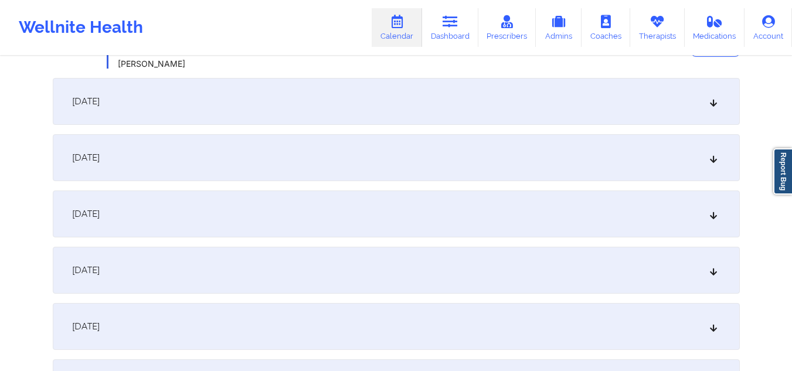
scroll to position [770, 0]
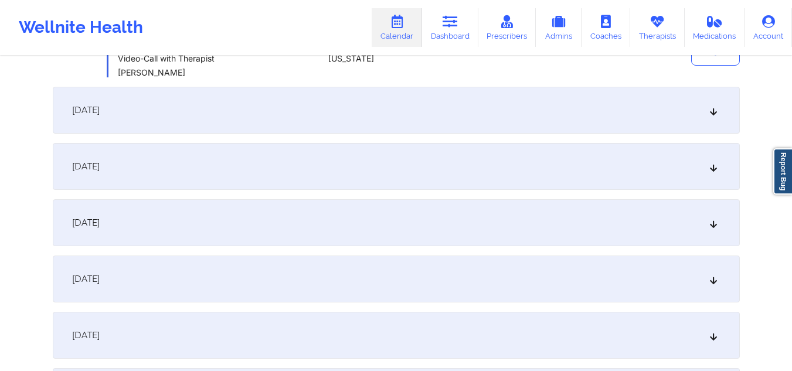
click at [715, 114] on icon at bounding box center [713, 110] width 10 height 8
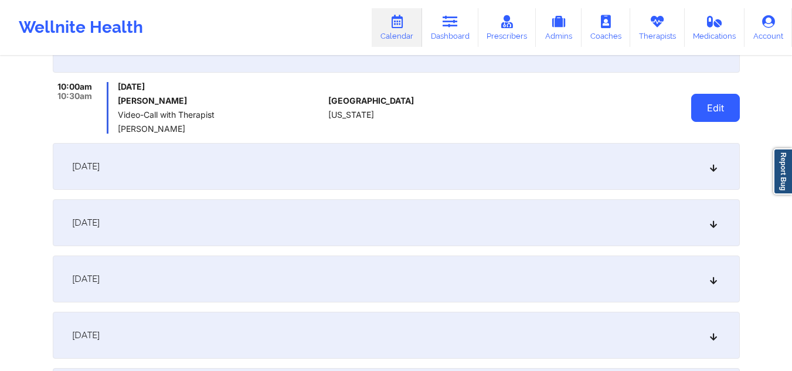
click at [709, 107] on button "Edit" at bounding box center [715, 108] width 49 height 28
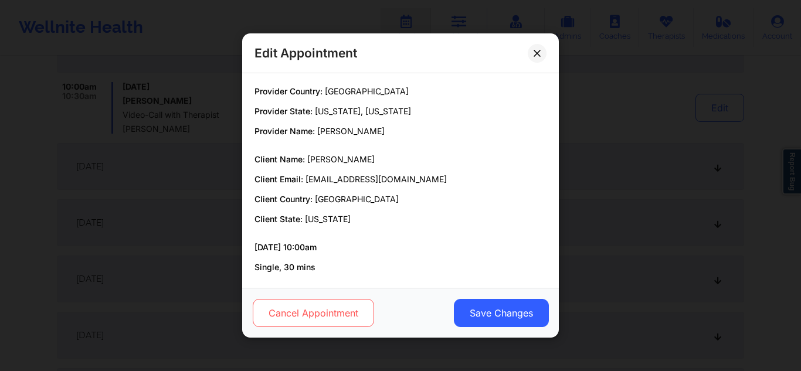
click at [312, 302] on button "Cancel Appointment" at bounding box center [313, 313] width 121 height 28
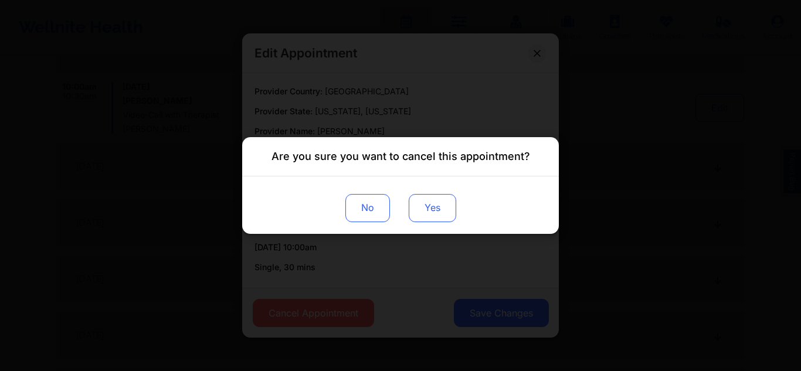
click at [450, 202] on button "Yes" at bounding box center [432, 208] width 47 height 28
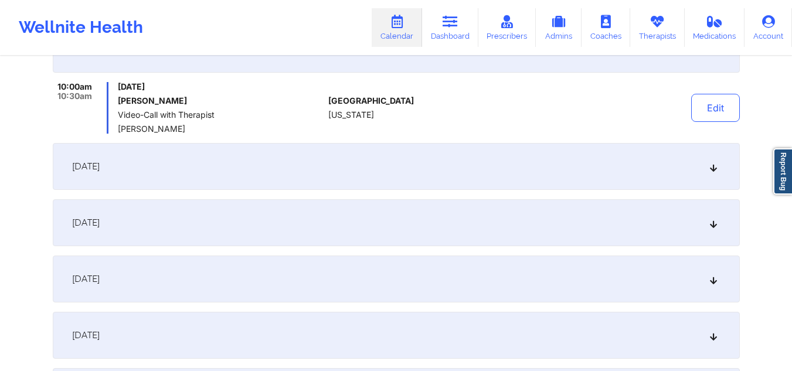
click at [716, 164] on icon at bounding box center [713, 166] width 10 height 8
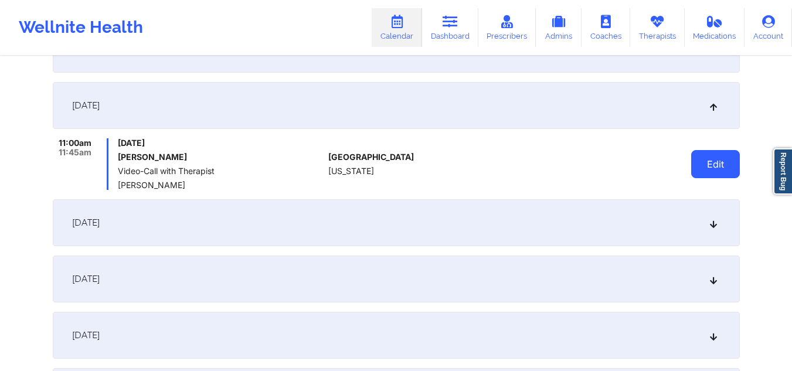
click at [701, 158] on button "Edit" at bounding box center [715, 164] width 49 height 28
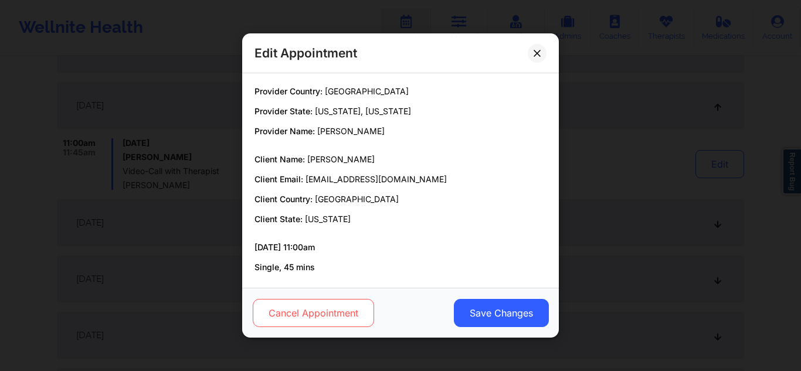
click at [301, 319] on button "Cancel Appointment" at bounding box center [313, 313] width 121 height 28
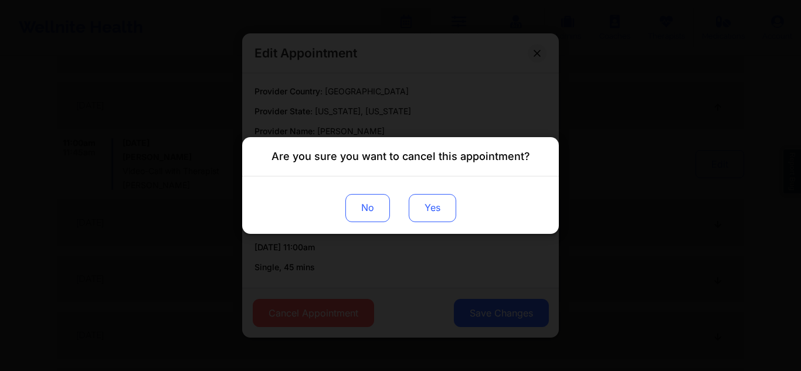
click at [420, 211] on button "Yes" at bounding box center [432, 208] width 47 height 28
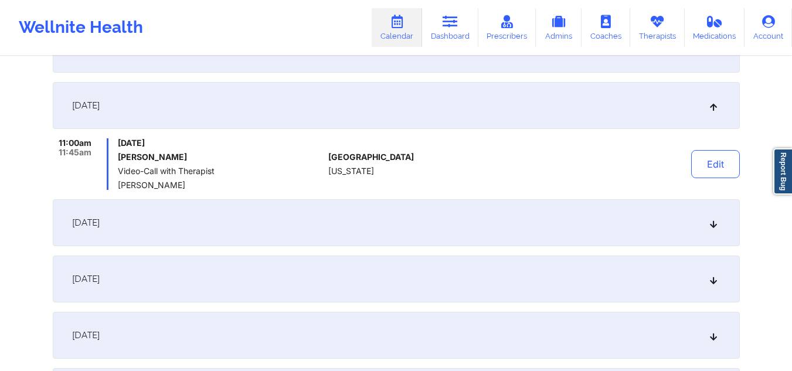
click at [707, 222] on div "November 19, 2025" at bounding box center [396, 222] width 687 height 47
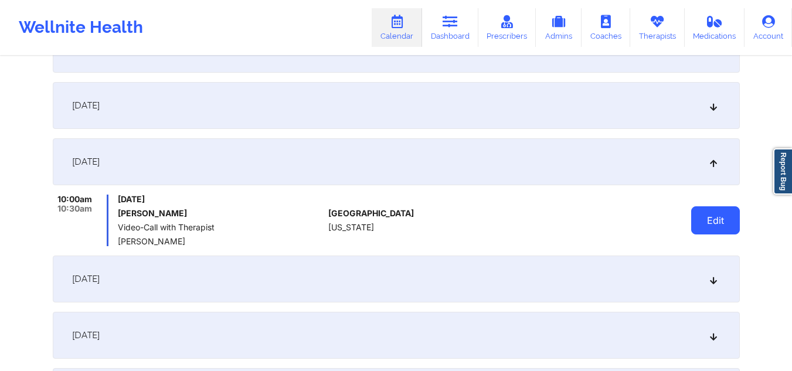
click at [701, 220] on button "Edit" at bounding box center [715, 220] width 49 height 28
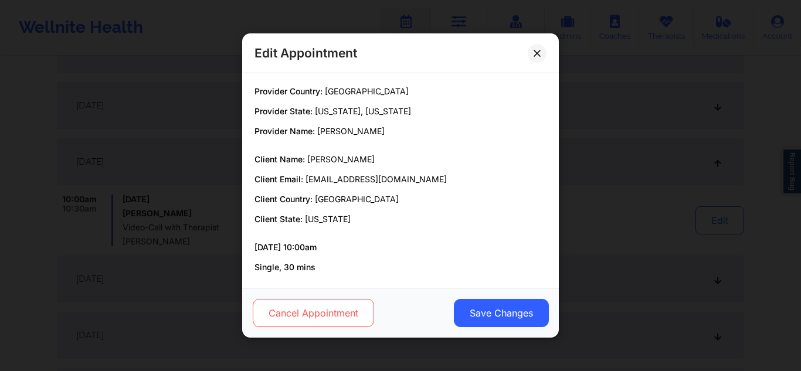
click at [258, 315] on button "Cancel Appointment" at bounding box center [313, 313] width 121 height 28
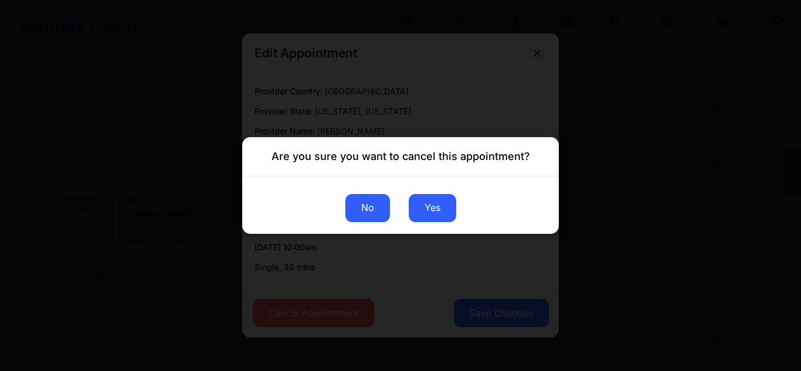
click at [370, 199] on button "No" at bounding box center [367, 208] width 45 height 28
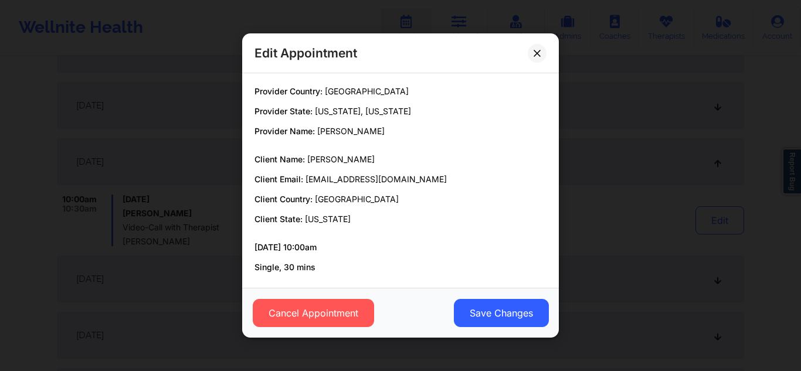
click at [291, 329] on div "Cancel Appointment Save Changes" at bounding box center [400, 313] width 317 height 50
click at [289, 322] on button "Cancel Appointment" at bounding box center [313, 313] width 121 height 28
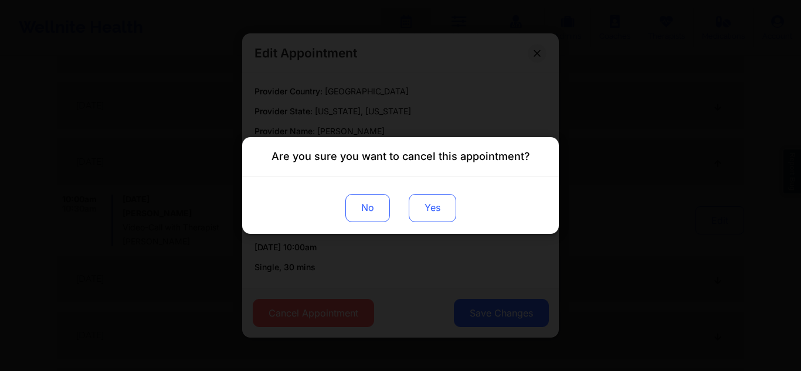
click at [445, 198] on button "Yes" at bounding box center [432, 208] width 47 height 28
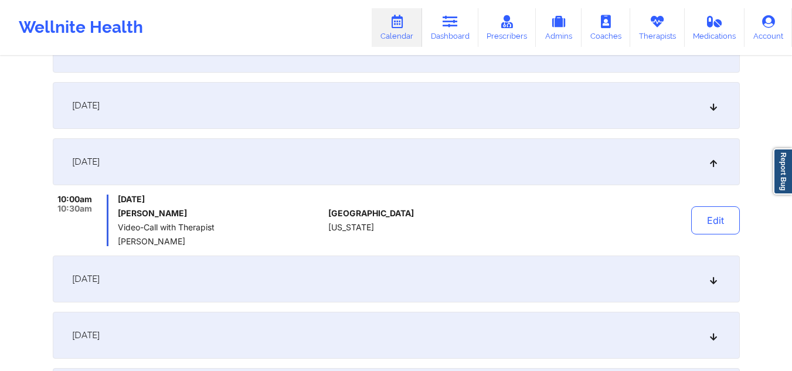
click at [716, 282] on icon at bounding box center [713, 279] width 10 height 8
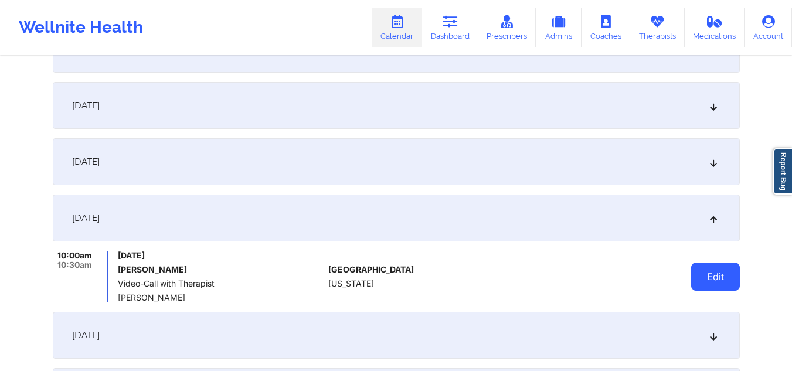
click at [692, 279] on button "Edit" at bounding box center [715, 277] width 49 height 28
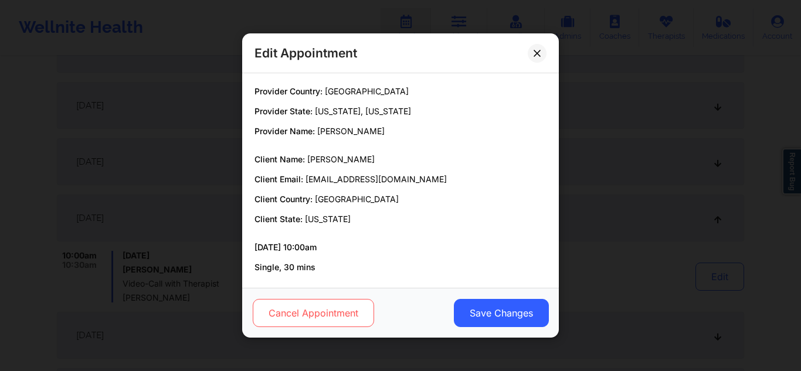
click at [331, 302] on button "Cancel Appointment" at bounding box center [313, 313] width 121 height 28
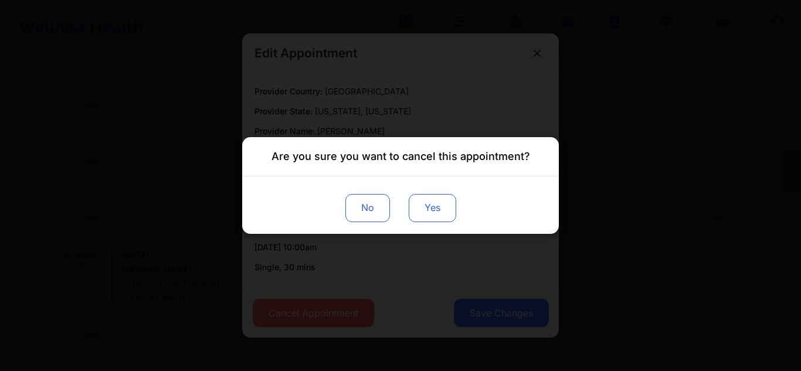
click at [434, 199] on button "Yes" at bounding box center [432, 208] width 47 height 28
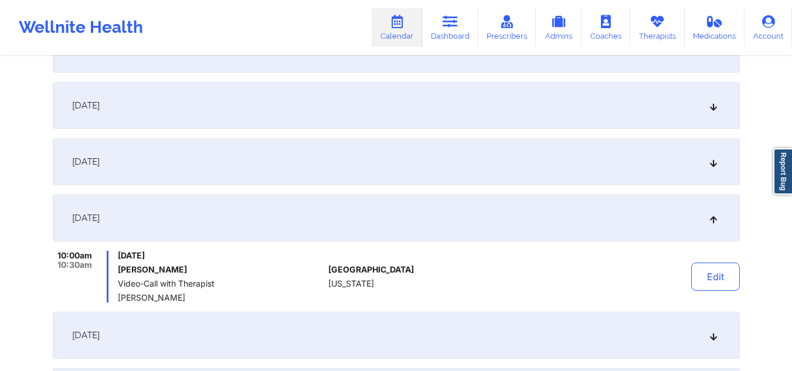
click at [716, 334] on icon at bounding box center [713, 335] width 10 height 8
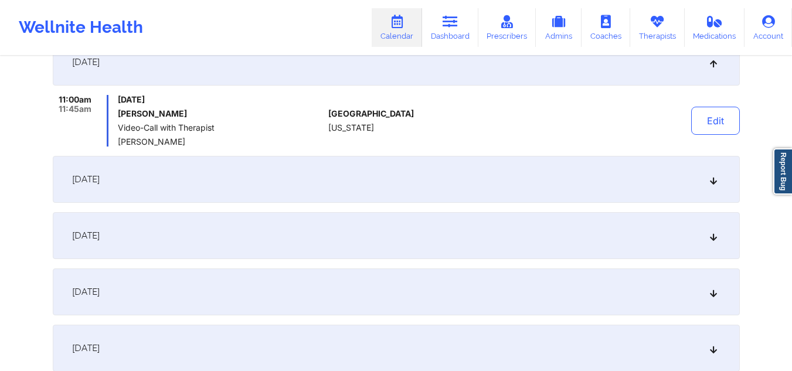
scroll to position [991, 0]
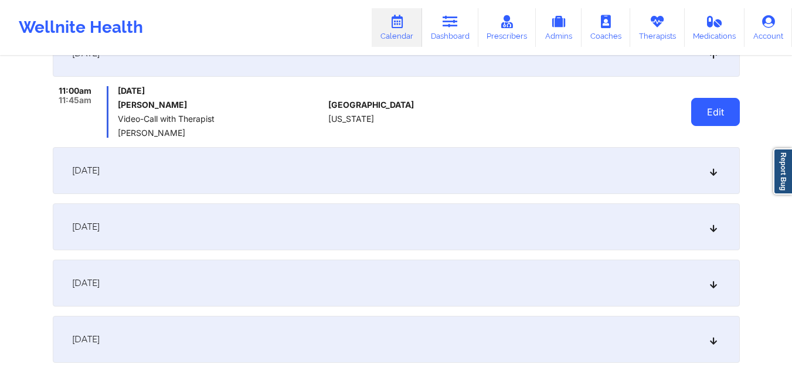
click at [709, 115] on button "Edit" at bounding box center [715, 112] width 49 height 28
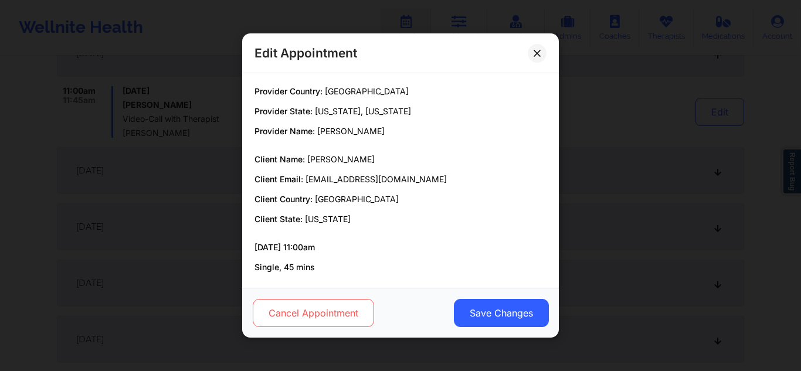
click at [302, 304] on button "Cancel Appointment" at bounding box center [313, 313] width 121 height 28
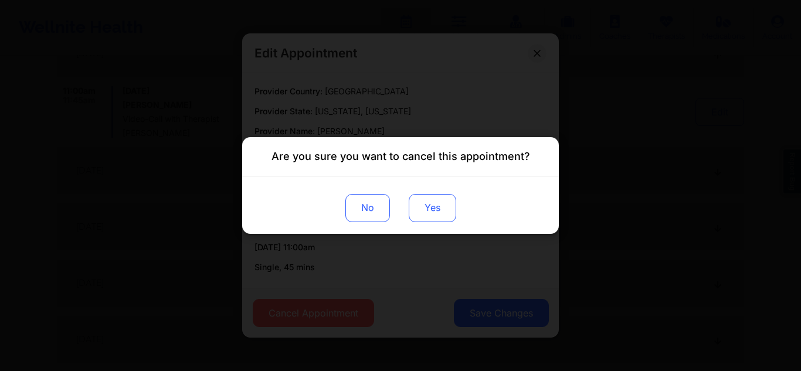
click at [442, 211] on button "Yes" at bounding box center [432, 208] width 47 height 28
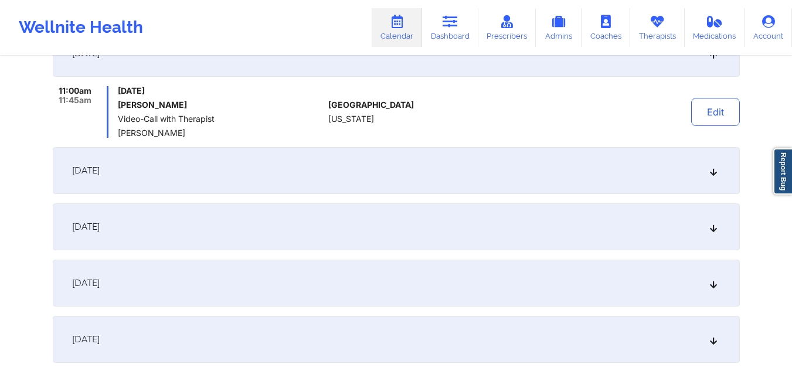
click at [711, 180] on div "December 3, 2025" at bounding box center [396, 170] width 687 height 47
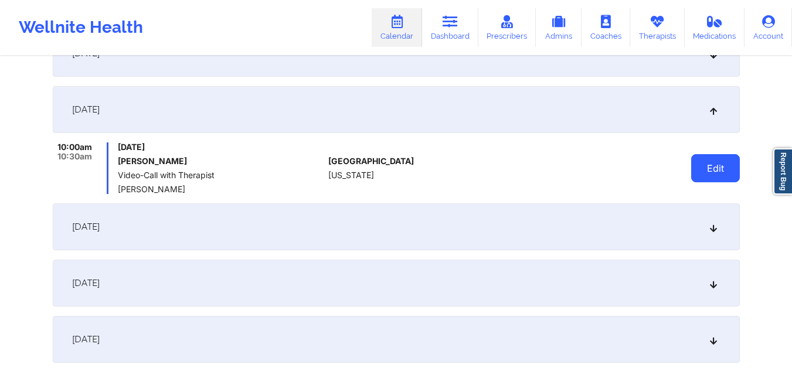
click at [708, 169] on button "Edit" at bounding box center [715, 168] width 49 height 28
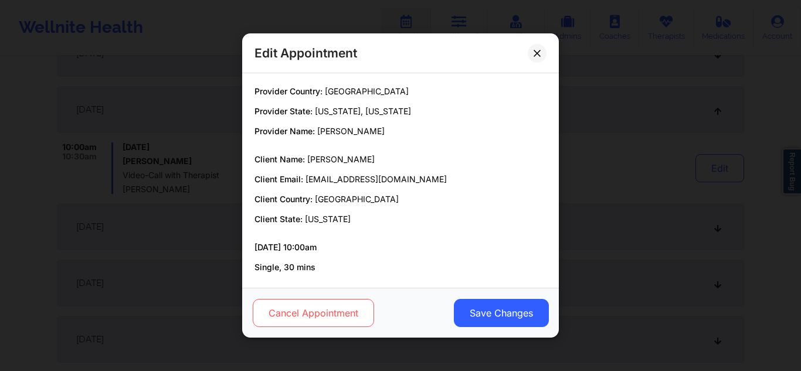
click at [312, 313] on button "Cancel Appointment" at bounding box center [313, 313] width 121 height 28
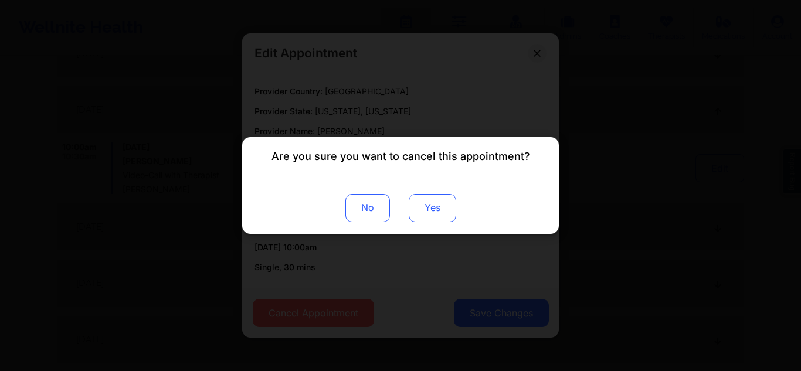
click at [431, 206] on button "Yes" at bounding box center [432, 208] width 47 height 28
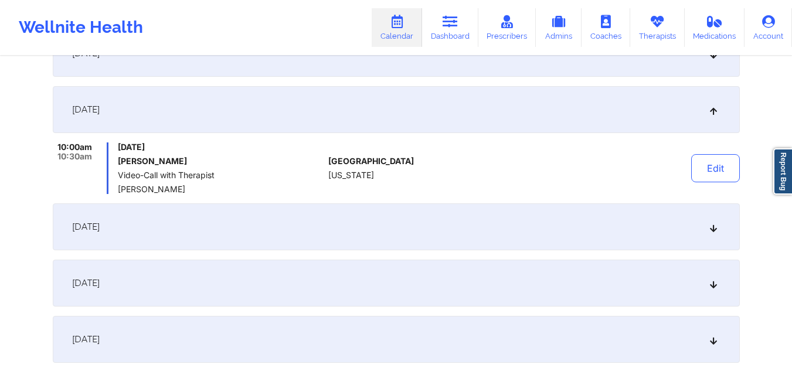
click at [707, 237] on div "December 10, 2025" at bounding box center [396, 226] width 687 height 47
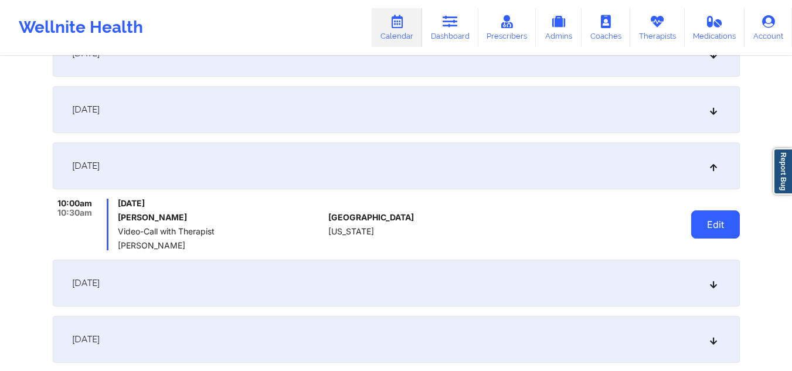
click at [705, 230] on button "Edit" at bounding box center [715, 224] width 49 height 28
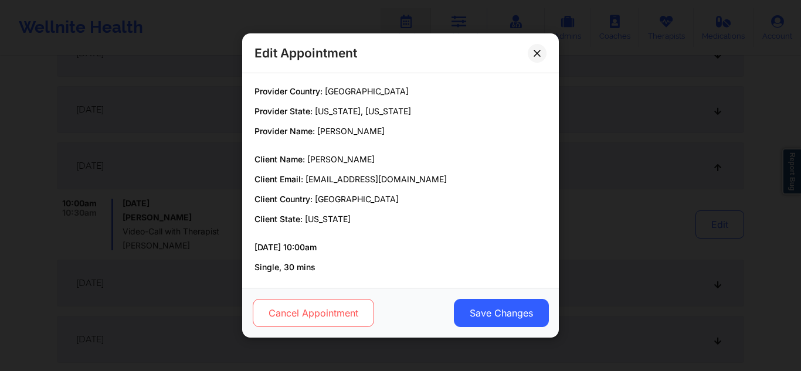
click at [351, 305] on button "Cancel Appointment" at bounding box center [313, 313] width 121 height 28
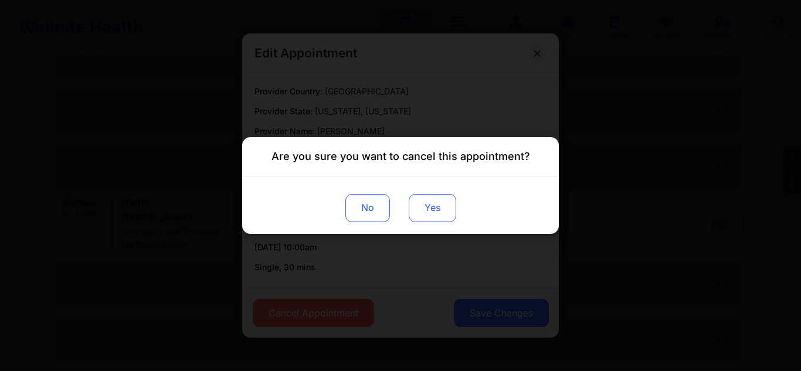
click at [430, 212] on button "Yes" at bounding box center [432, 208] width 47 height 28
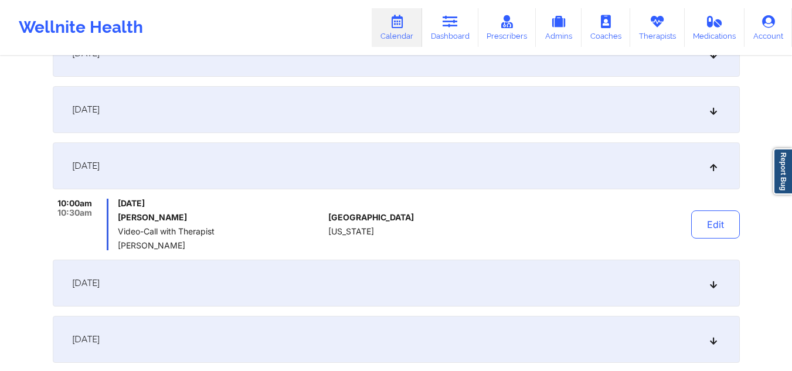
click at [708, 281] on icon at bounding box center [713, 283] width 10 height 8
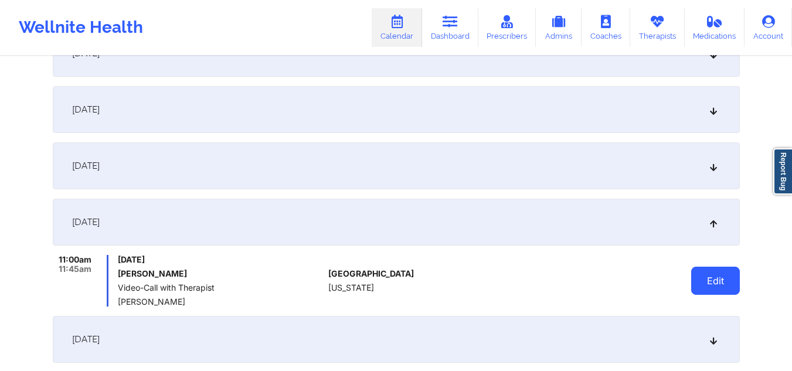
click at [697, 276] on button "Edit" at bounding box center [715, 281] width 49 height 28
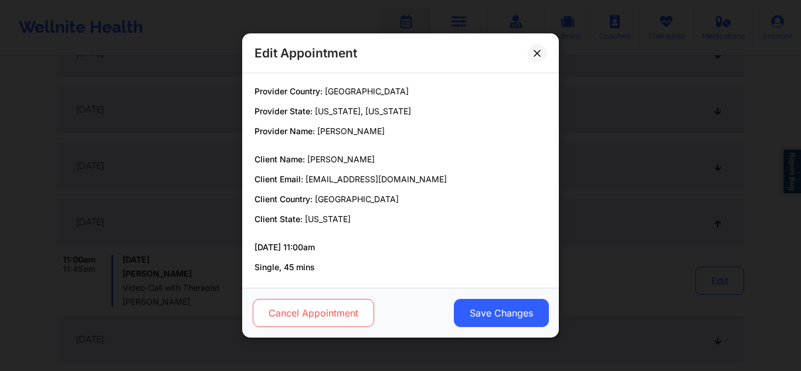
click at [324, 305] on button "Cancel Appointment" at bounding box center [313, 313] width 121 height 28
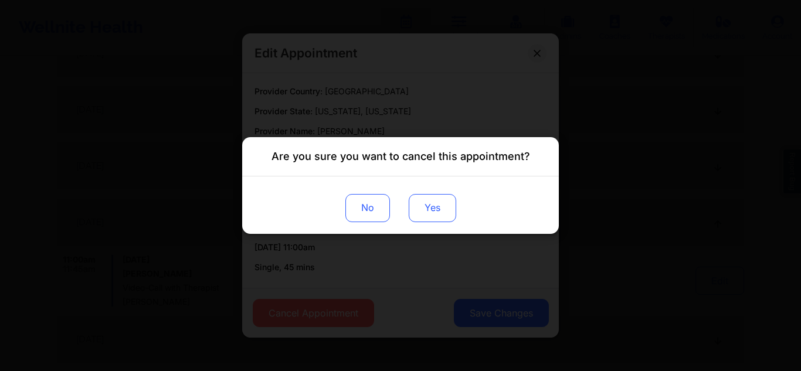
click at [431, 210] on button "Yes" at bounding box center [432, 208] width 47 height 28
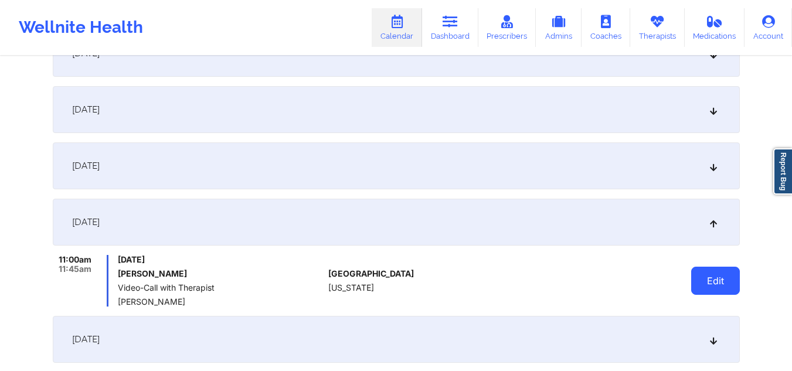
click at [723, 273] on button "Edit" at bounding box center [715, 281] width 49 height 28
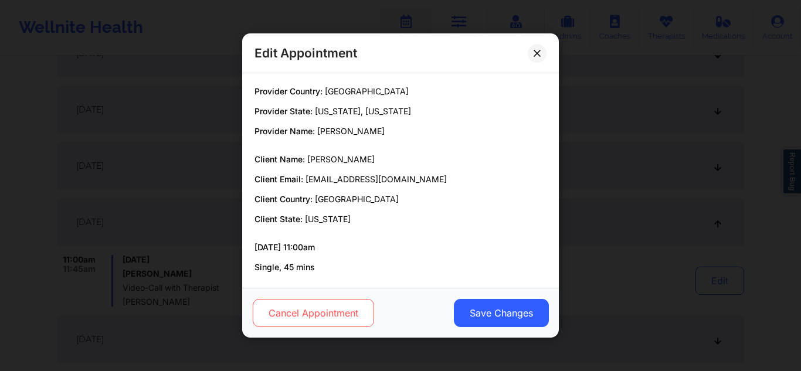
click at [348, 305] on button "Cancel Appointment" at bounding box center [313, 313] width 121 height 28
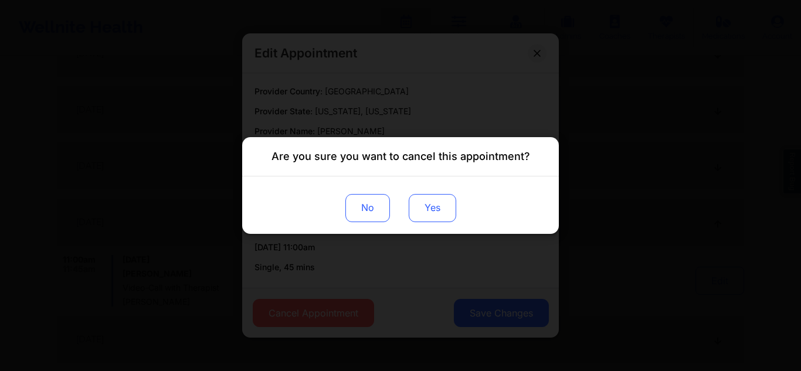
click at [429, 201] on button "Yes" at bounding box center [432, 208] width 47 height 28
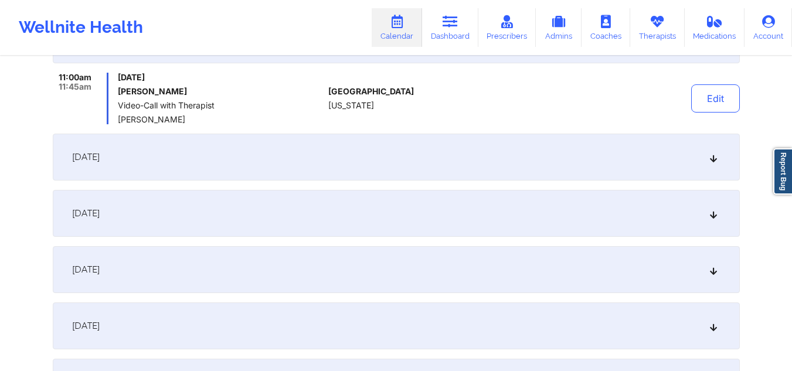
scroll to position [1179, 0]
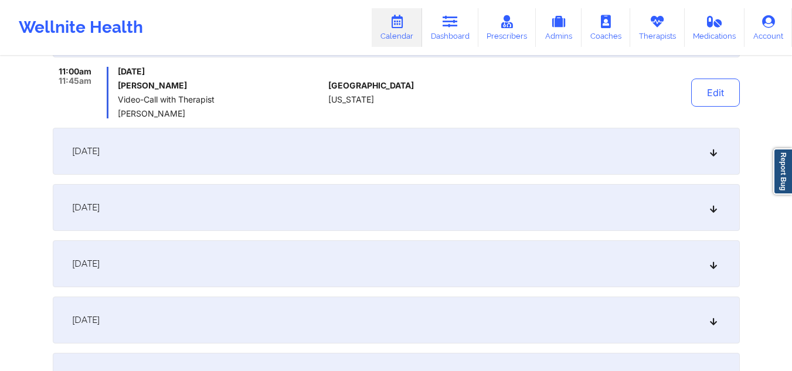
click at [708, 150] on div "December 17, 2025" at bounding box center [396, 151] width 687 height 47
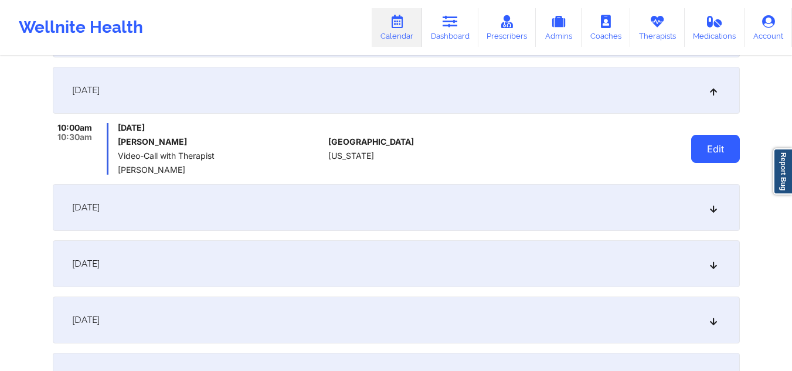
click at [711, 145] on button "Edit" at bounding box center [715, 149] width 49 height 28
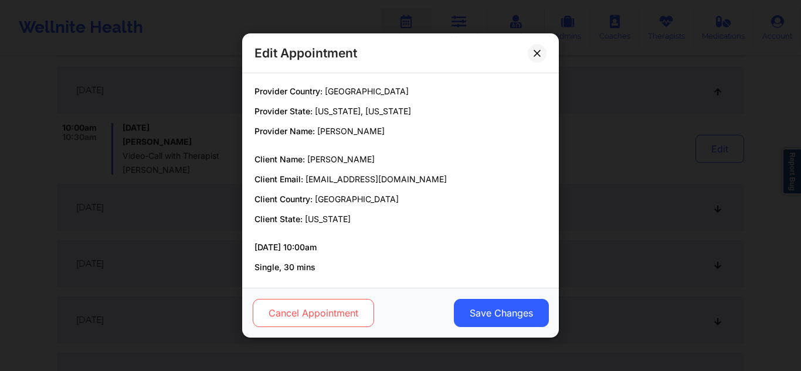
click at [311, 307] on button "Cancel Appointment" at bounding box center [313, 313] width 121 height 28
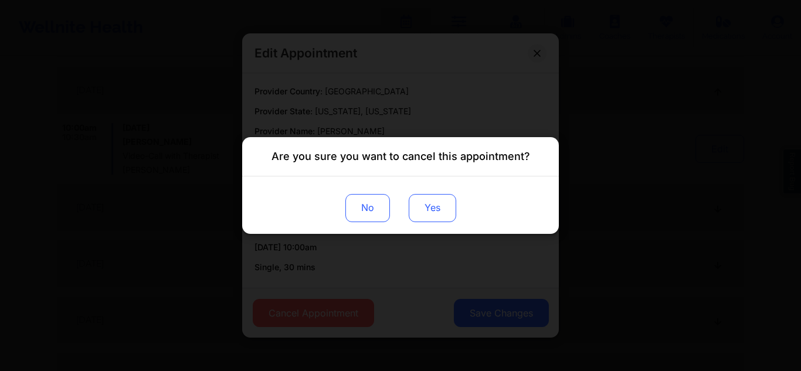
click at [446, 214] on button "Yes" at bounding box center [432, 208] width 47 height 28
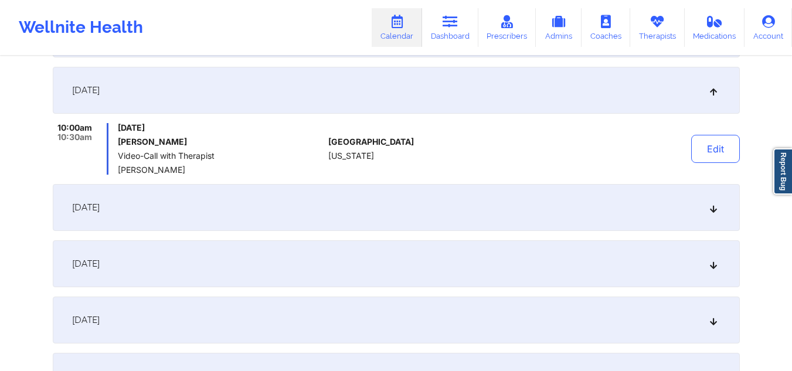
click at [716, 212] on icon at bounding box center [713, 207] width 10 height 8
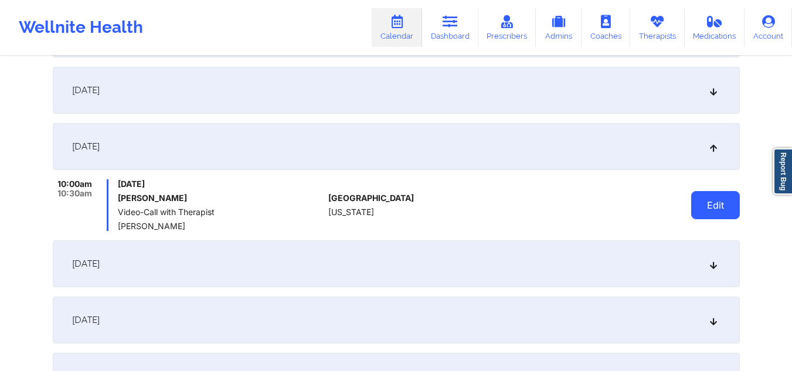
click at [695, 206] on button "Edit" at bounding box center [715, 205] width 49 height 28
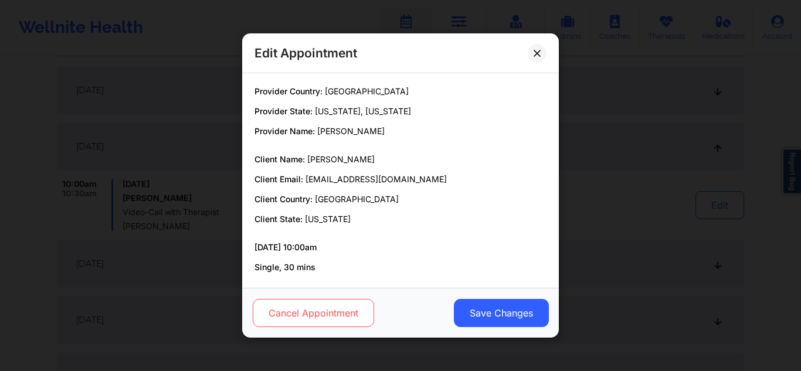
click at [319, 319] on button "Cancel Appointment" at bounding box center [313, 313] width 121 height 28
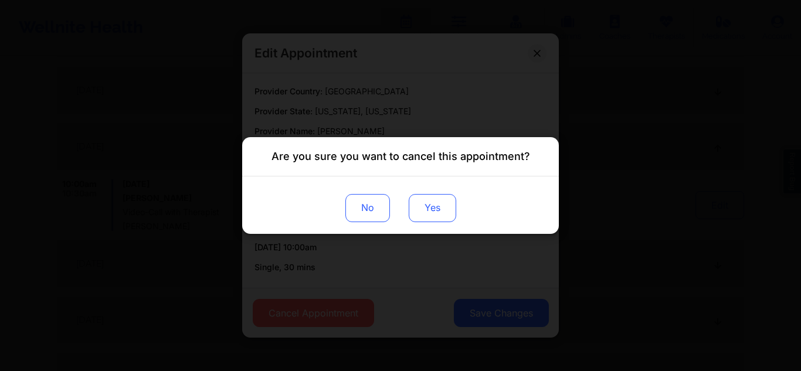
click at [434, 202] on button "Yes" at bounding box center [432, 208] width 47 height 28
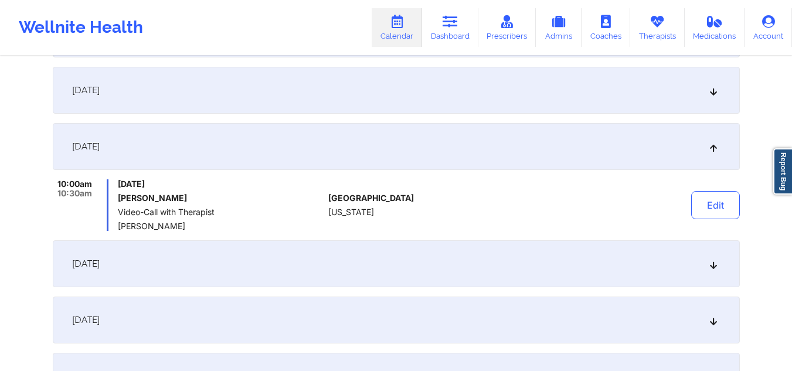
click at [715, 261] on icon at bounding box center [713, 264] width 10 height 8
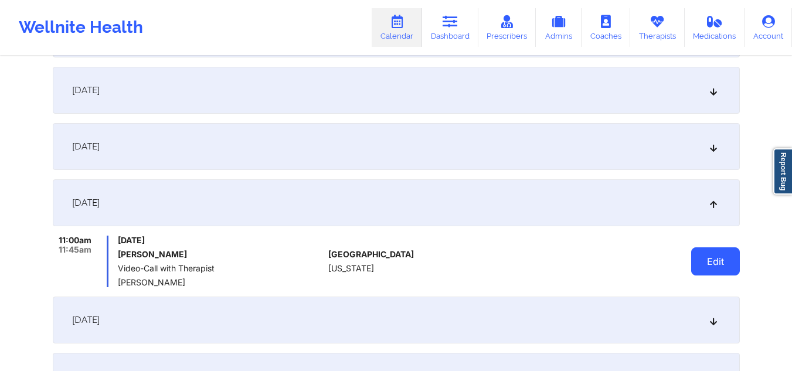
click at [703, 267] on button "Edit" at bounding box center [715, 261] width 49 height 28
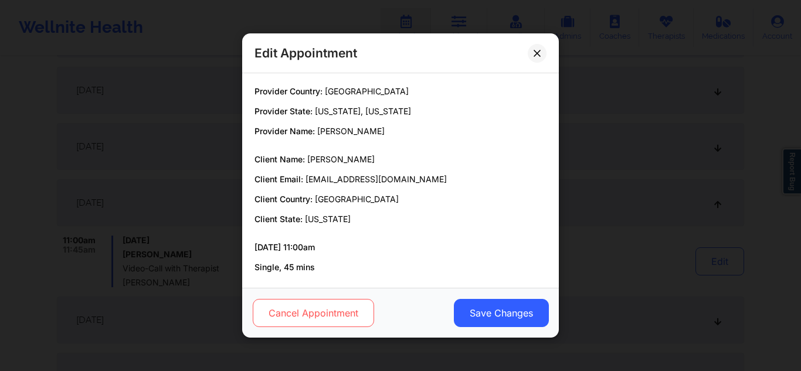
click at [327, 322] on button "Cancel Appointment" at bounding box center [313, 313] width 121 height 28
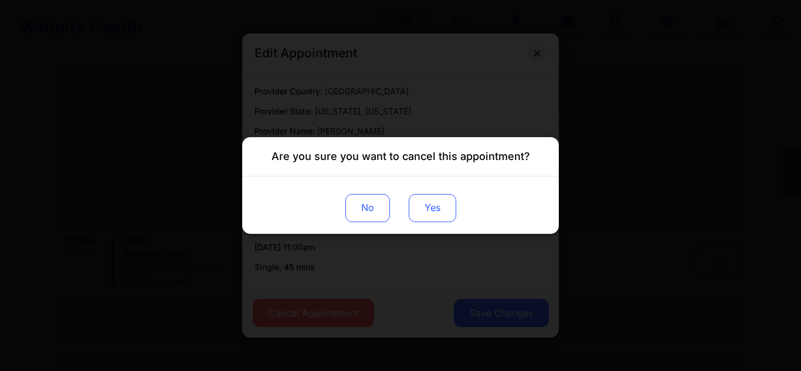
click at [447, 201] on button "Yes" at bounding box center [432, 208] width 47 height 28
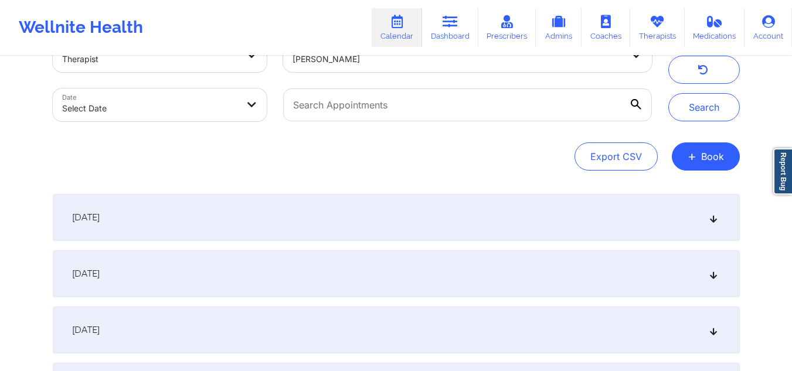
scroll to position [0, 0]
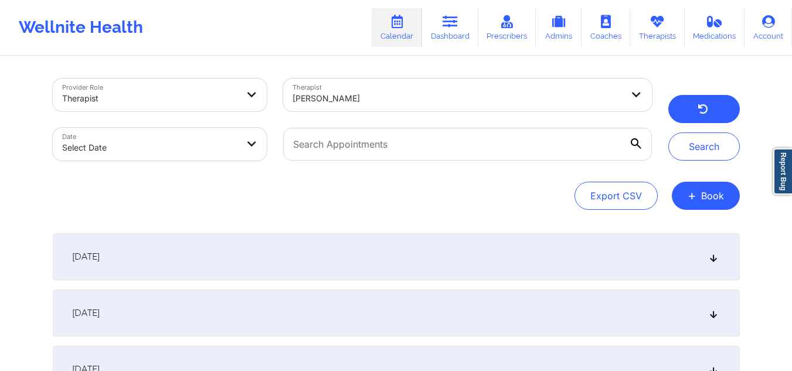
click at [699, 103] on button "button" at bounding box center [704, 109] width 72 height 28
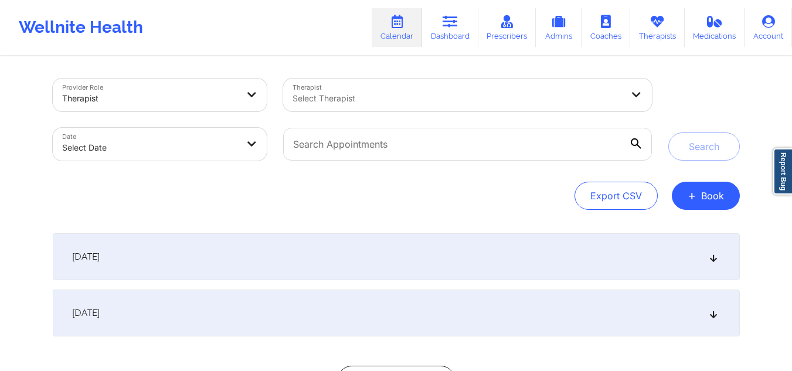
click at [409, 97] on div at bounding box center [458, 98] width 330 height 14
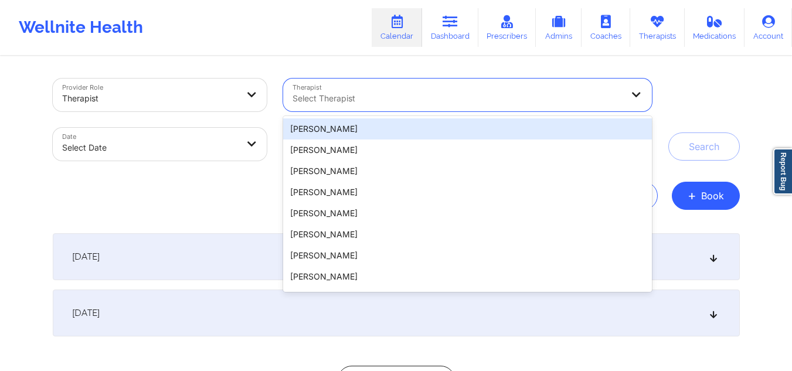
paste input "[PERSON_NAME]"
type input "[PERSON_NAME]"
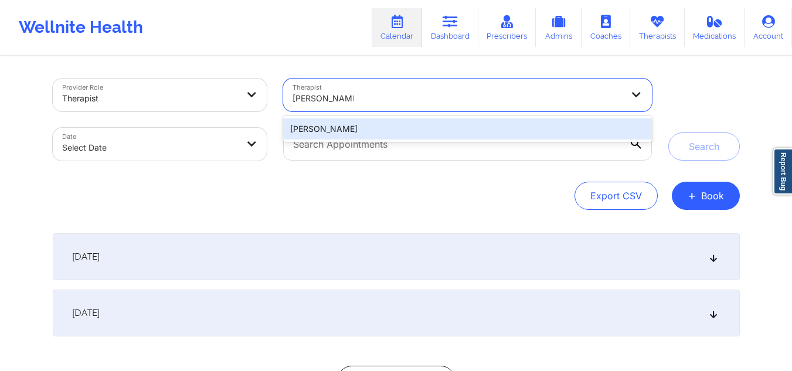
click at [383, 124] on div "[PERSON_NAME]" at bounding box center [467, 128] width 368 height 21
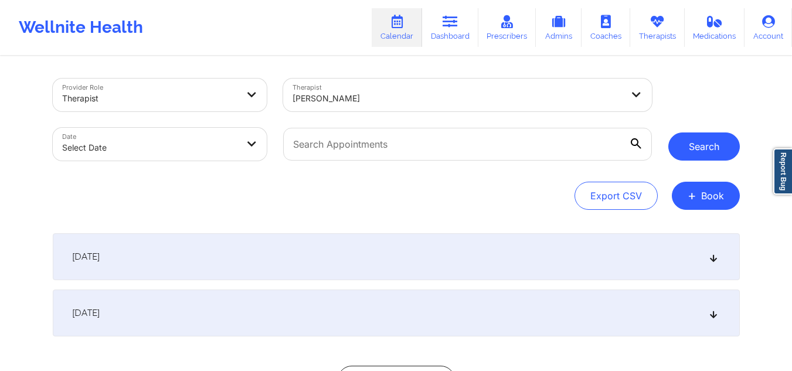
click at [692, 141] on button "Search" at bounding box center [704, 146] width 72 height 28
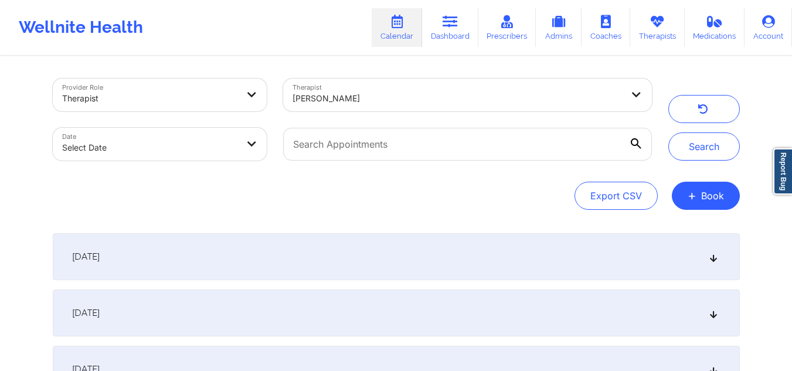
click at [719, 251] on div "[DATE]" at bounding box center [396, 256] width 687 height 47
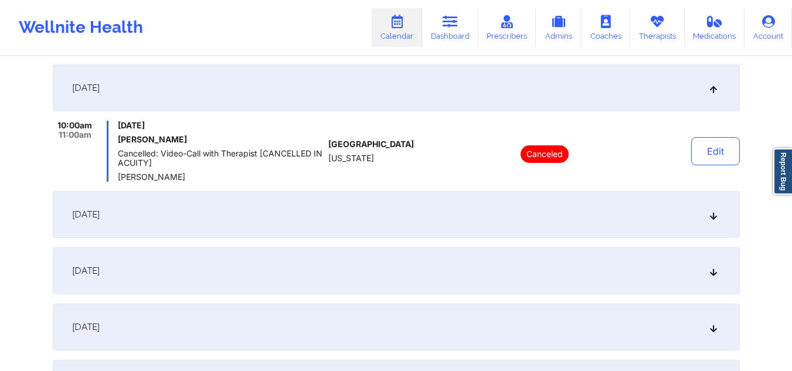
scroll to position [177, 0]
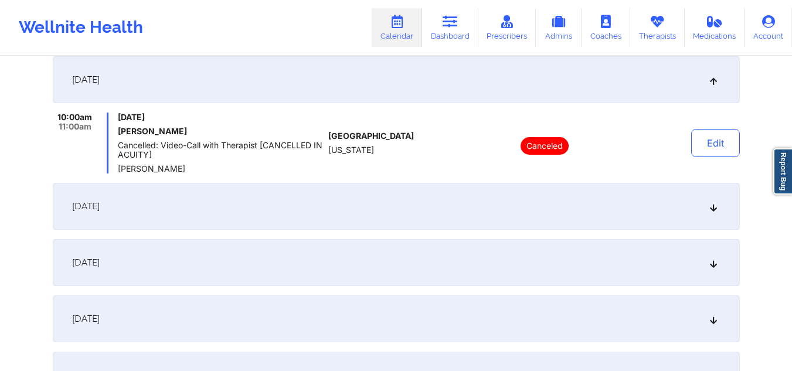
click at [711, 209] on icon at bounding box center [713, 206] width 10 height 8
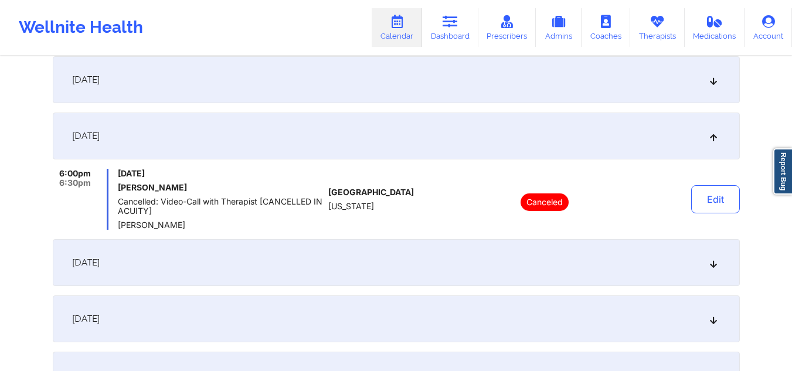
click at [717, 266] on icon at bounding box center [713, 263] width 10 height 8
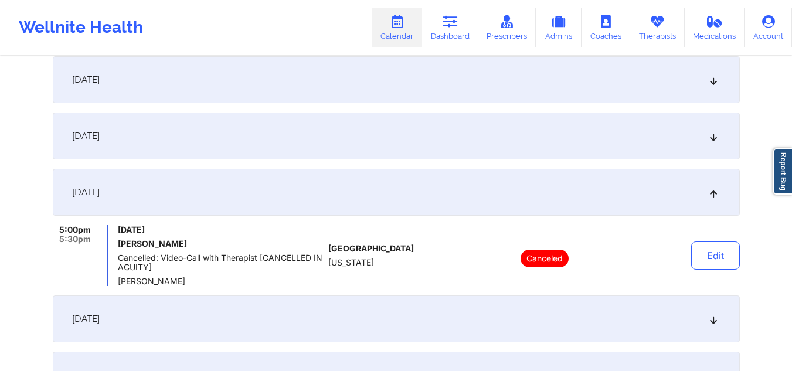
click at [708, 313] on div "[DATE]" at bounding box center [396, 318] width 687 height 47
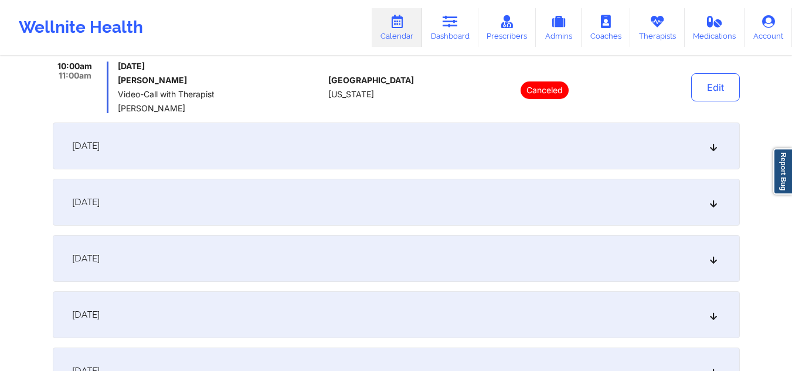
scroll to position [427, 0]
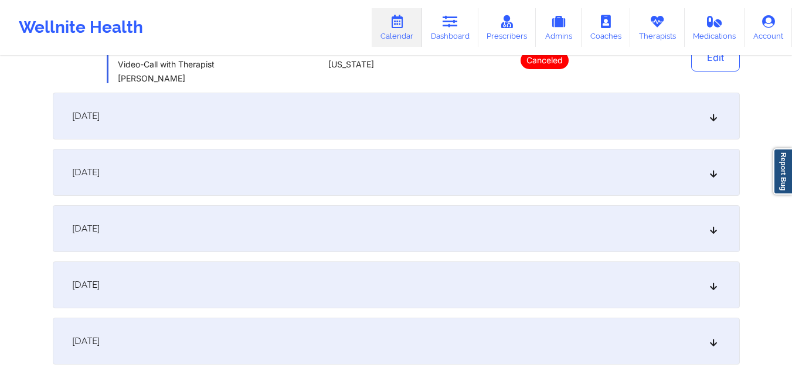
click at [711, 120] on icon at bounding box center [713, 116] width 10 height 8
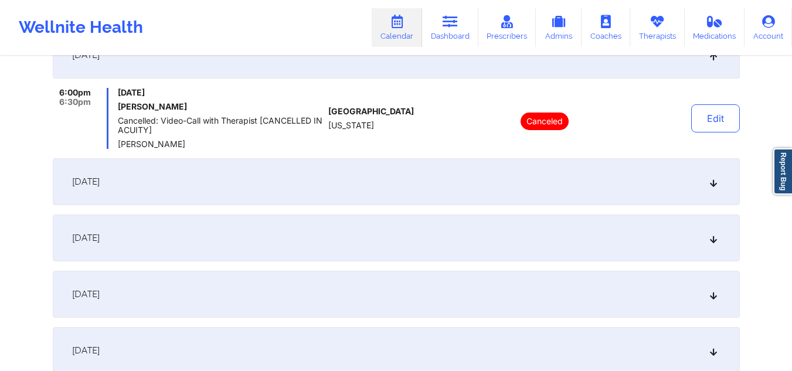
click at [715, 174] on div "[DATE]" at bounding box center [396, 181] width 687 height 47
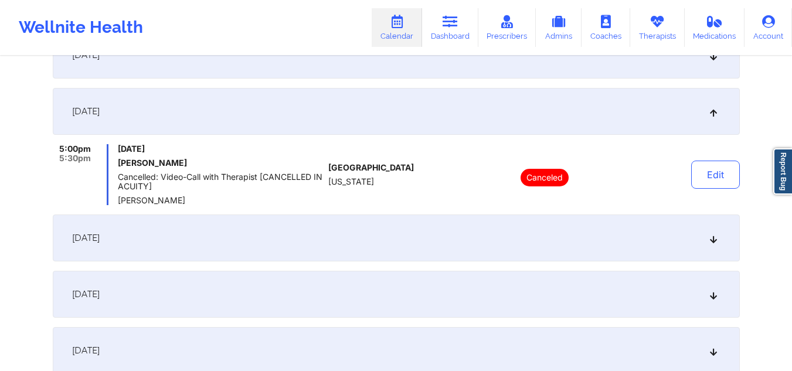
click at [718, 246] on div "[DATE]" at bounding box center [396, 238] width 687 height 47
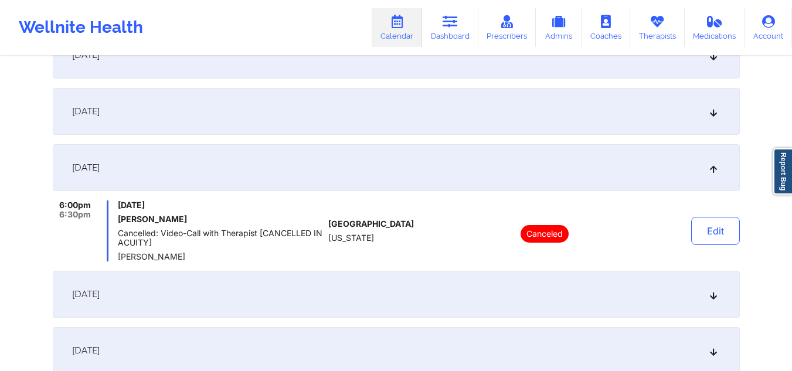
click at [707, 294] on div "[DATE]" at bounding box center [396, 294] width 687 height 47
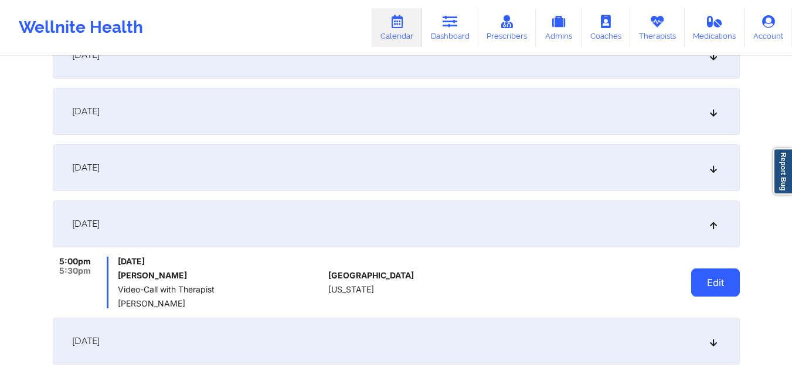
click at [711, 285] on button "Edit" at bounding box center [715, 282] width 49 height 28
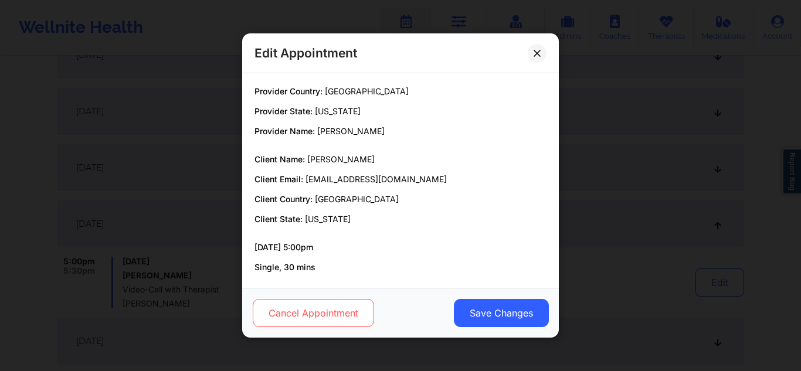
click at [288, 302] on button "Cancel Appointment" at bounding box center [313, 313] width 121 height 28
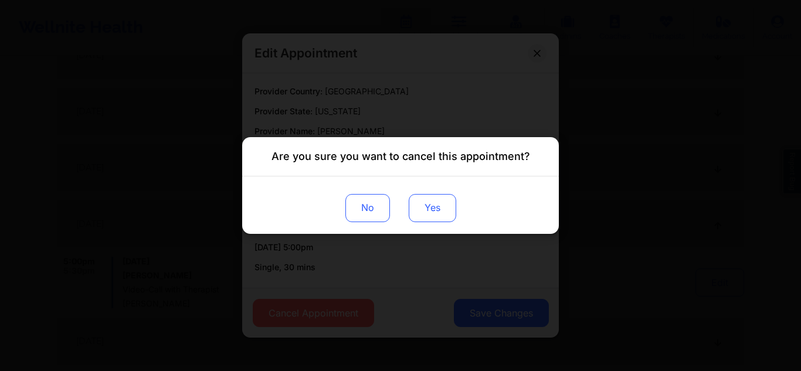
click at [433, 209] on button "Yes" at bounding box center [432, 208] width 47 height 28
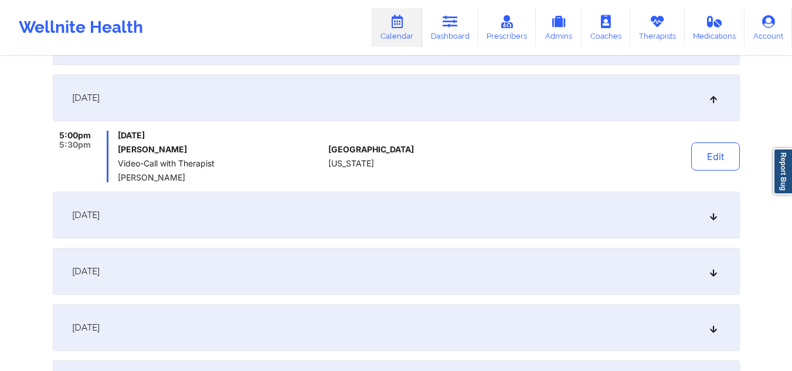
scroll to position [597, 0]
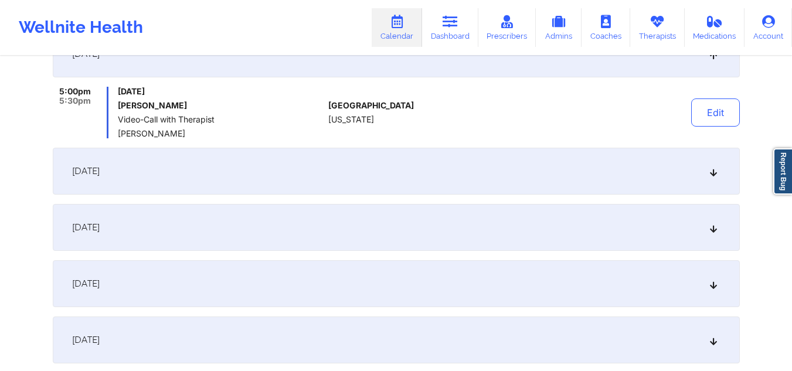
click at [720, 170] on div "[DATE]" at bounding box center [396, 171] width 687 height 47
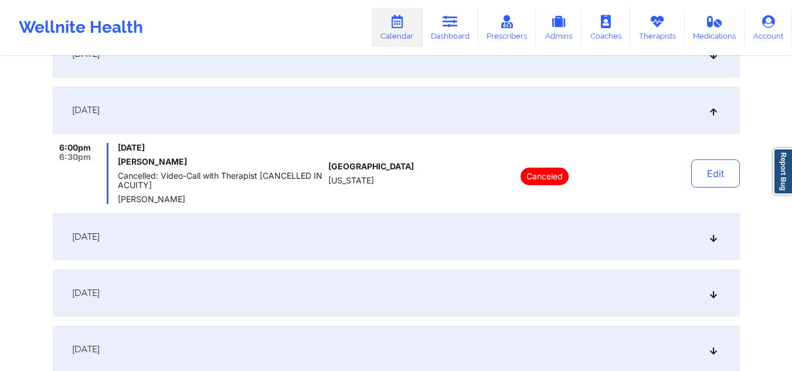
click at [704, 250] on div "[DATE]" at bounding box center [396, 236] width 687 height 47
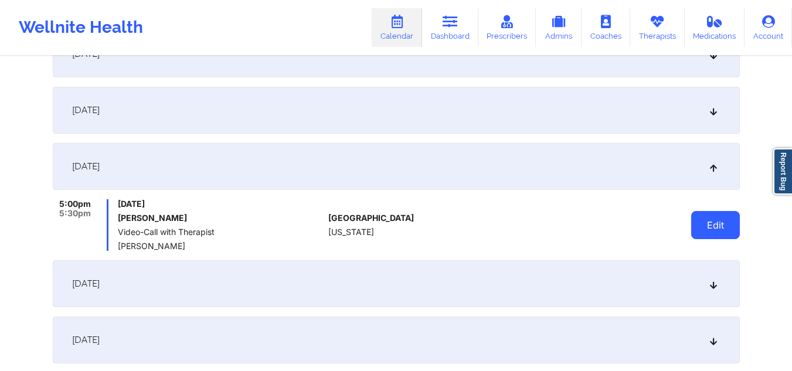
click at [715, 216] on button "Edit" at bounding box center [715, 225] width 49 height 28
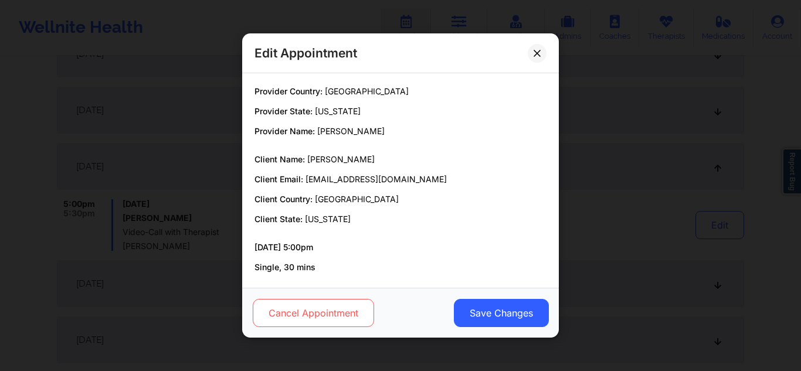
click at [319, 310] on button "Cancel Appointment" at bounding box center [313, 313] width 121 height 28
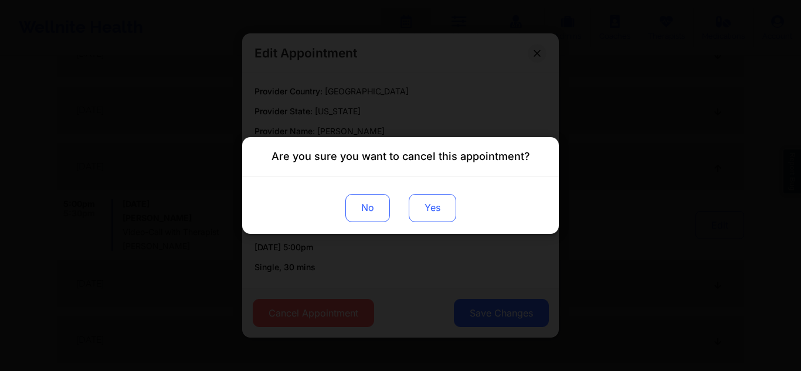
click at [427, 212] on button "Yes" at bounding box center [432, 208] width 47 height 28
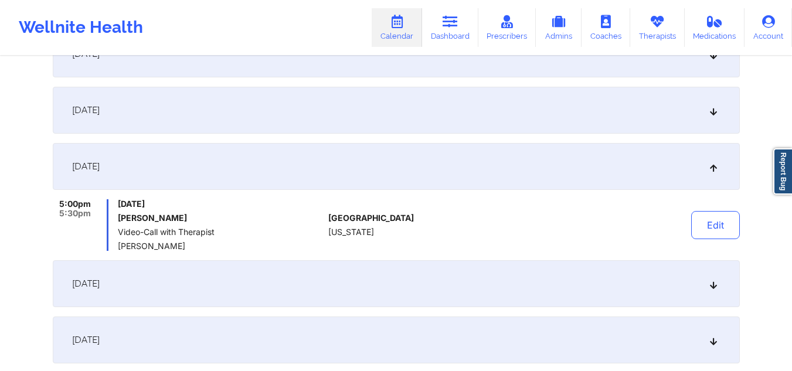
click at [718, 281] on icon at bounding box center [713, 284] width 10 height 8
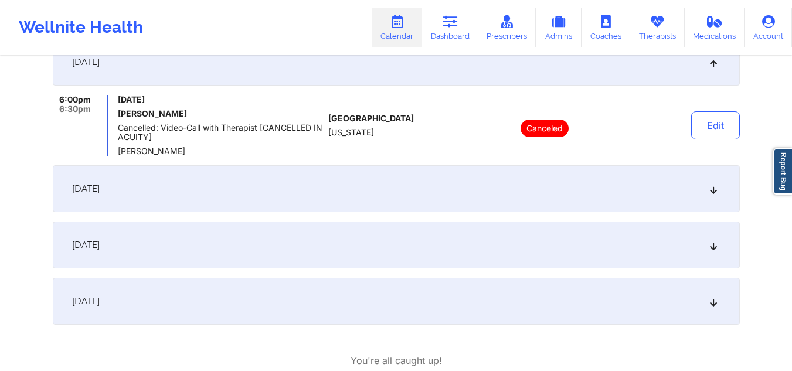
scroll to position [770, 0]
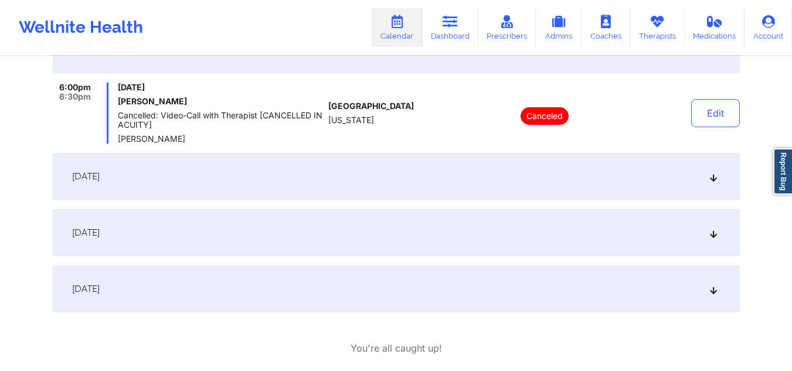
click at [712, 188] on div "[DATE]" at bounding box center [396, 176] width 687 height 47
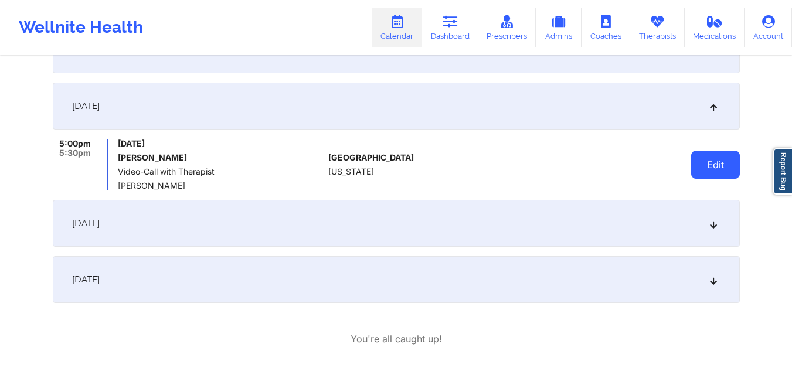
click at [704, 167] on button "Edit" at bounding box center [715, 165] width 49 height 28
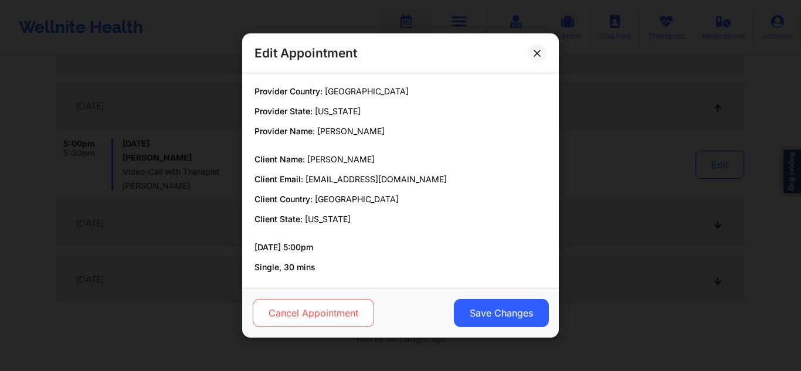
click at [331, 303] on button "Cancel Appointment" at bounding box center [313, 313] width 121 height 28
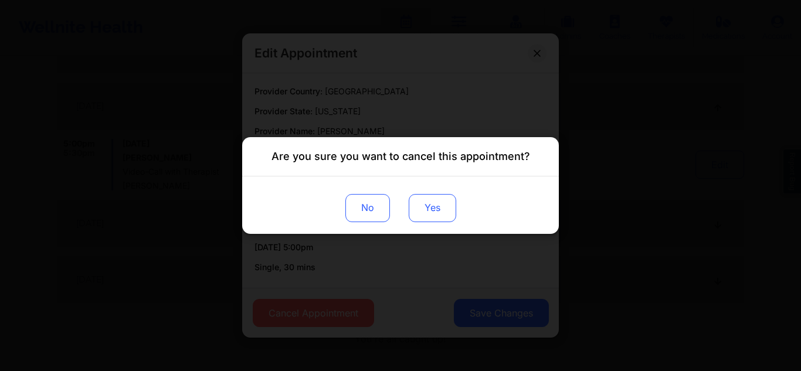
click at [420, 217] on button "Yes" at bounding box center [432, 208] width 47 height 28
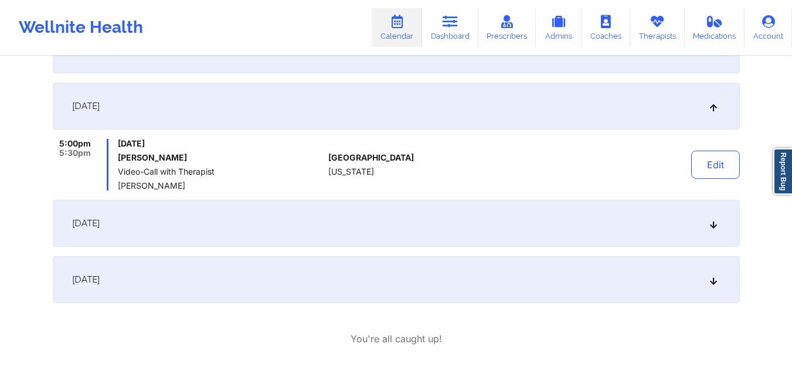
click at [682, 229] on div "[DATE]" at bounding box center [396, 223] width 687 height 47
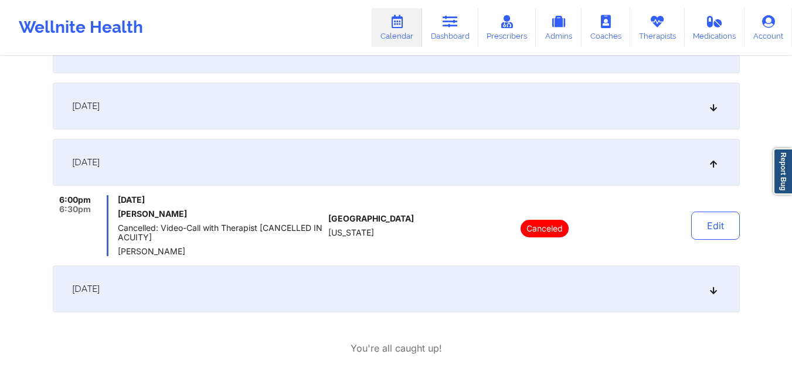
click at [694, 280] on div "[DATE]" at bounding box center [396, 289] width 687 height 47
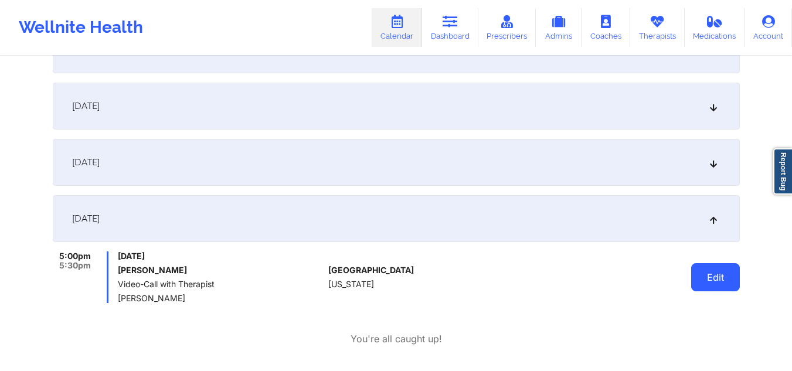
click at [732, 275] on button "Edit" at bounding box center [715, 277] width 49 height 28
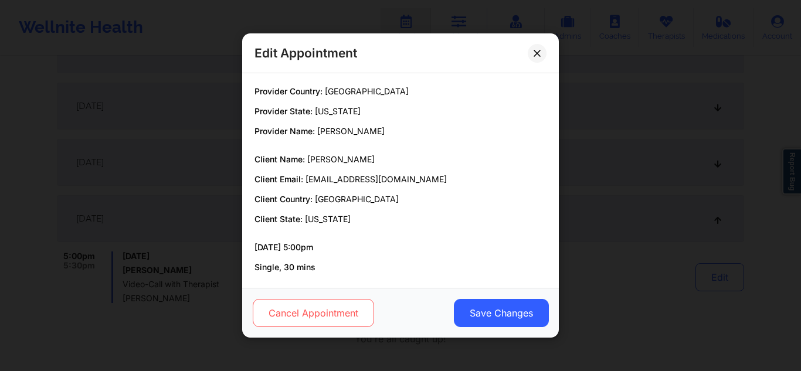
click at [317, 312] on button "Cancel Appointment" at bounding box center [313, 313] width 121 height 28
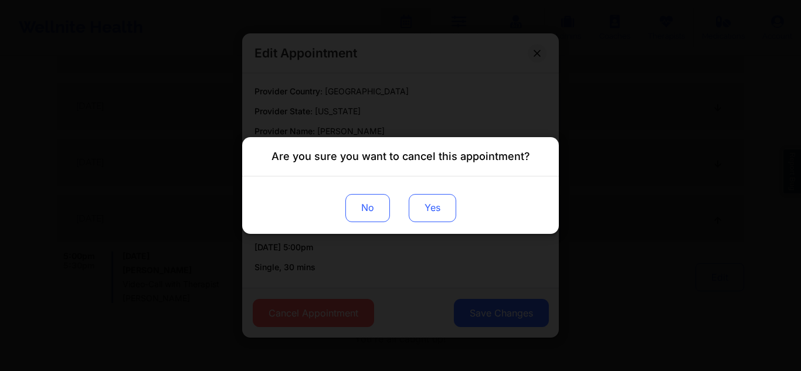
click at [436, 206] on button "Yes" at bounding box center [432, 208] width 47 height 28
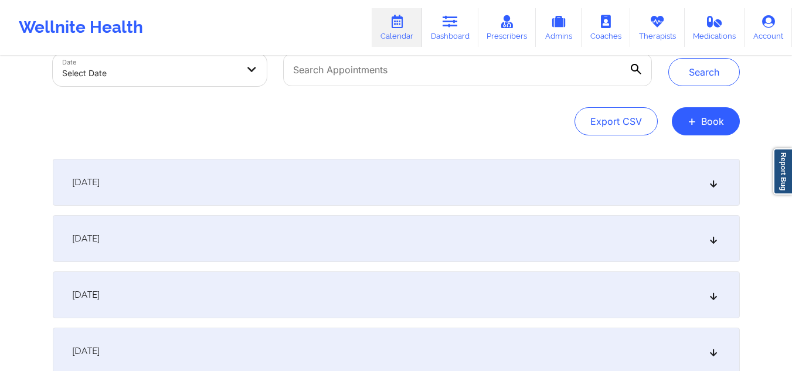
scroll to position [0, 0]
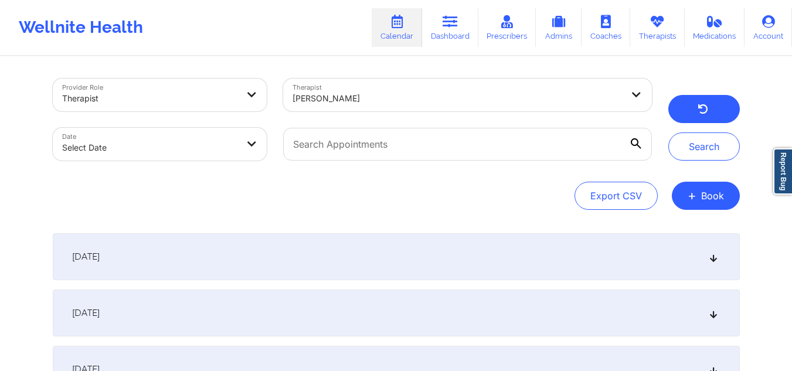
click at [687, 111] on button "button" at bounding box center [704, 109] width 72 height 28
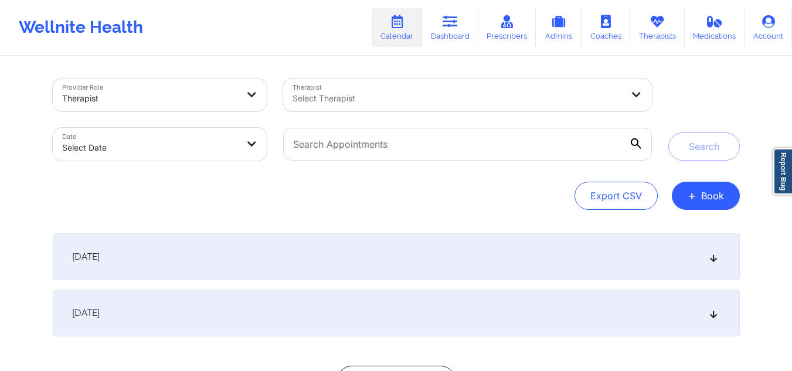
click at [469, 93] on div at bounding box center [458, 98] width 330 height 14
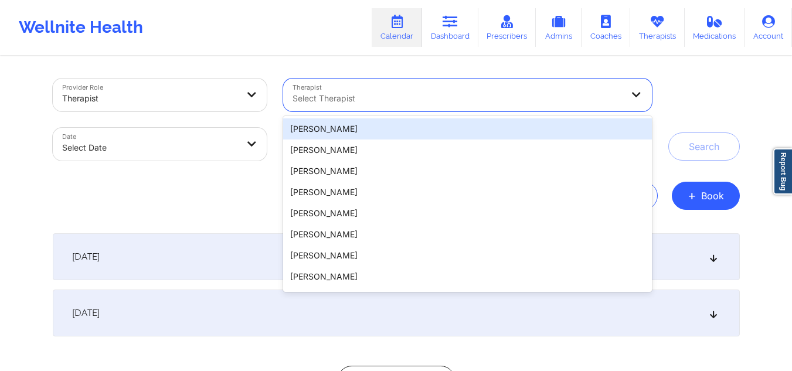
paste input "[PERSON_NAME]"
type input "[PERSON_NAME]"
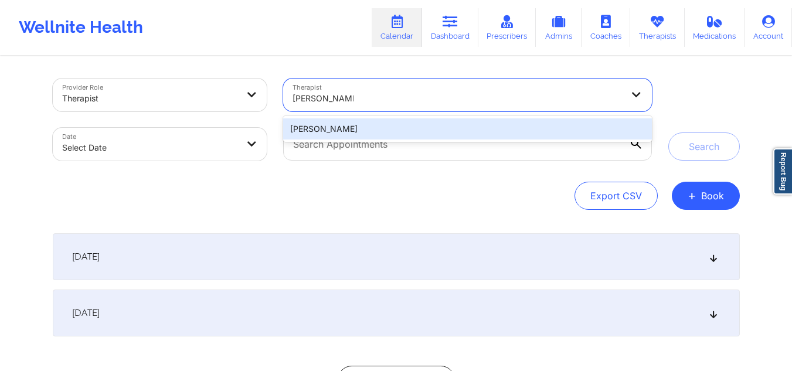
click at [441, 126] on div "[PERSON_NAME]" at bounding box center [467, 128] width 368 height 21
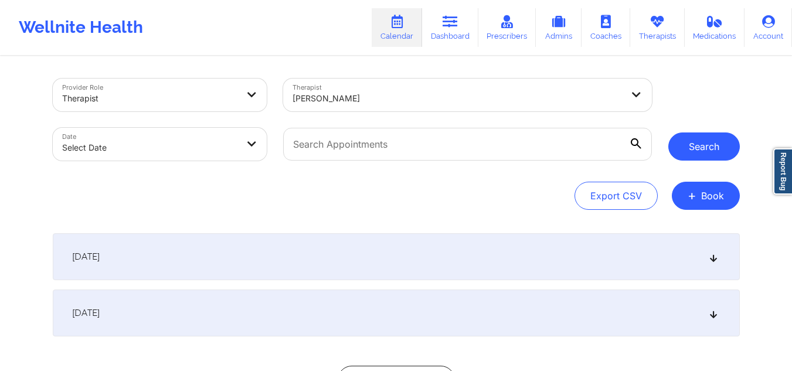
click at [691, 141] on button "Search" at bounding box center [704, 146] width 72 height 28
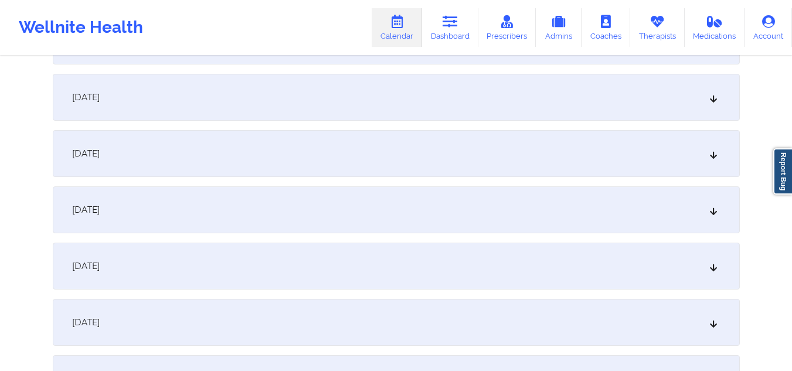
scroll to position [274, 0]
click at [716, 205] on icon at bounding box center [713, 208] width 10 height 8
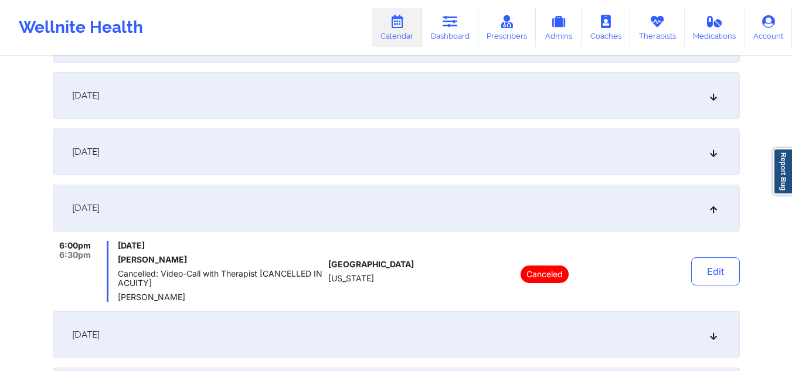
click at [699, 345] on div "[DATE]" at bounding box center [396, 334] width 687 height 47
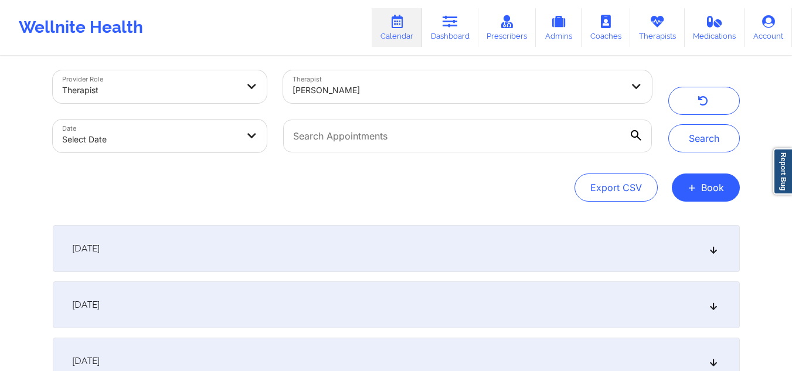
scroll to position [0, 0]
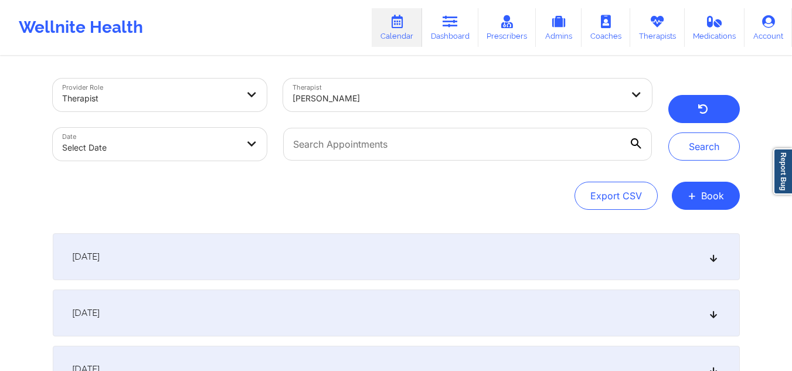
click at [707, 99] on button "button" at bounding box center [704, 109] width 72 height 28
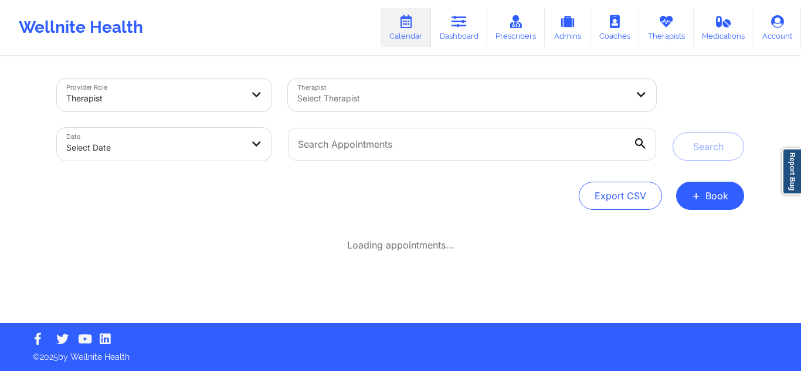
click at [515, 78] on div "Therapist Select Therapist" at bounding box center [472, 94] width 385 height 49
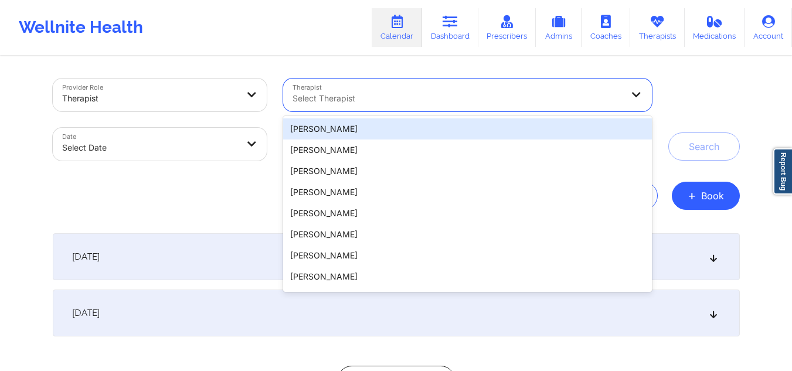
click at [493, 88] on div "Select Therapist" at bounding box center [453, 95] width 341 height 33
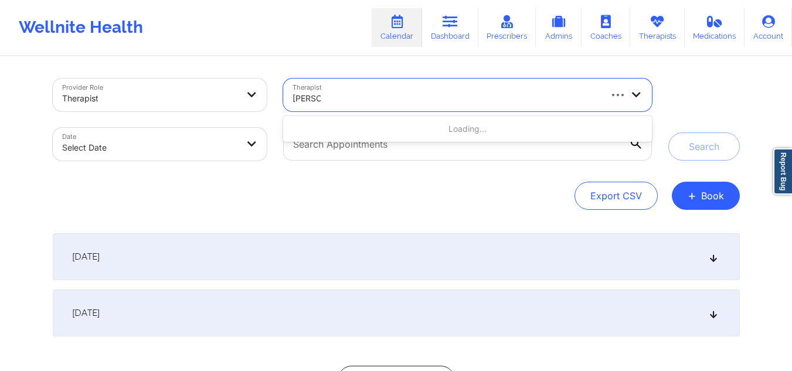
type input "jill scott"
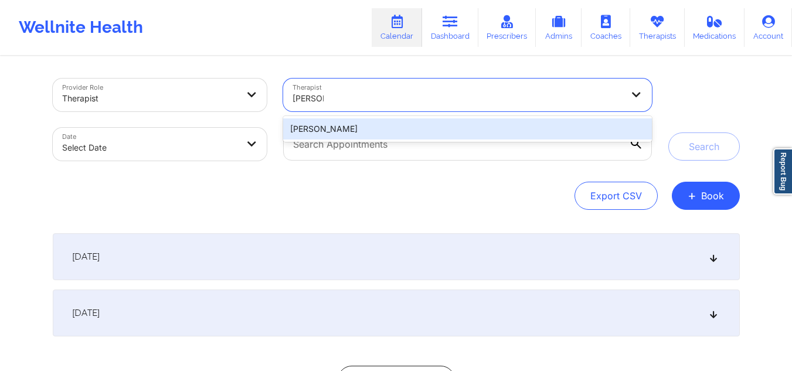
click at [468, 124] on div "[PERSON_NAME]" at bounding box center [467, 128] width 368 height 21
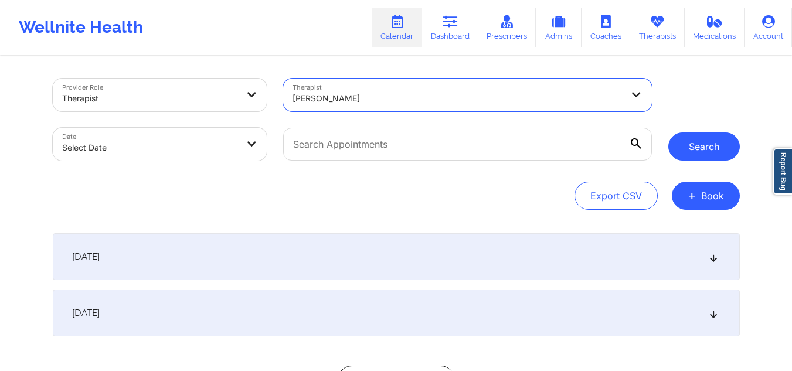
click at [712, 148] on button "Search" at bounding box center [704, 146] width 72 height 28
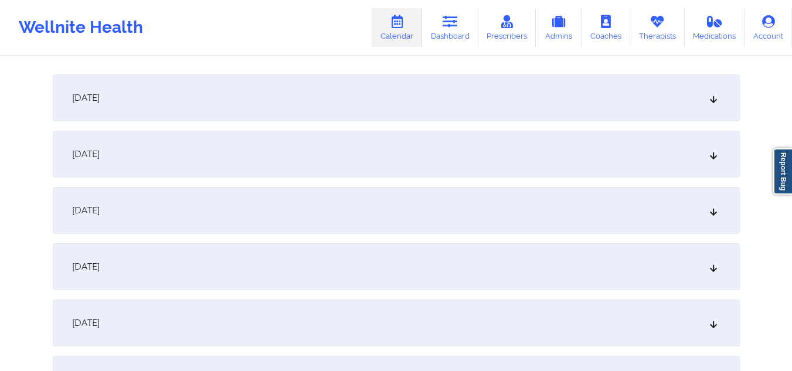
scroll to position [169, 0]
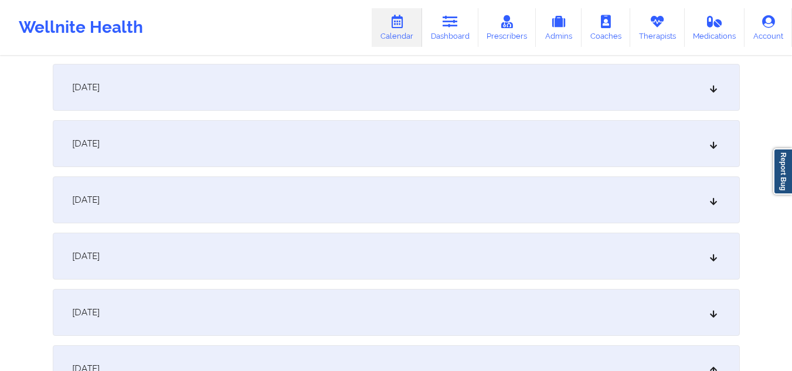
click at [714, 141] on icon at bounding box center [713, 144] width 10 height 8
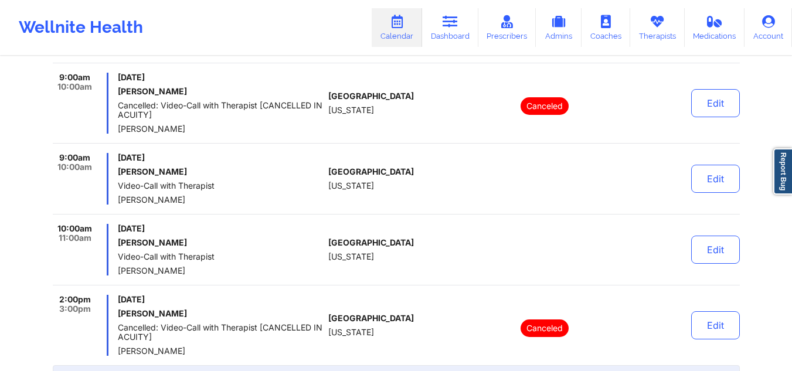
scroll to position [350, 0]
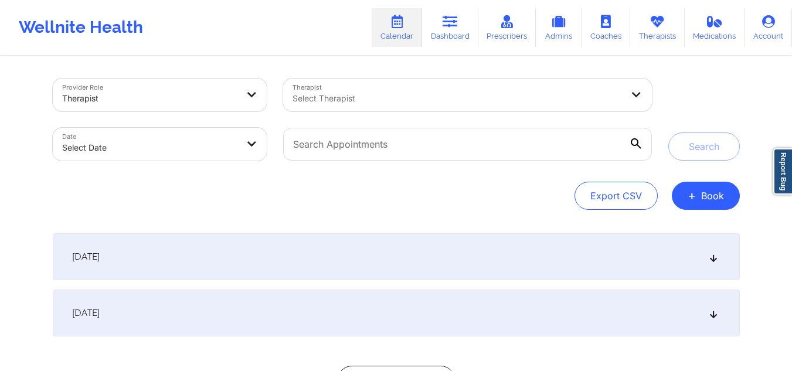
click at [446, 94] on div at bounding box center [458, 98] width 330 height 14
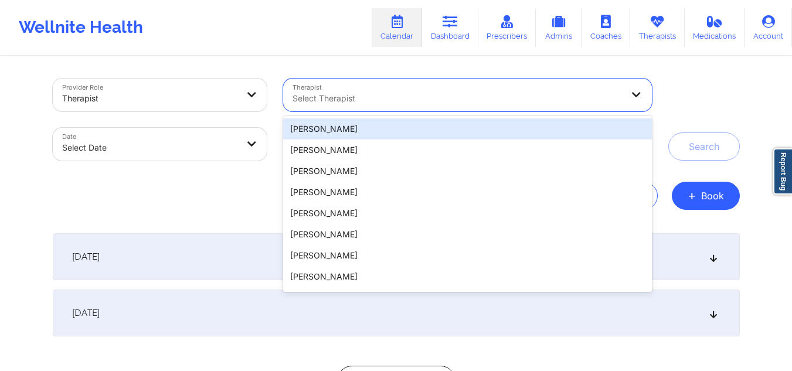
paste input "April Balzhiser"
type input "April Balzhiser"
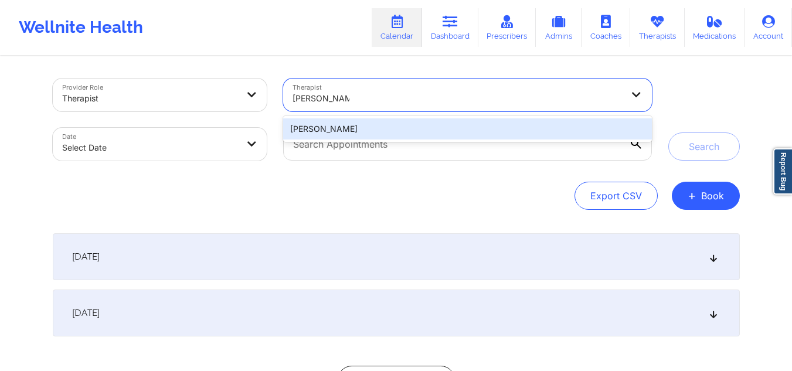
click at [424, 128] on div "April Balzhiser" at bounding box center [467, 128] width 368 height 21
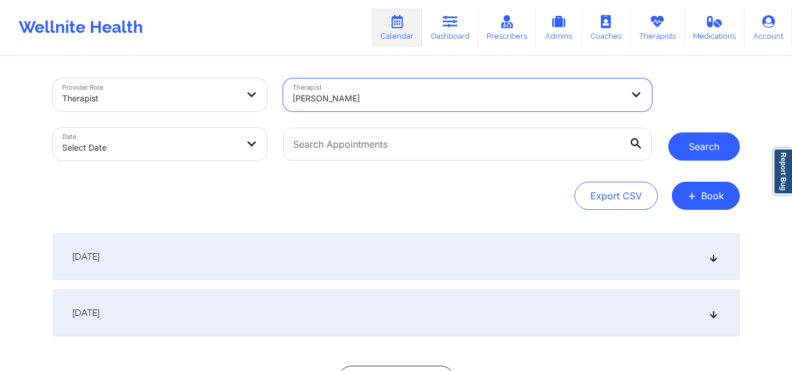
click at [691, 139] on button "Search" at bounding box center [704, 146] width 72 height 28
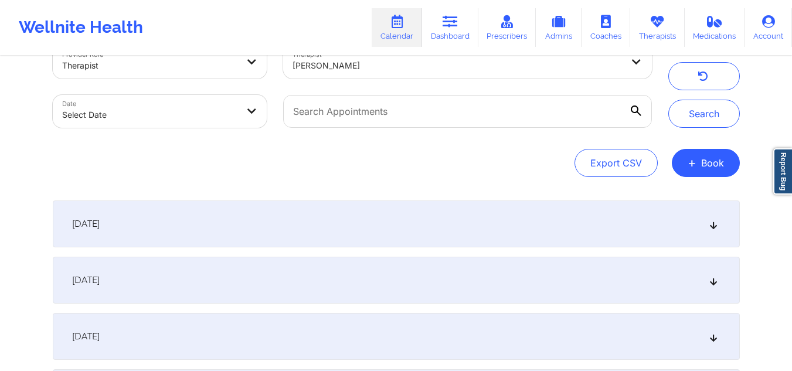
scroll to position [38, 0]
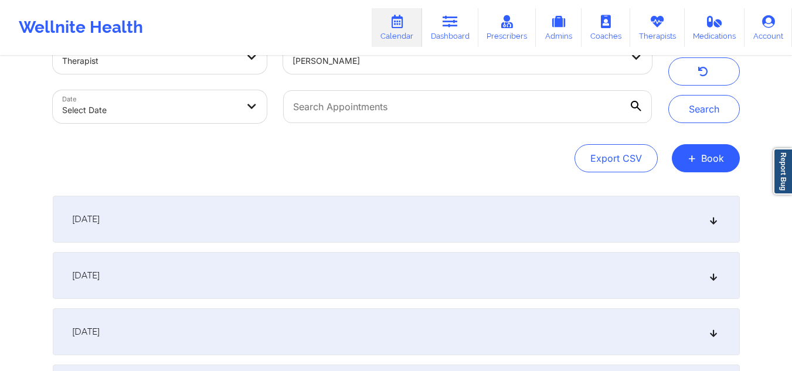
click at [718, 220] on div "September 25, 2025" at bounding box center [396, 219] width 687 height 47
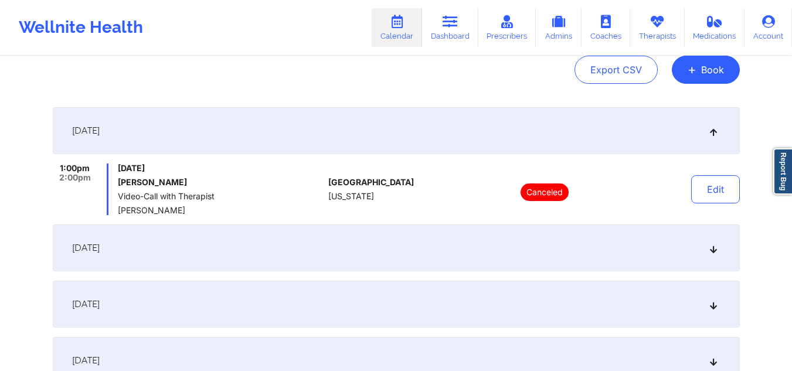
scroll to position [128, 0]
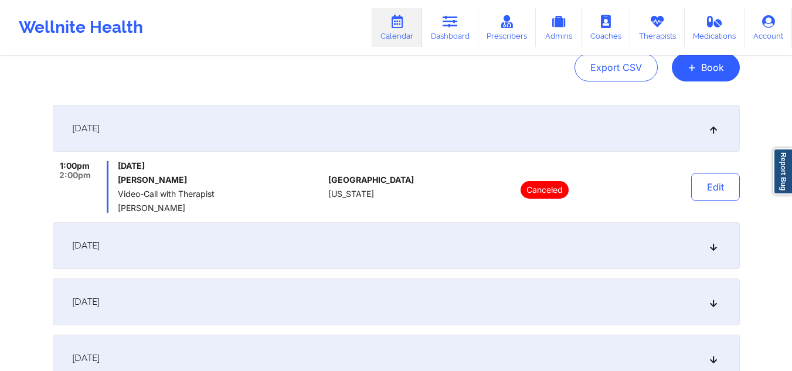
click at [715, 250] on icon at bounding box center [713, 246] width 10 height 8
